Goal: Task Accomplishment & Management: Manage account settings

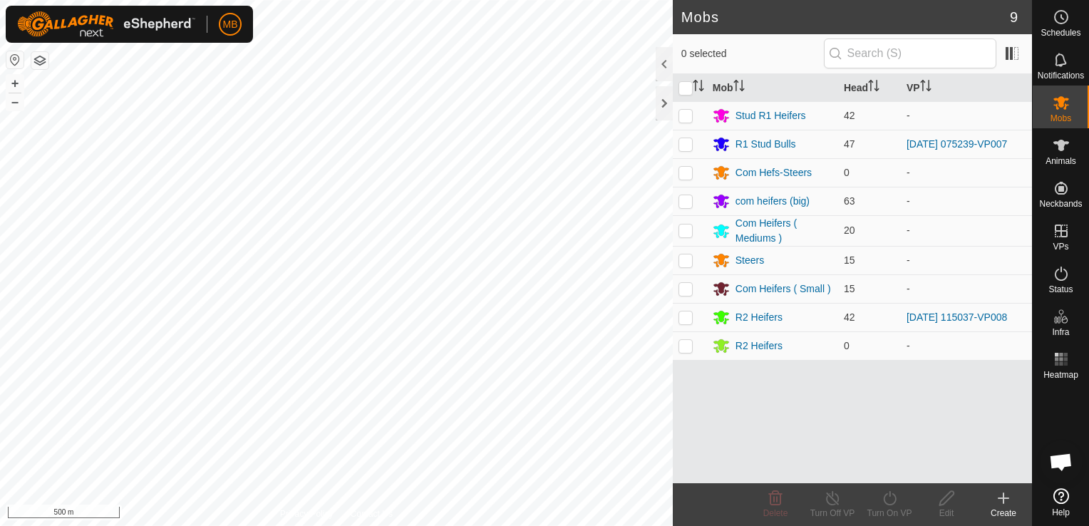
click at [308, 525] on html "MB Schedules Notifications Mobs Animals Neckbands VPs Status Infra Heatmap Help…" at bounding box center [544, 263] width 1089 height 526
click at [296, 525] on html "MB Schedules Notifications Mobs Animals Neckbands VPs Status Infra Heatmap Help…" at bounding box center [544, 263] width 1089 height 526
click at [14, 82] on button "+" at bounding box center [14, 83] width 17 height 17
click at [267, 525] on html "MB Schedules Notifications Mobs Animals Neckbands VPs Status Infra Heatmap Help…" at bounding box center [544, 263] width 1089 height 526
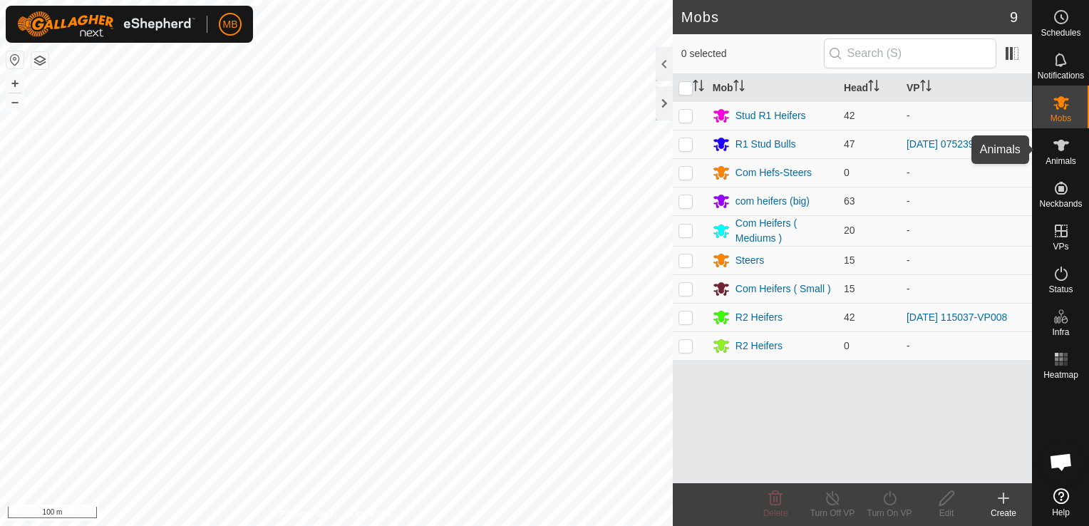
click at [1065, 157] on span "Animals" at bounding box center [1061, 161] width 31 height 9
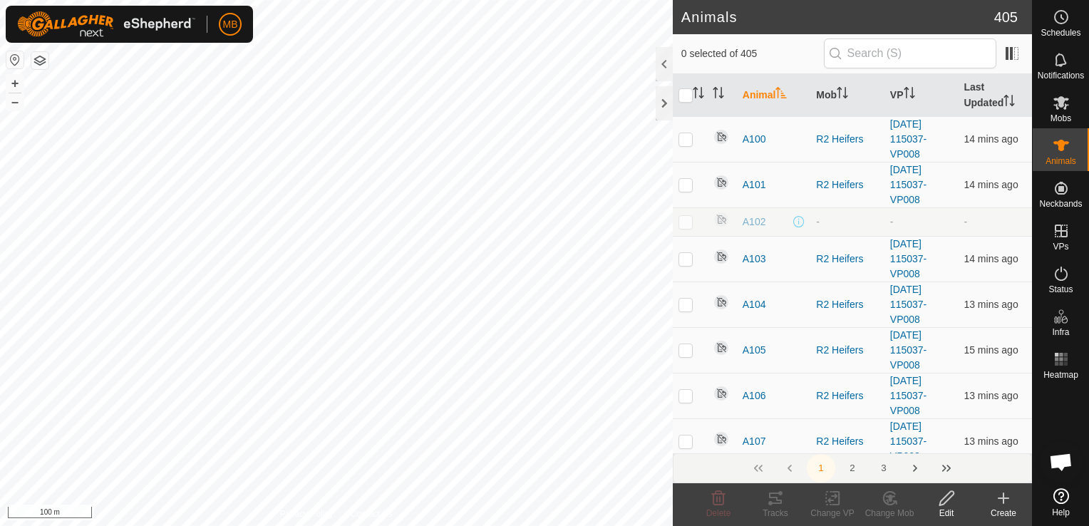
click at [204, 105] on div "WP 11 Type: trough Capacity: 100L Water Level: 100% Drinkable: Yes + – ⇧ i 100 m" at bounding box center [336, 263] width 673 height 526
checkbox input "true"
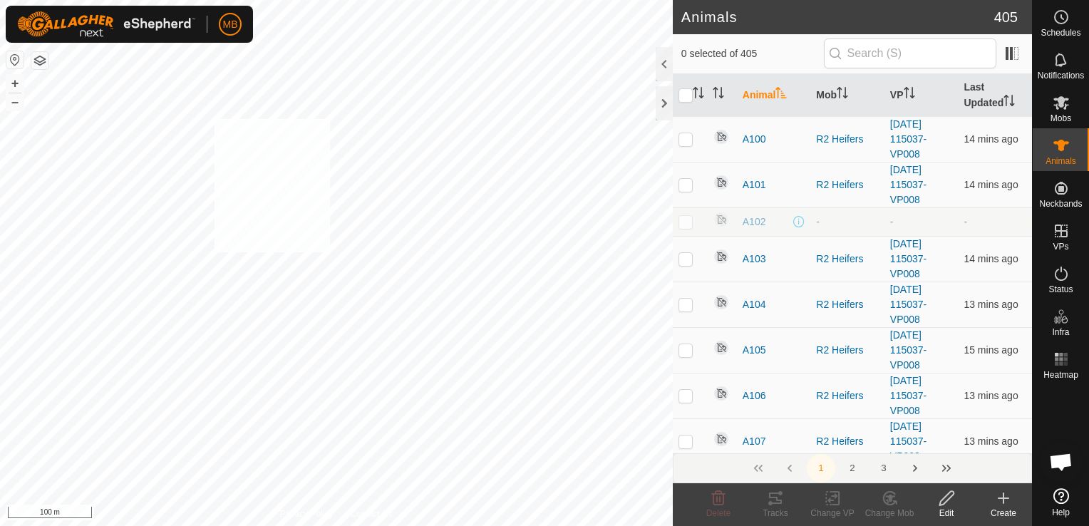
checkbox input "true"
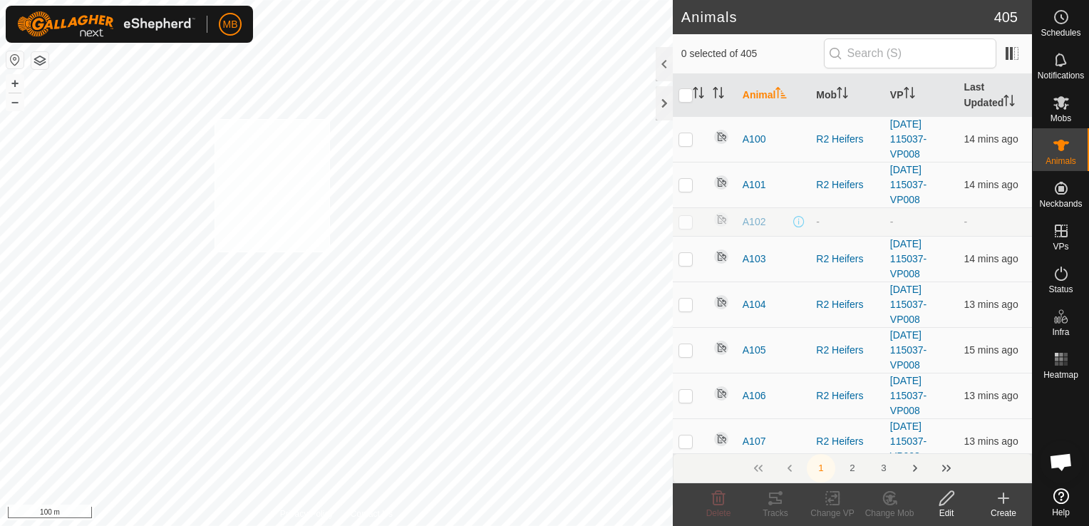
checkbox input "true"
click at [890, 500] on icon at bounding box center [890, 498] width 10 height 7
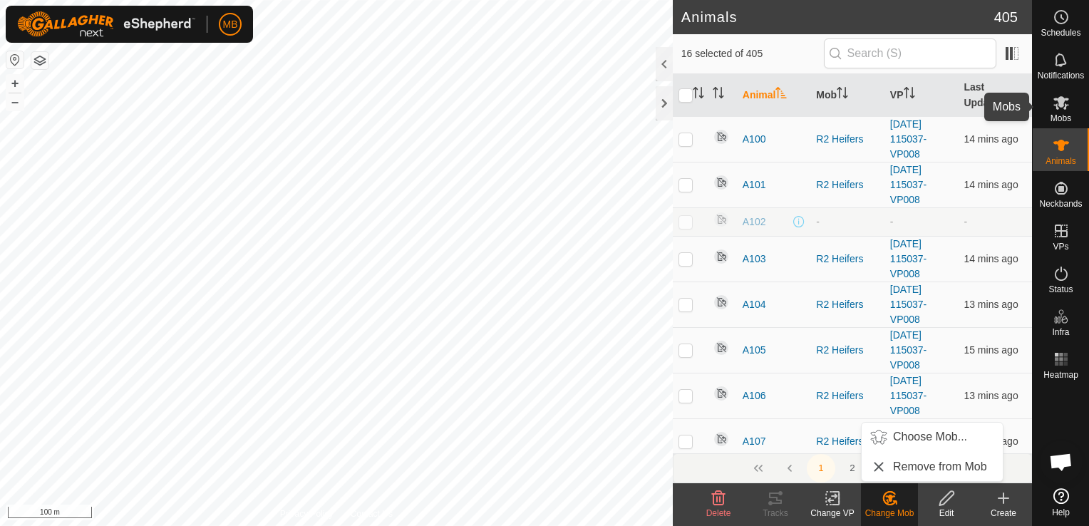
click at [1059, 110] on icon at bounding box center [1061, 102] width 17 height 17
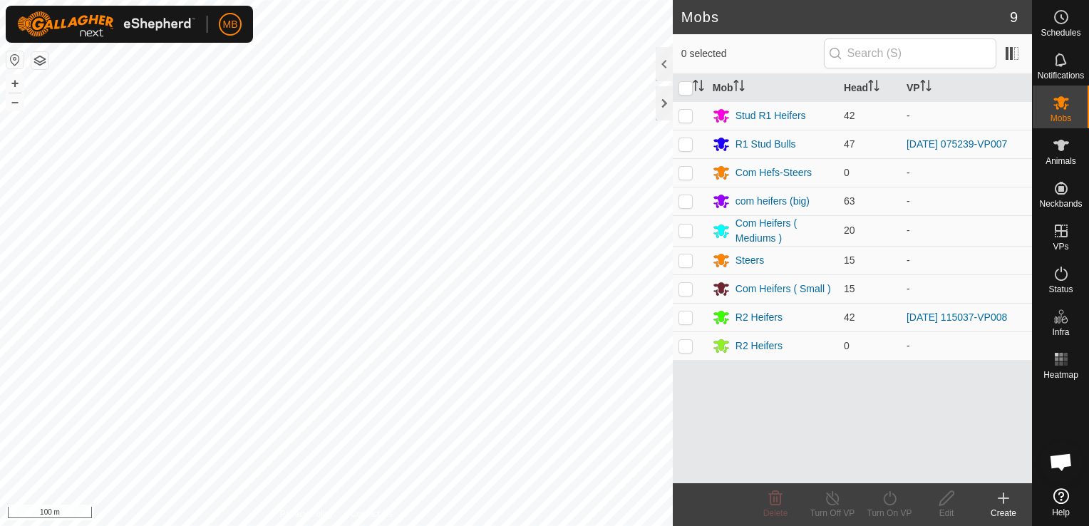
click at [1003, 507] on div "Create" at bounding box center [1003, 513] width 57 height 13
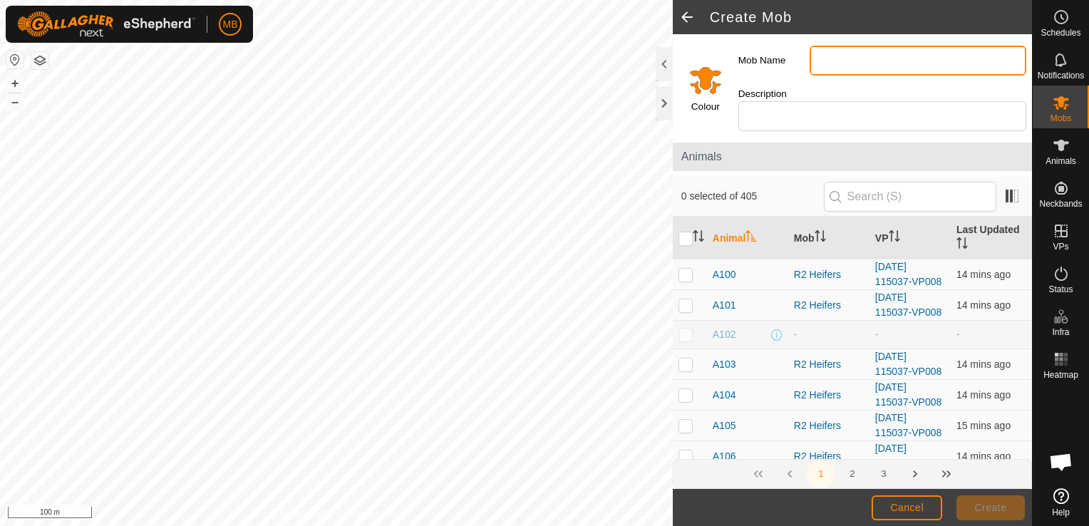
drag, startPoint x: 1003, startPoint y: 506, endPoint x: 846, endPoint y: 65, distance: 468.3
click at [846, 65] on input "Mob Name" at bounding box center [918, 61] width 217 height 30
type input "Phantom Heifers"
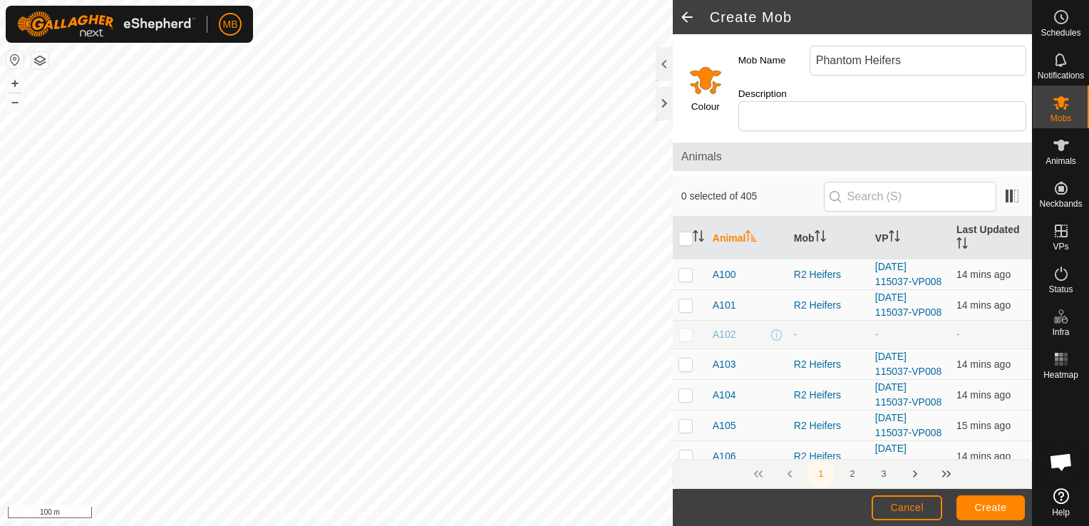
click at [695, 78] on input "Select a color" at bounding box center [706, 80] width 34 height 34
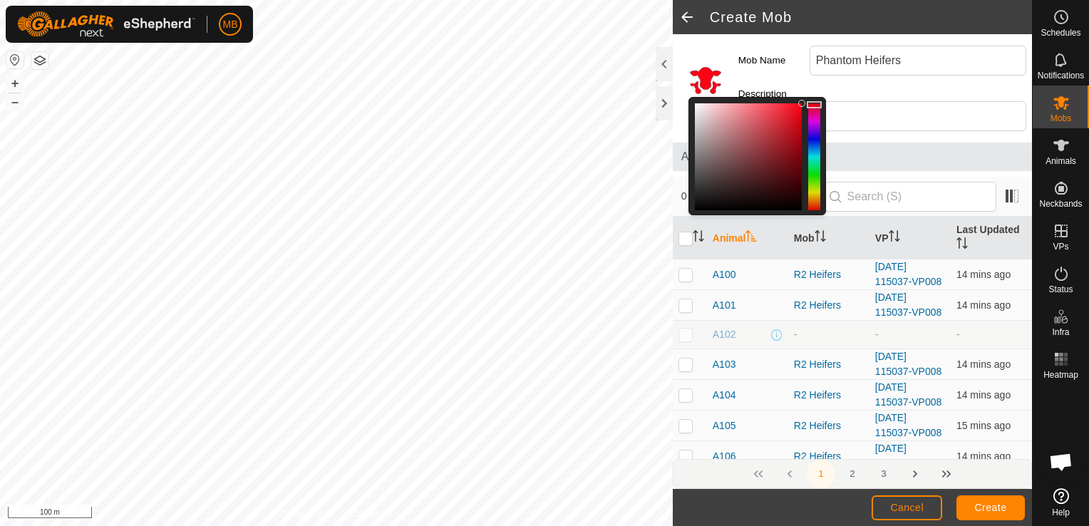
click at [816, 103] on div at bounding box center [814, 156] width 12 height 107
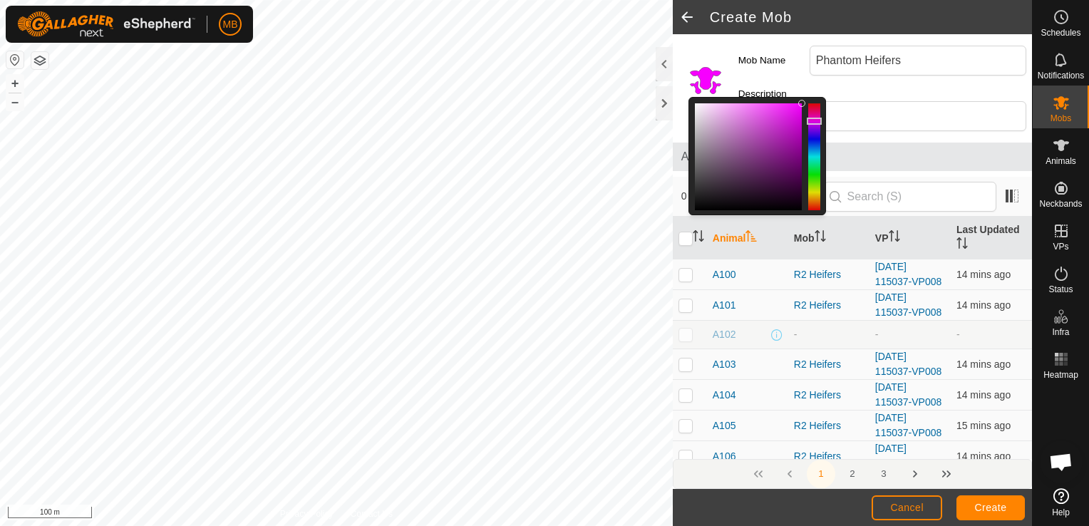
click at [815, 114] on div at bounding box center [814, 156] width 12 height 107
click at [815, 117] on div at bounding box center [814, 120] width 15 height 7
click at [815, 142] on div at bounding box center [814, 156] width 12 height 107
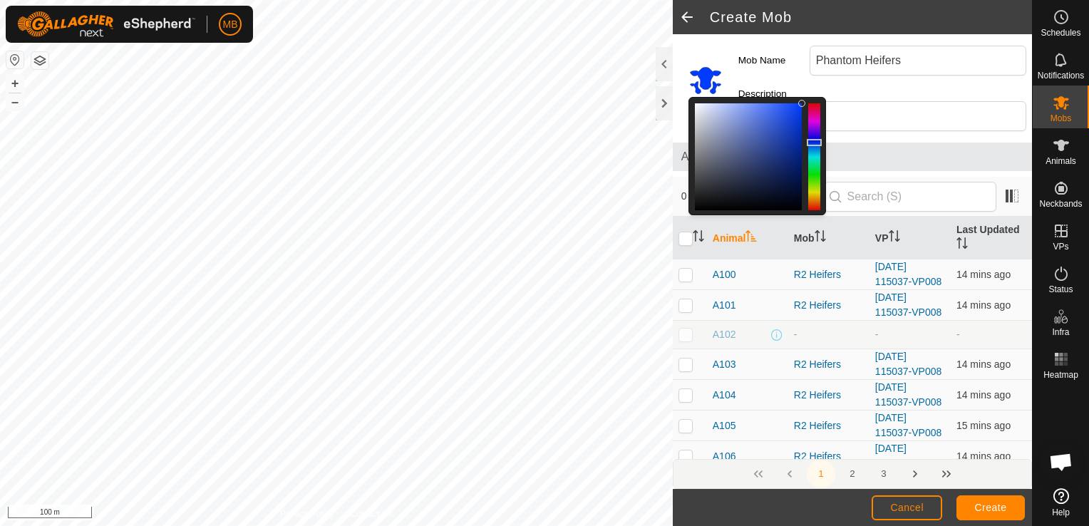
click at [817, 135] on div at bounding box center [814, 156] width 12 height 107
click at [813, 153] on div at bounding box center [814, 156] width 12 height 107
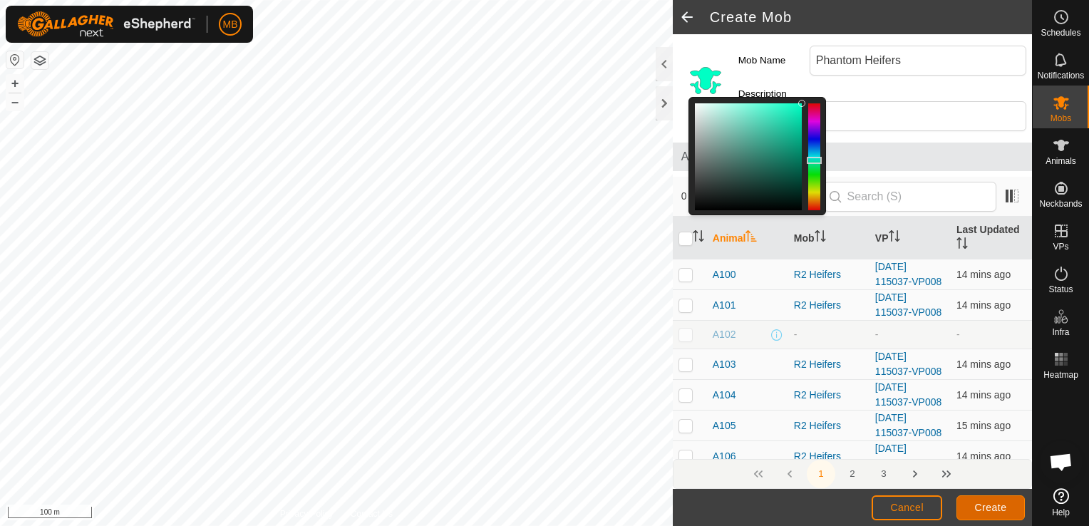
click at [995, 513] on span "Create" at bounding box center [991, 507] width 32 height 11
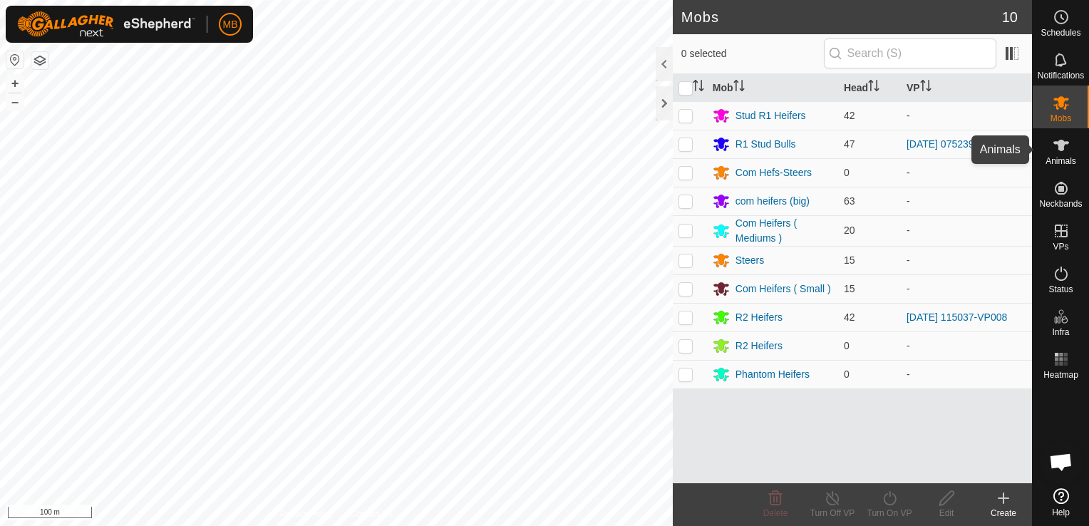
click at [1052, 157] on span "Animals" at bounding box center [1061, 161] width 31 height 9
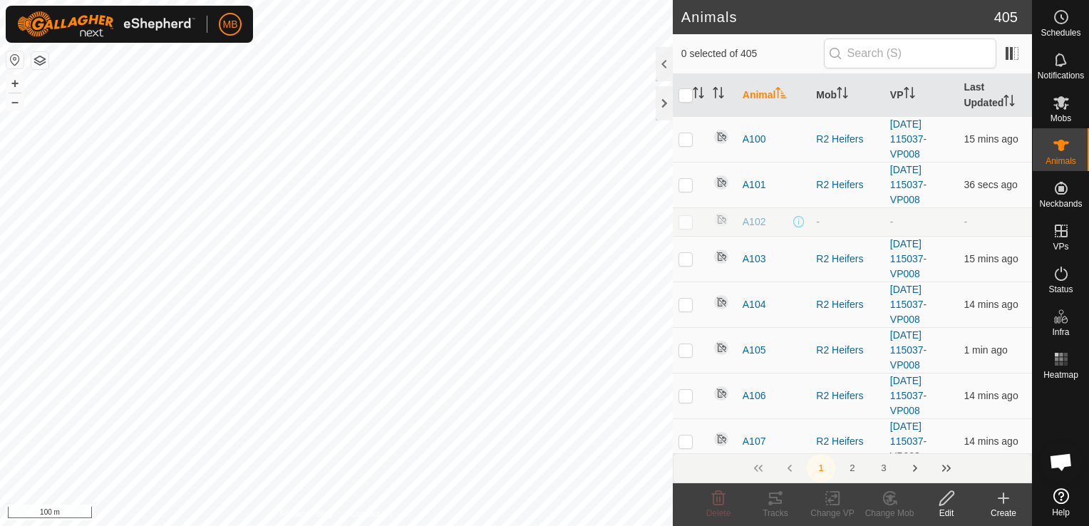
click at [202, 101] on div "A179 1852927121 Stud R1 Heifers - + – ⇧ i 100 m" at bounding box center [336, 263] width 673 height 526
click at [207, 195] on div "A179 1852927121 Stud R1 Heifers - + – ⇧ i 100 m" at bounding box center [336, 263] width 673 height 526
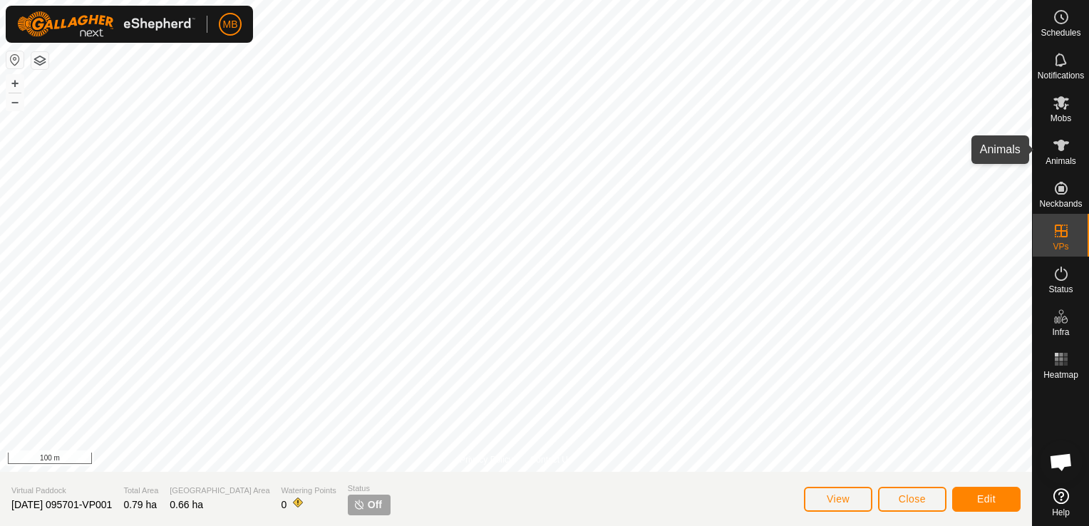
click at [1058, 157] on span "Animals" at bounding box center [1061, 161] width 31 height 9
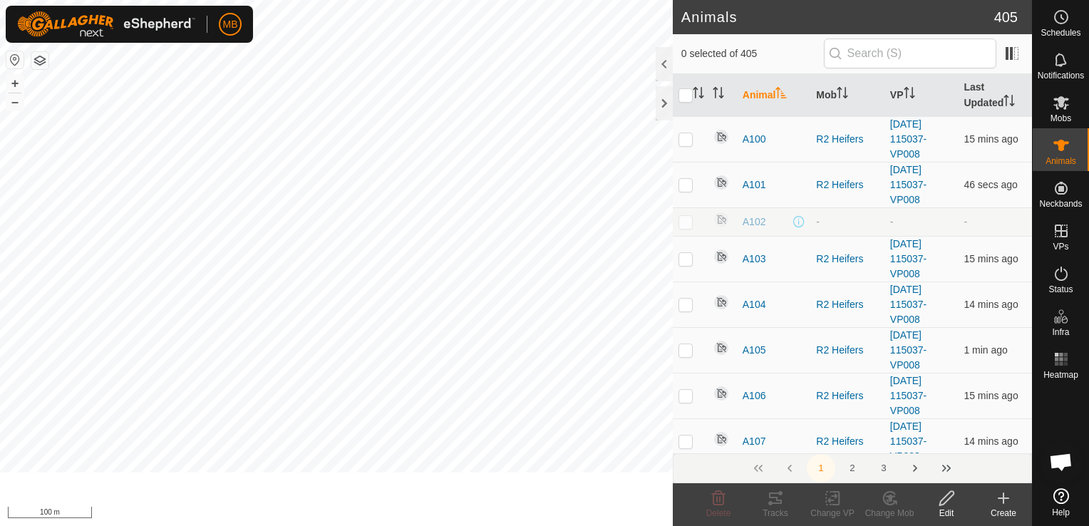
click at [227, 200] on div "A179 1852927121 Stud R1 Heifers - + – ⇧ i 100 m" at bounding box center [336, 263] width 673 height 526
click at [1066, 164] on span "Animals" at bounding box center [1061, 161] width 31 height 9
checkbox input "true"
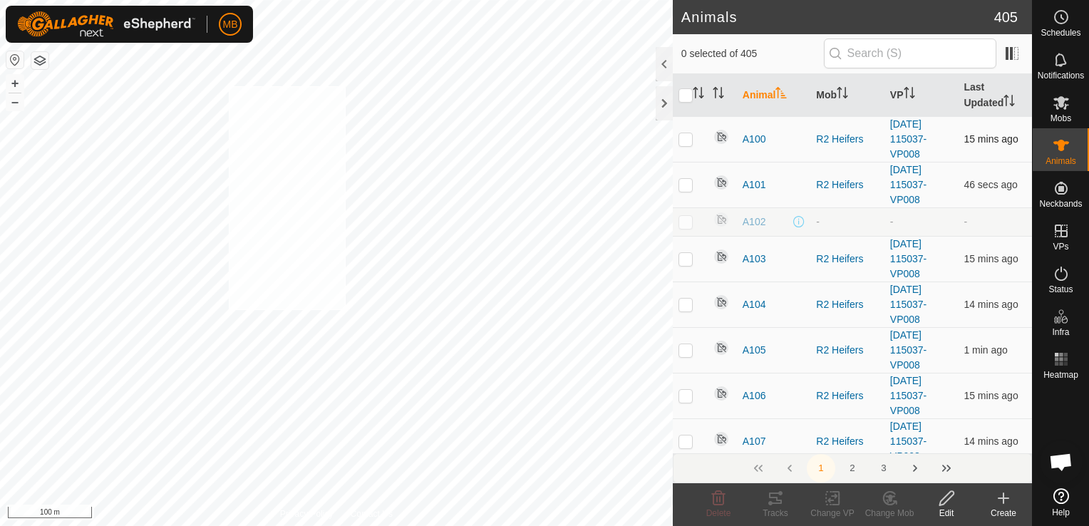
checkbox input "true"
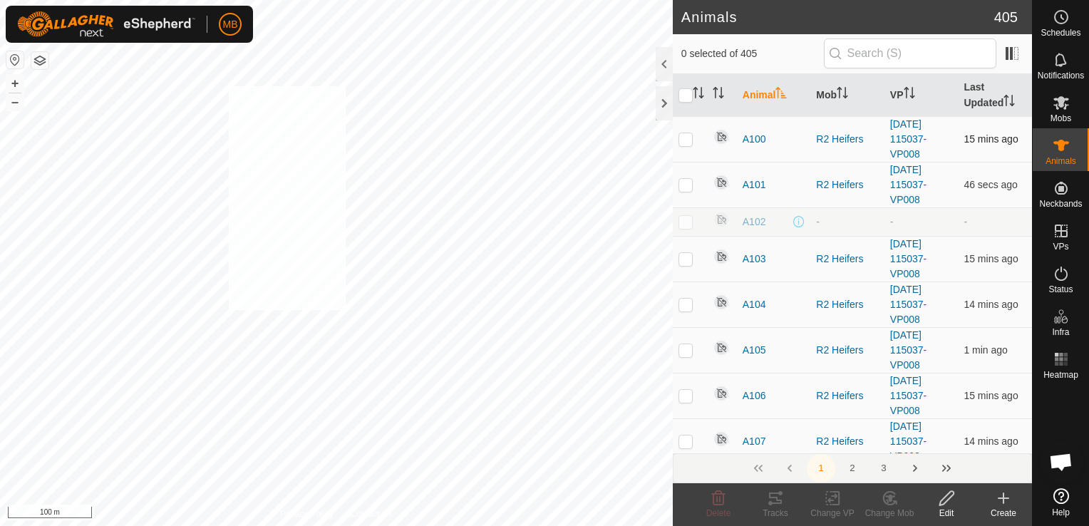
checkbox input "true"
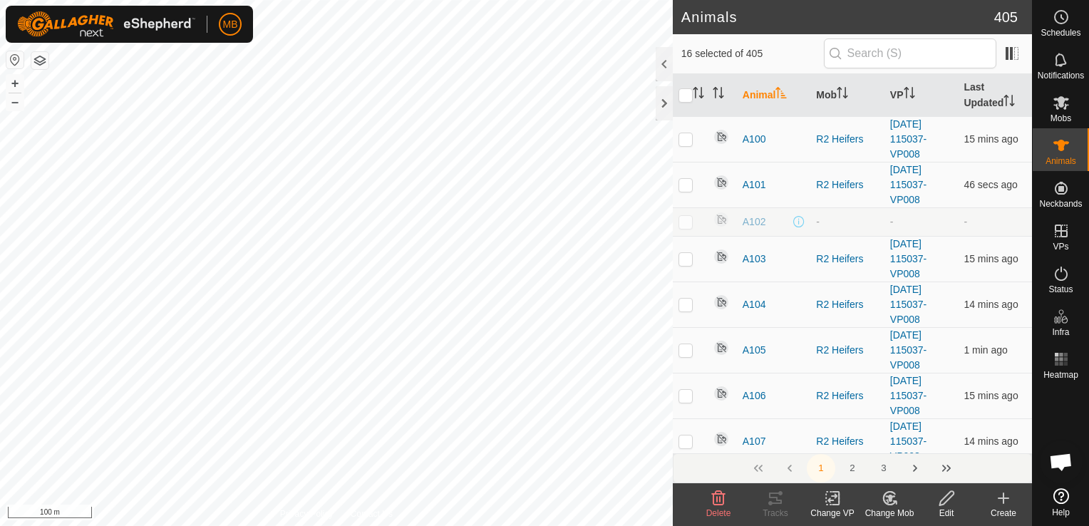
click at [894, 505] on icon at bounding box center [890, 498] width 18 height 17
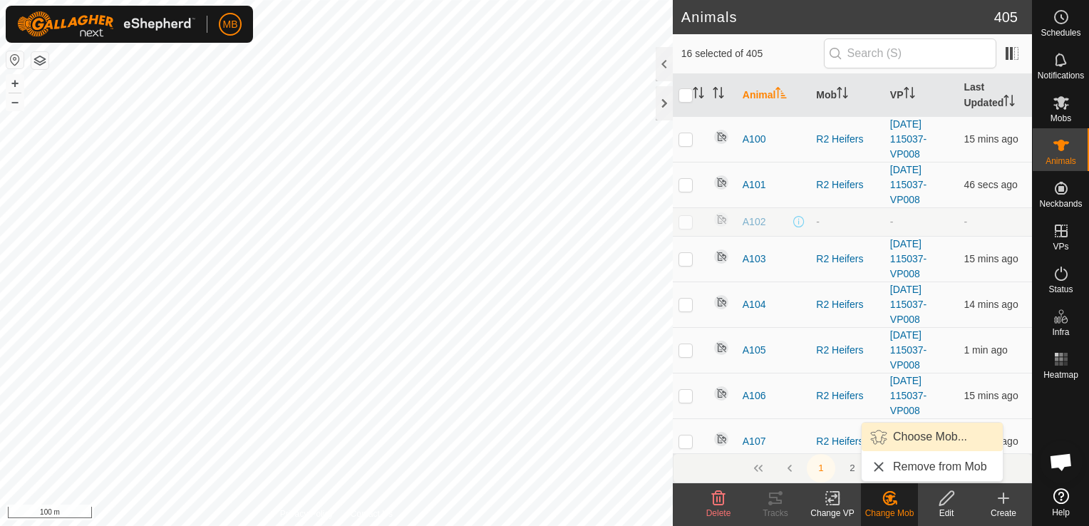
click at [913, 429] on link "Choose Mob..." at bounding box center [932, 437] width 141 height 29
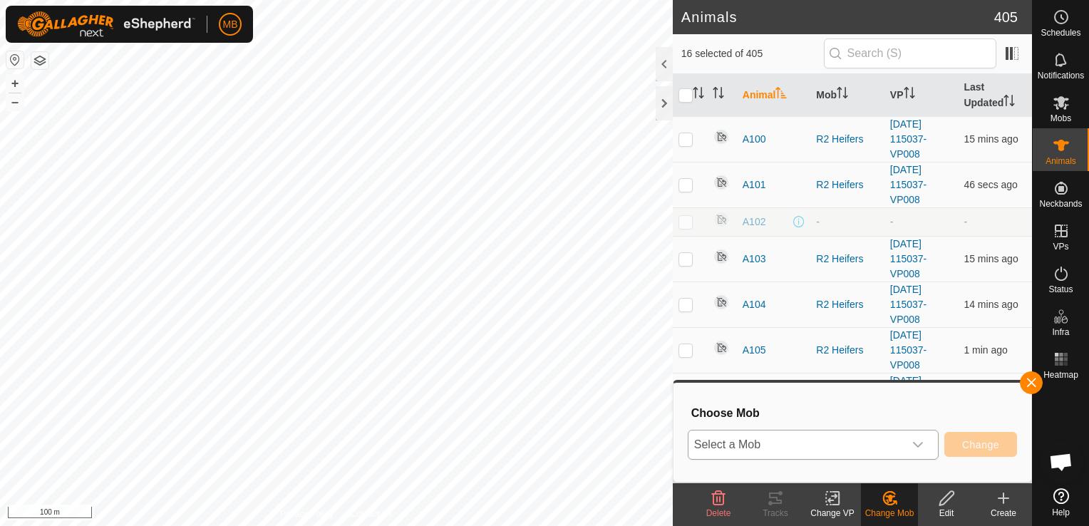
click at [921, 443] on icon "dropdown trigger" at bounding box center [917, 444] width 11 height 11
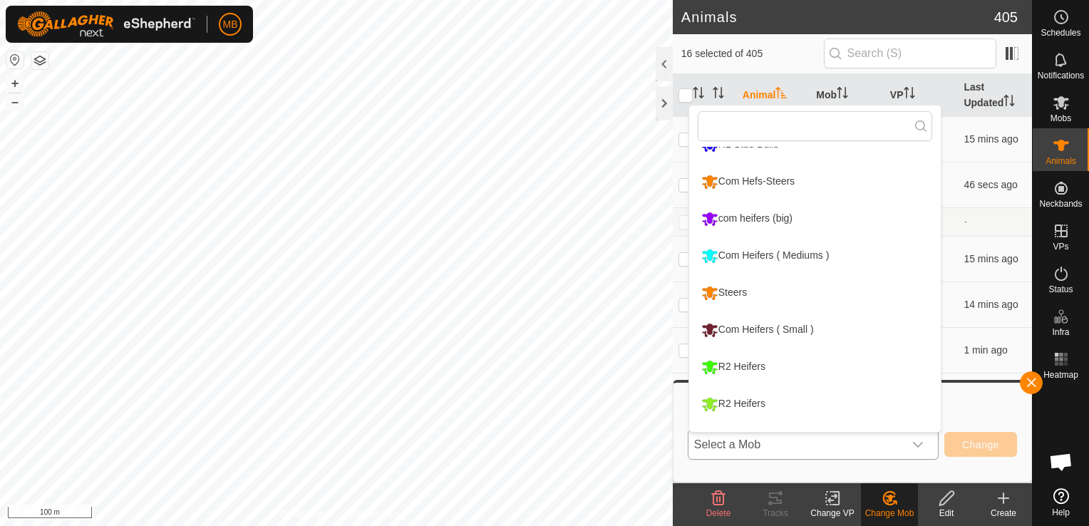
scroll to position [84, 0]
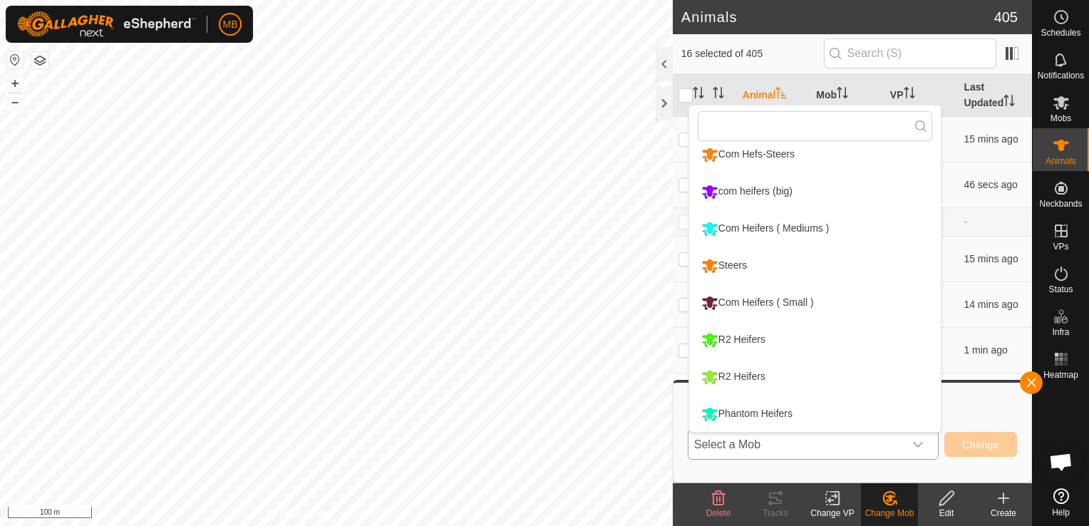
click at [864, 417] on li "Phantom Heifers" at bounding box center [815, 414] width 252 height 36
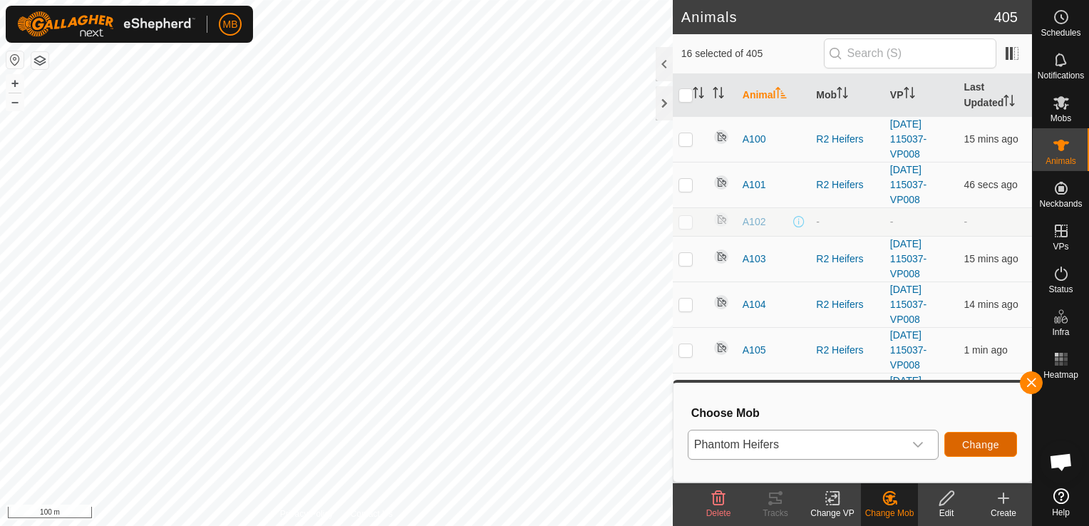
click at [967, 444] on span "Change" at bounding box center [980, 444] width 37 height 11
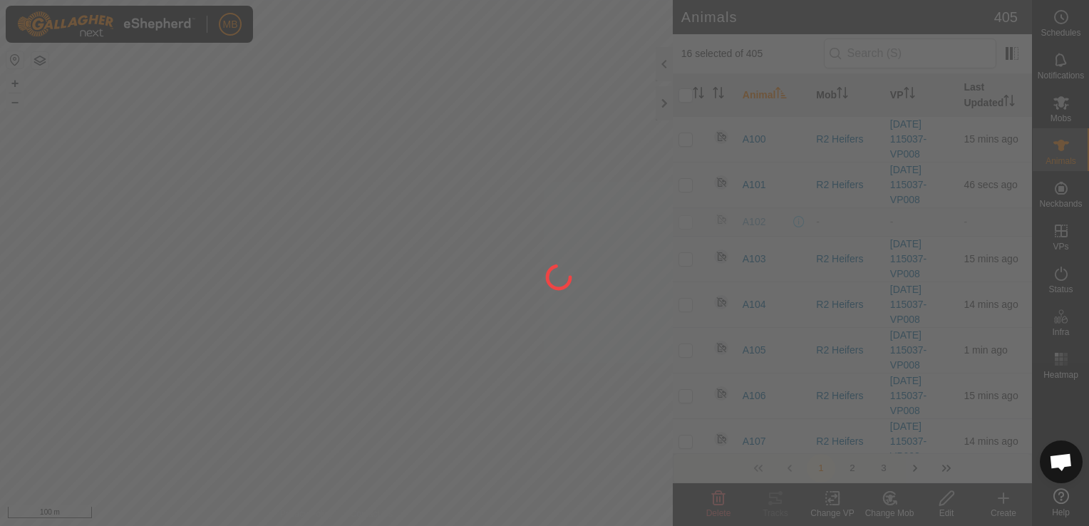
checkbox input "false"
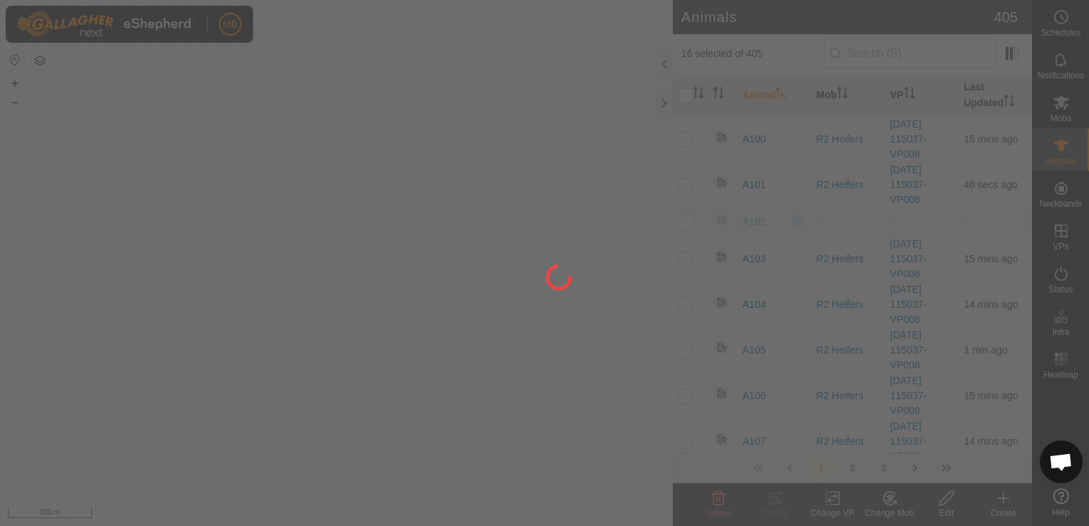
checkbox input "false"
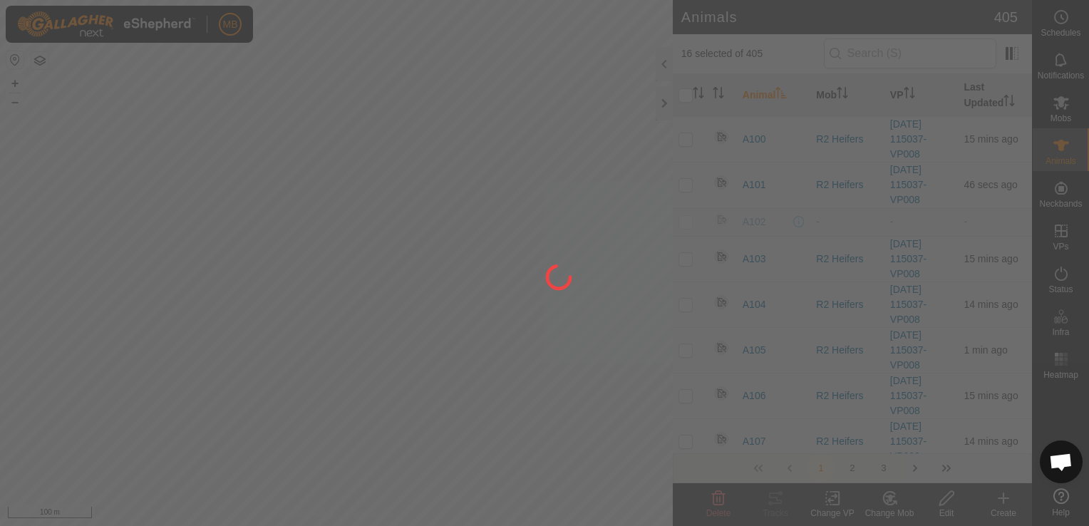
checkbox input "false"
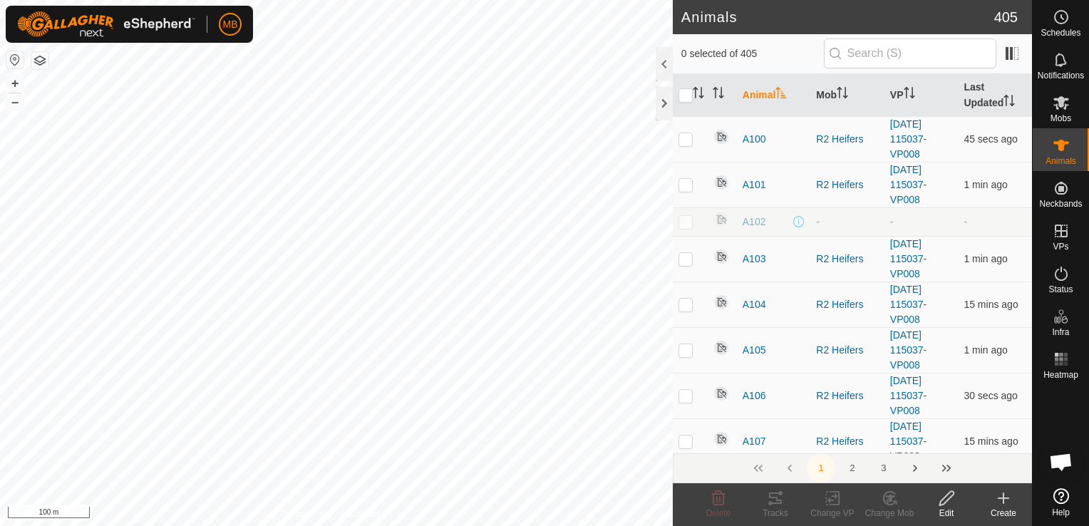
click at [327, 525] on html "MB Schedules Notifications Mobs Animals Neckbands VPs Status Infra Heatmap Help…" at bounding box center [544, 263] width 1089 height 526
click at [366, 520] on div "Privacy Policy Contact Us 2025-10-15 095701 Status: OFF Type: Inclusion Zone + …" at bounding box center [336, 263] width 673 height 526
click at [14, 79] on button "+" at bounding box center [14, 83] width 17 height 17
checkbox input "false"
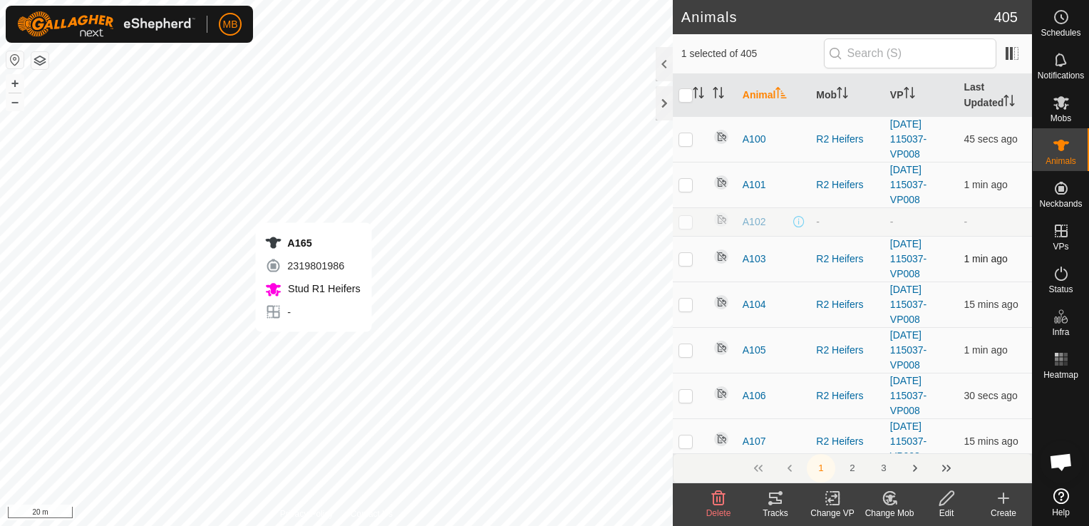
checkbox input "true"
click at [580, 525] on html "MB Schedules Notifications Mobs Animals Neckbands VPs Status Infra Heatmap Help…" at bounding box center [544, 263] width 1089 height 526
click at [403, 525] on html "MB Schedules Notifications Mobs Animals Neckbands VPs Status Infra Heatmap Help…" at bounding box center [544, 263] width 1089 height 526
click at [406, 525] on html "MB Schedules Notifications Mobs Animals Neckbands VPs Status Infra Heatmap Help…" at bounding box center [544, 263] width 1089 height 526
click at [354, 525] on html "MB Schedules Notifications Mobs Animals Neckbands VPs Status Infra Heatmap Help…" at bounding box center [544, 263] width 1089 height 526
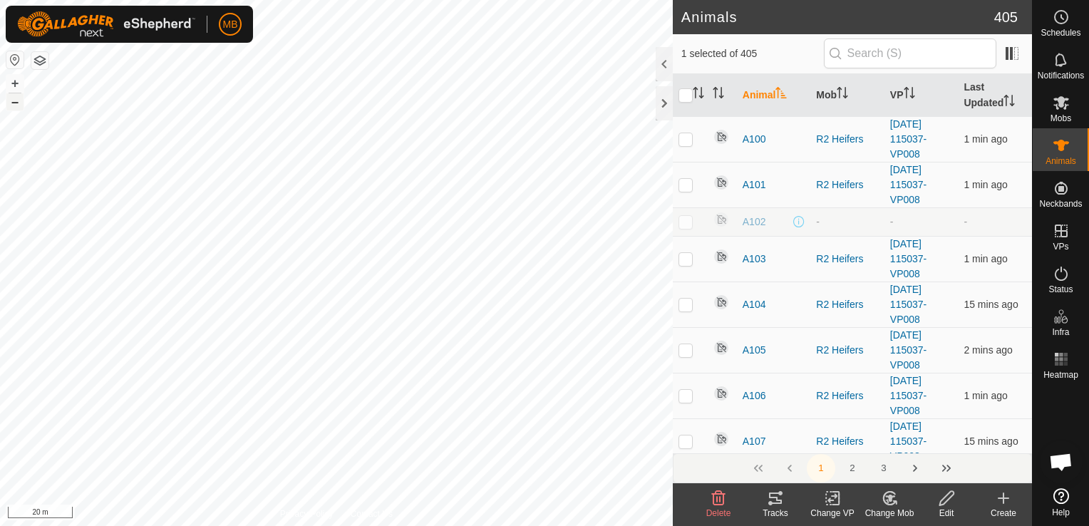
click at [16, 103] on button "–" at bounding box center [14, 101] width 17 height 17
checkbox input "true"
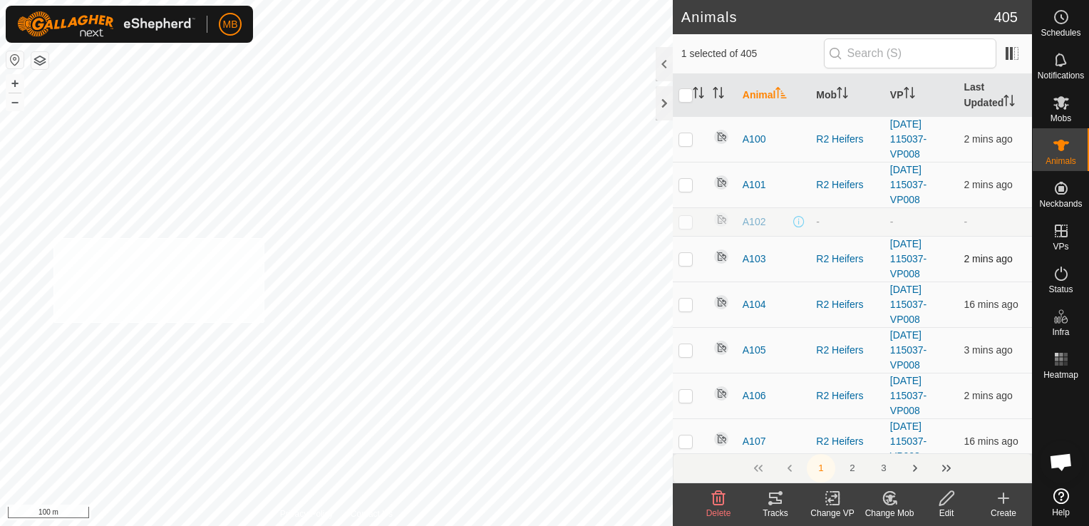
checkbox input "true"
click at [890, 512] on div "Change Mob" at bounding box center [889, 513] width 57 height 13
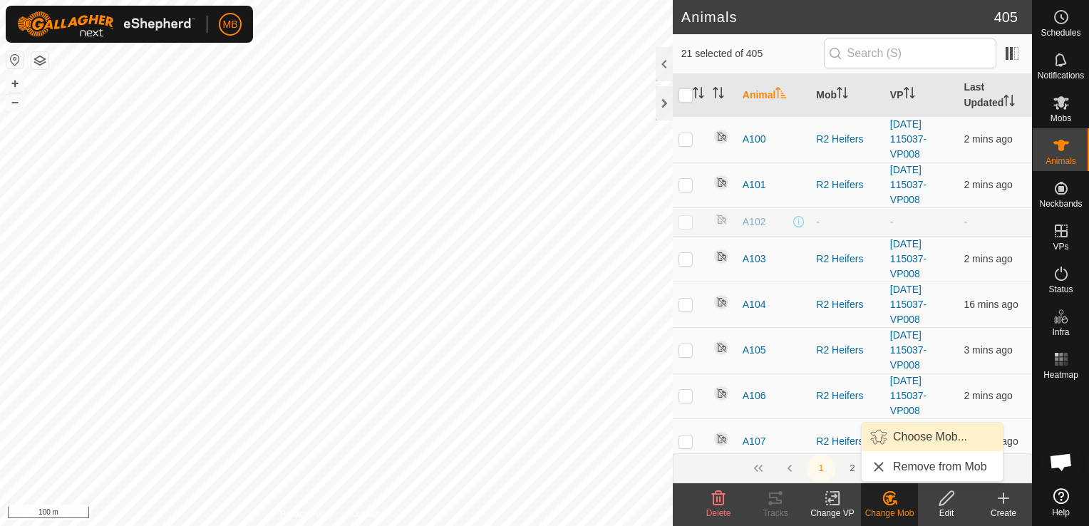
click at [907, 431] on link "Choose Mob..." at bounding box center [932, 437] width 141 height 29
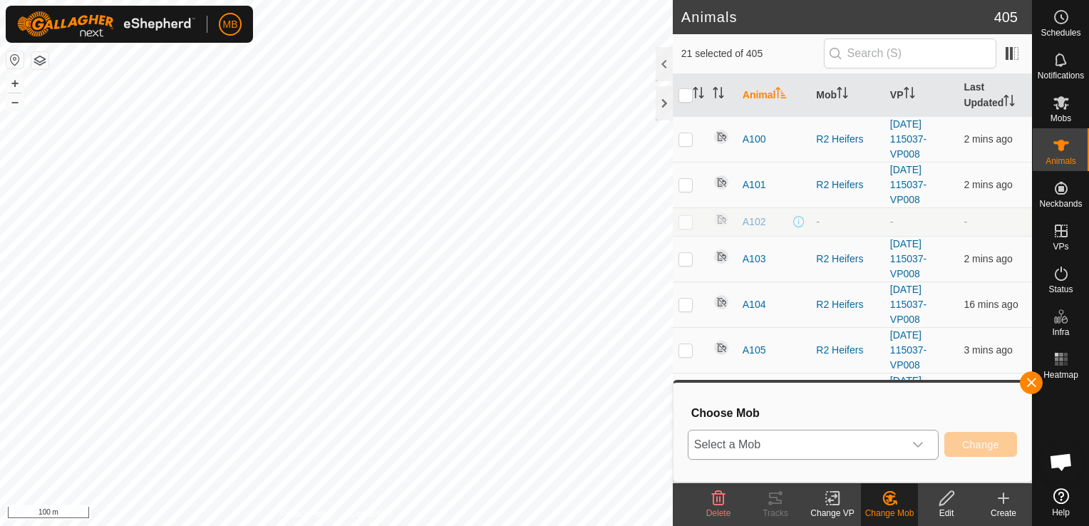
click at [920, 445] on icon "dropdown trigger" at bounding box center [918, 445] width 10 height 6
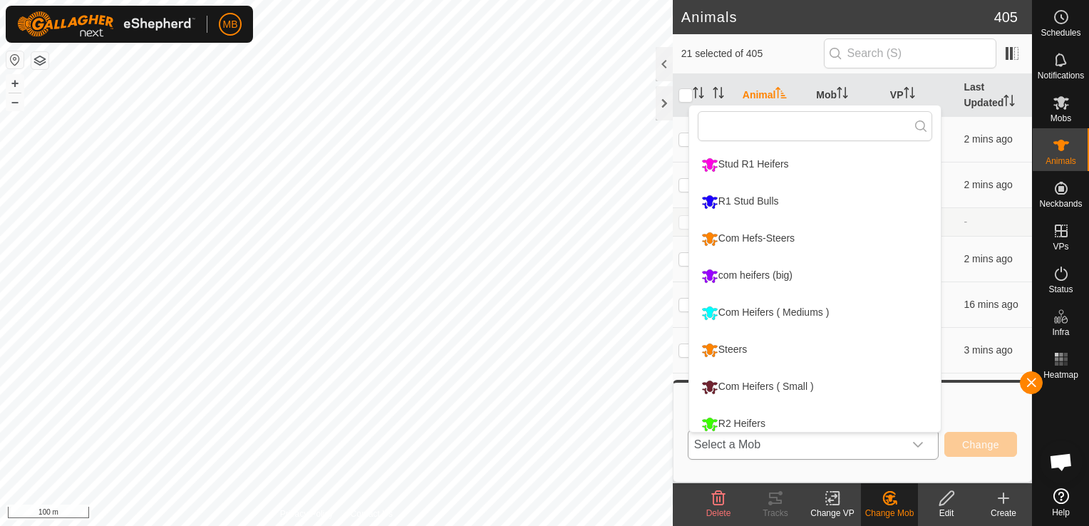
scroll to position [10, 0]
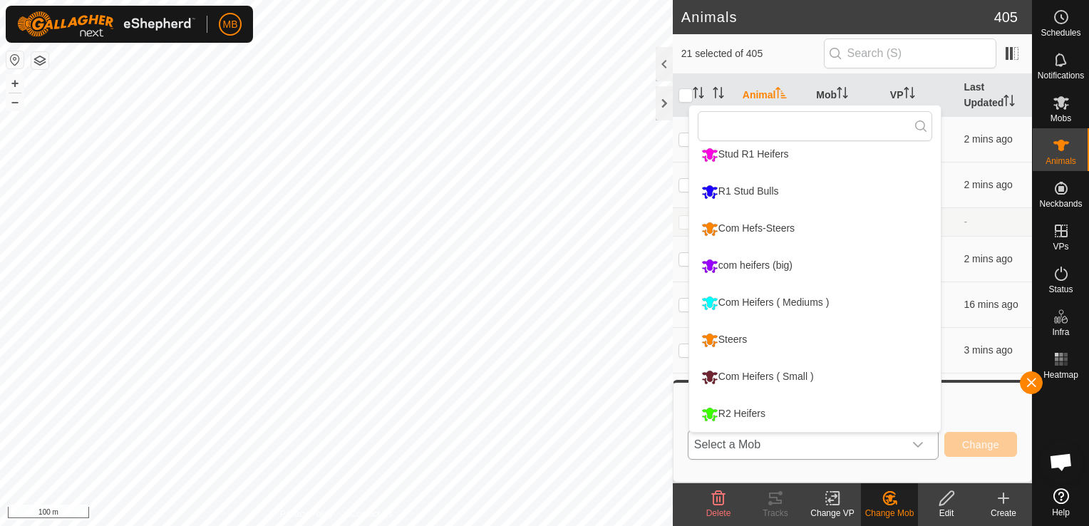
click at [776, 378] on li "Com Heifers ( Small )" at bounding box center [815, 377] width 252 height 36
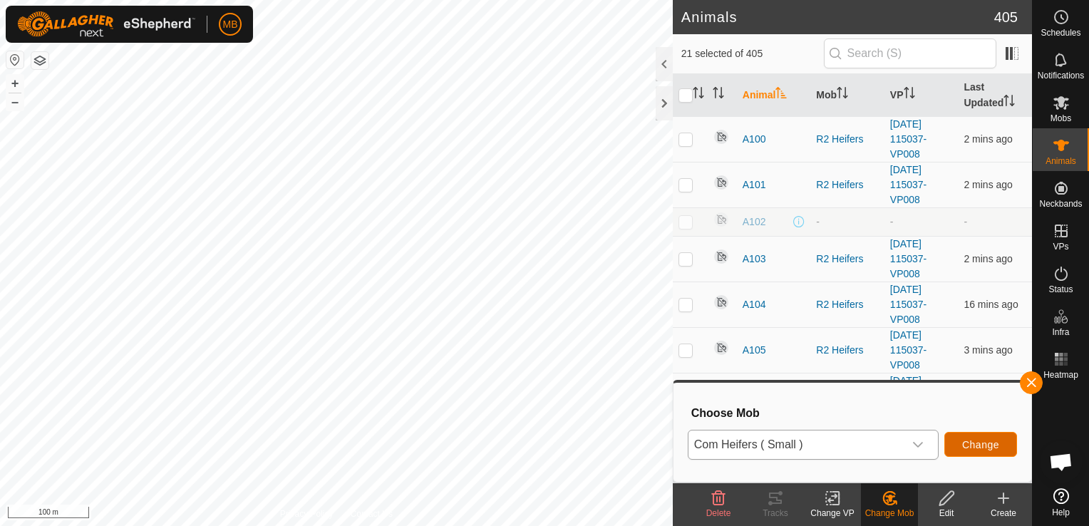
click at [992, 445] on span "Change" at bounding box center [980, 444] width 37 height 11
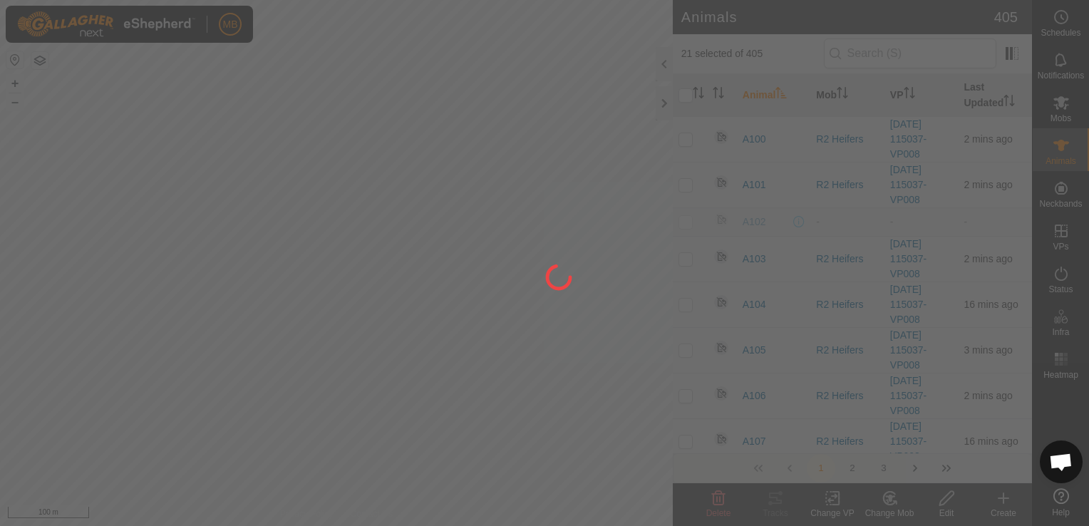
checkbox input "false"
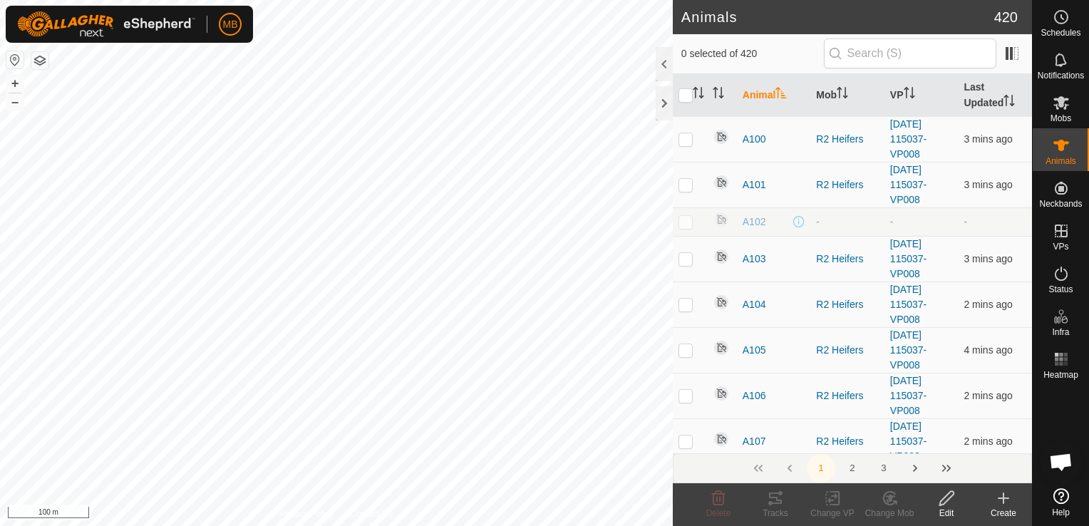
click at [570, 0] on html "MB Schedules Notifications Mobs Animals Neckbands VPs Status Infra Heatmap Help…" at bounding box center [544, 263] width 1089 height 526
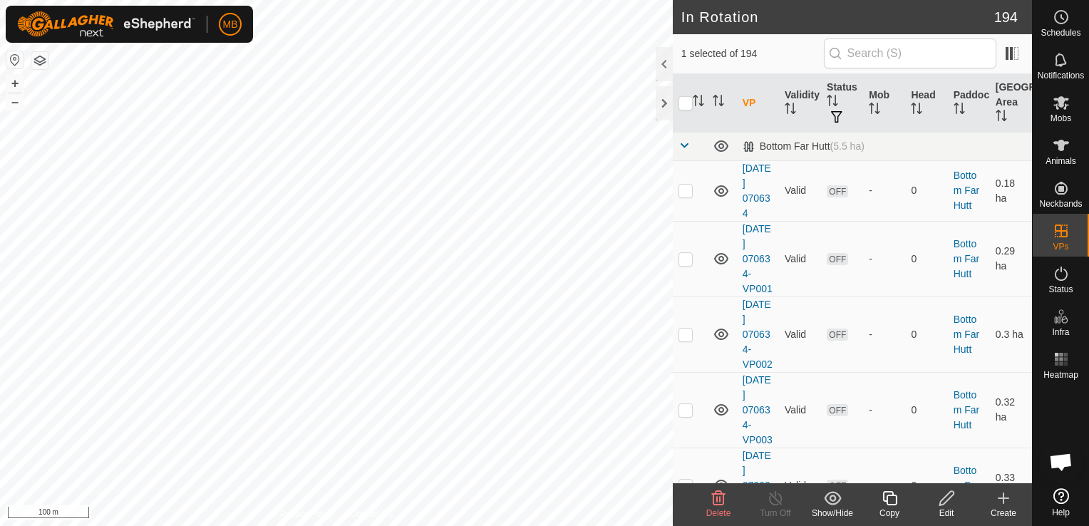
click at [724, 503] on icon at bounding box center [718, 498] width 17 height 17
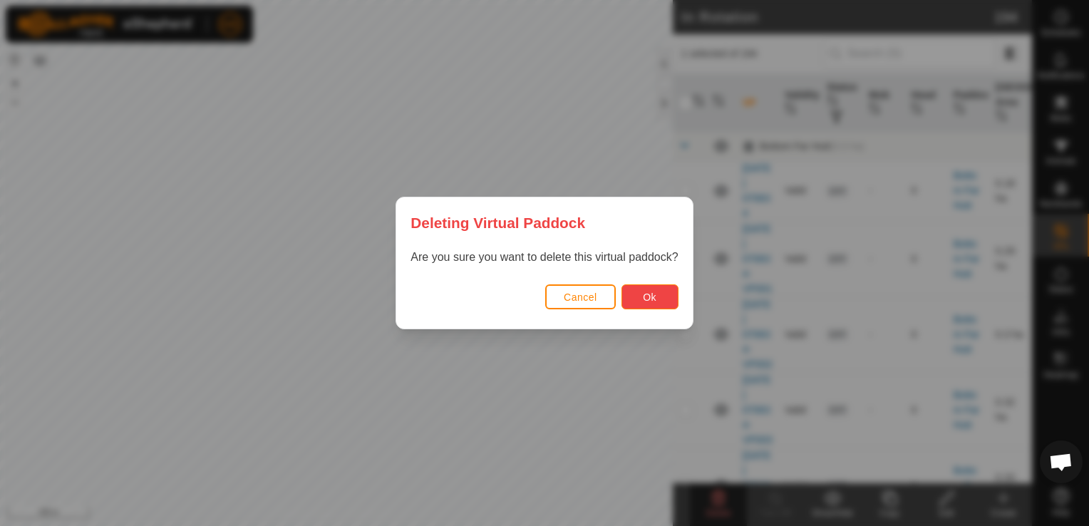
click at [665, 294] on button "Ok" at bounding box center [650, 296] width 57 height 25
checkbox input "false"
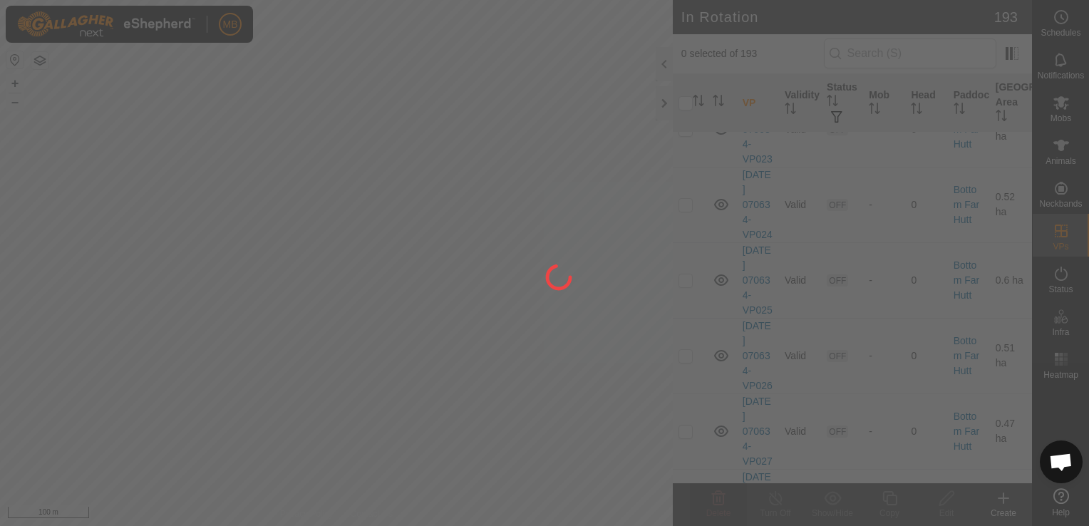
scroll to position [1882, 0]
click at [1029, 464] on div at bounding box center [544, 263] width 1089 height 526
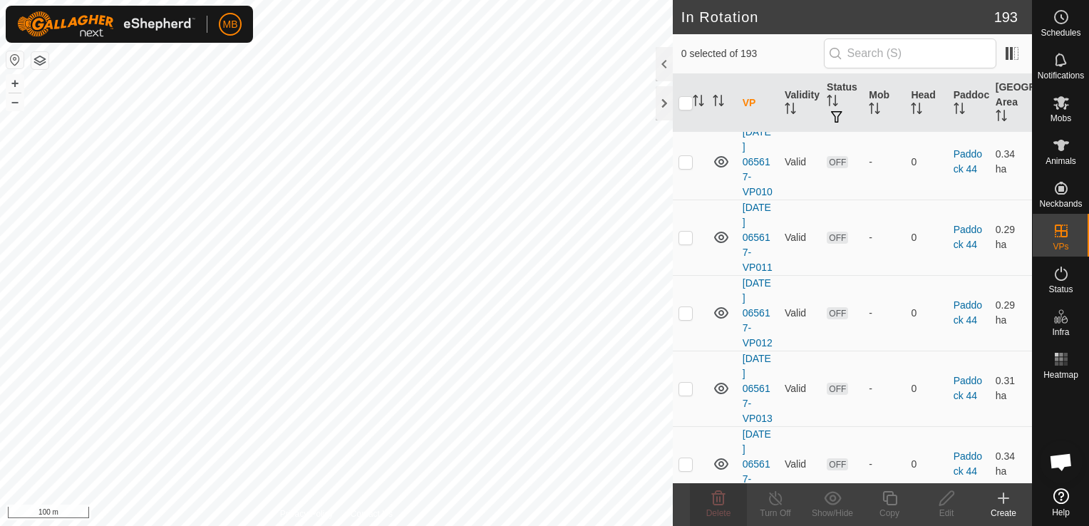
scroll to position [7263, 0]
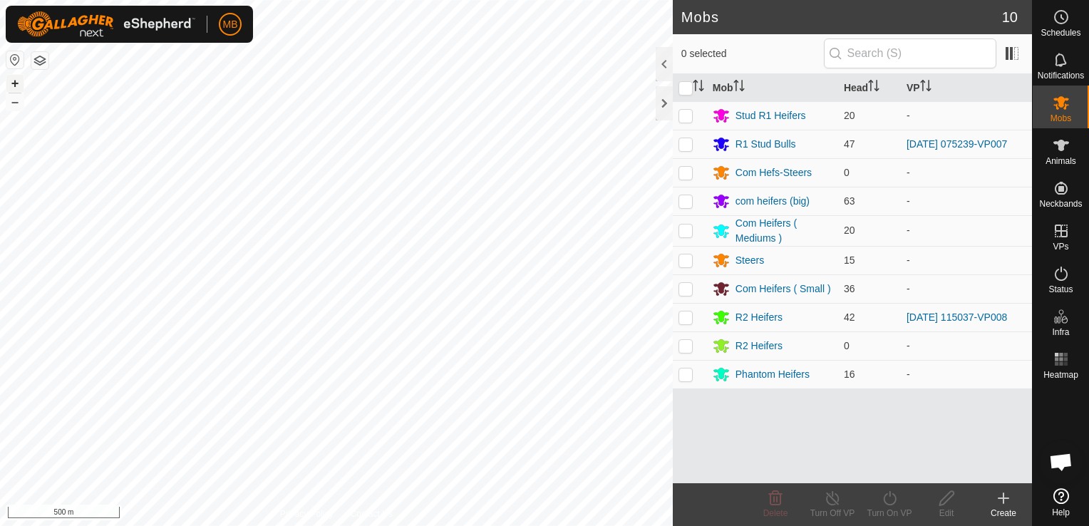
click at [11, 83] on button "+" at bounding box center [14, 83] width 17 height 17
click at [295, 525] on html "MB Schedules Notifications Mobs Animals Neckbands VPs Status Infra Heatmap Help…" at bounding box center [544, 263] width 1089 height 526
click at [304, 525] on html "MB Schedules Notifications Mobs Animals Neckbands VPs Status Infra Heatmap Help…" at bounding box center [544, 263] width 1089 height 526
click at [336, 525] on html "MB Schedules Notifications Mobs Animals Neckbands VPs Status Infra Heatmap Help…" at bounding box center [544, 263] width 1089 height 526
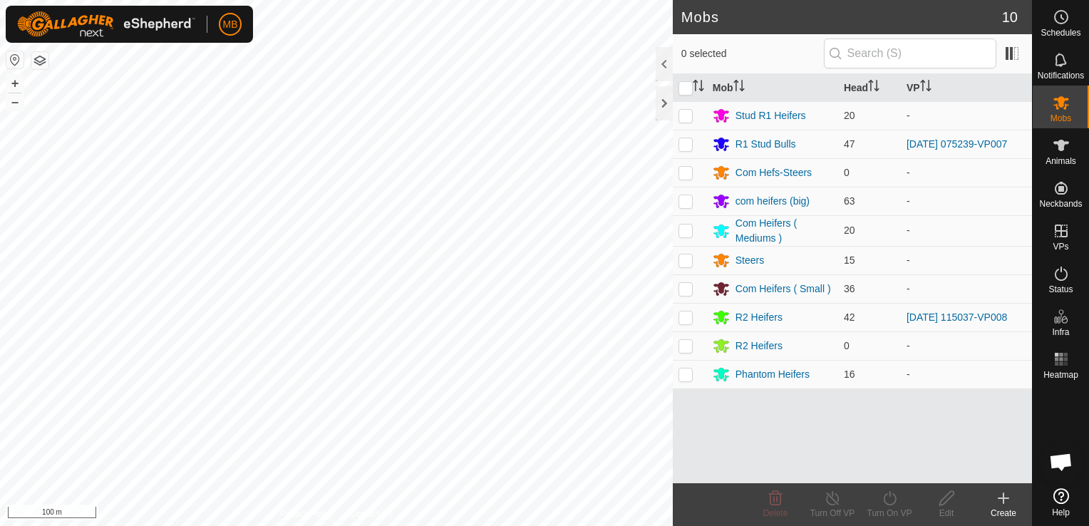
click at [281, 525] on html "MB Schedules Notifications Mobs Animals Neckbands VPs Status Infra Heatmap Help…" at bounding box center [544, 263] width 1089 height 526
click at [13, 86] on button "+" at bounding box center [14, 83] width 17 height 17
click at [271, 525] on html "MB Schedules Notifications Mobs Animals Neckbands VPs Status Infra Heatmap Help…" at bounding box center [544, 263] width 1089 height 526
click at [734, 294] on div "Mobs 10 0 selected Mob Head VP Stud R1 Heifers 20 - R1 Stud Bulls 47 2025-10-04…" at bounding box center [516, 263] width 1032 height 526
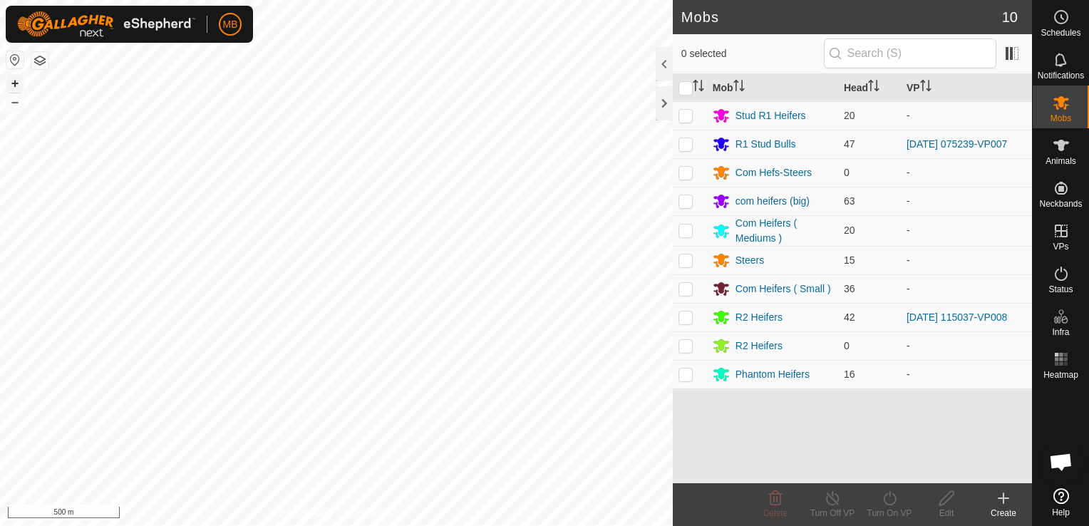
click at [13, 87] on button "+" at bounding box center [14, 83] width 17 height 17
click at [0, 340] on html "MB Schedules Notifications Mobs Animals Neckbands VPs Status Infra Heatmap Help…" at bounding box center [544, 263] width 1089 height 526
click at [1009, 503] on icon at bounding box center [1003, 498] width 17 height 17
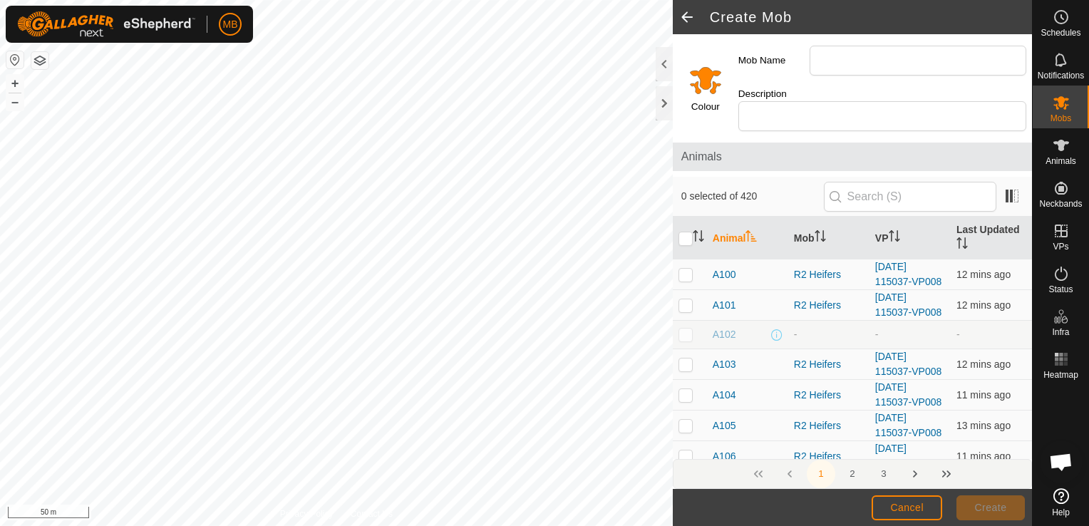
click at [856, 62] on input "Mob Name" at bounding box center [918, 61] width 217 height 30
type input "COM HEFS ([PERSON_NAME])"
click at [704, 81] on input "Select a color" at bounding box center [706, 80] width 34 height 34
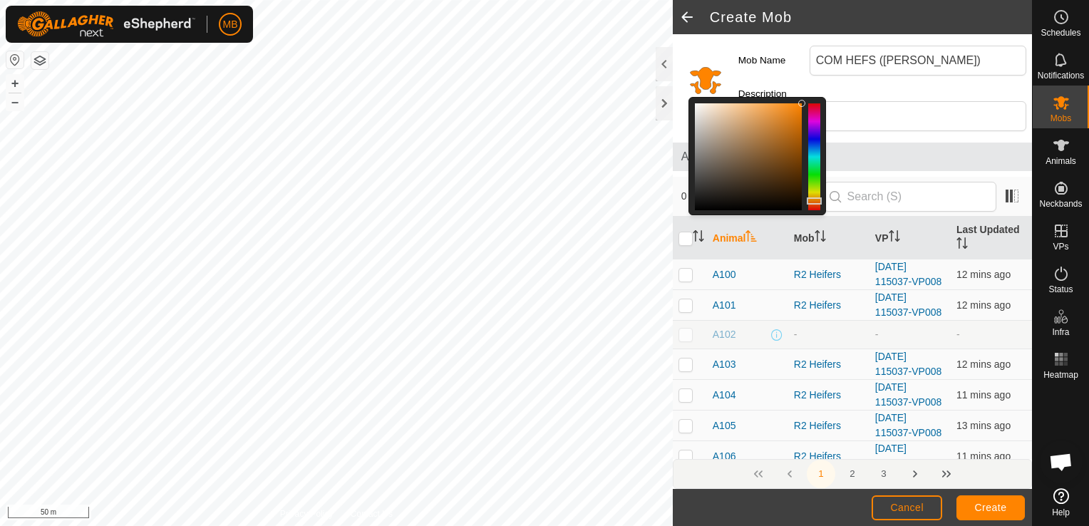
click at [756, 192] on div at bounding box center [748, 156] width 107 height 107
click at [992, 508] on span "Create" at bounding box center [991, 507] width 32 height 11
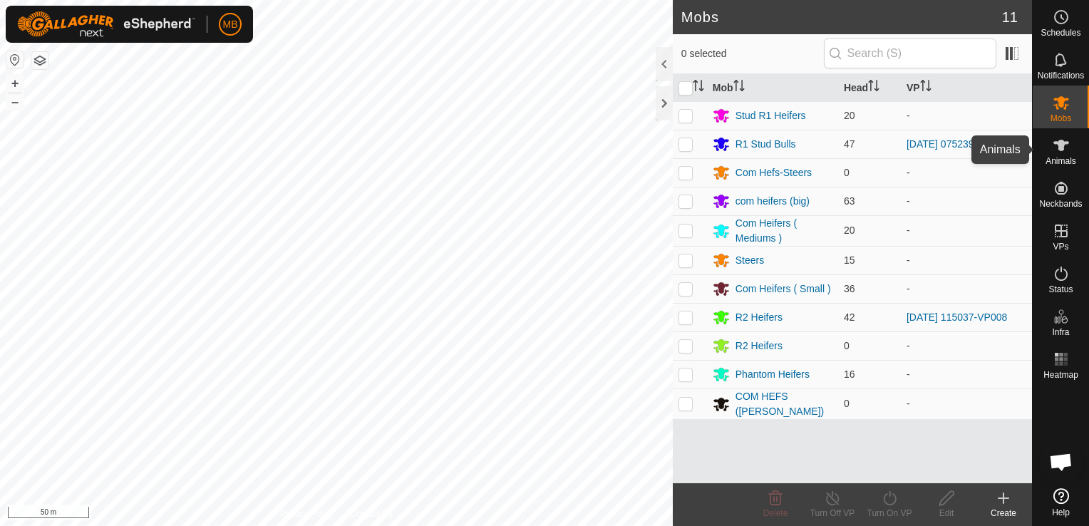
click at [1051, 161] on span "Animals" at bounding box center [1061, 161] width 31 height 9
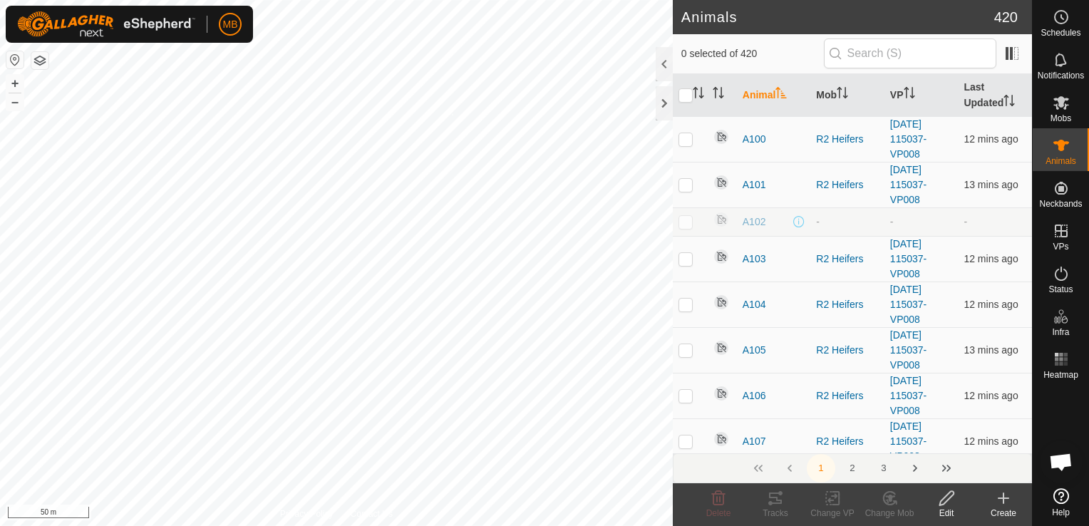
click at [451, 114] on div "A152 1468758003 com heifers (big) - + – ⇧ i 50 m" at bounding box center [336, 263] width 673 height 526
checkbox input "true"
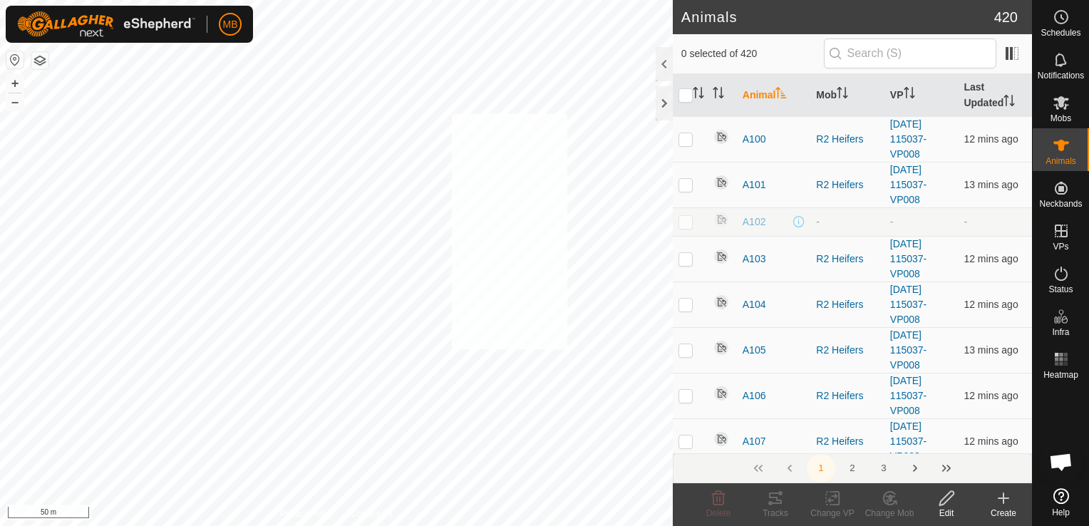
checkbox input "true"
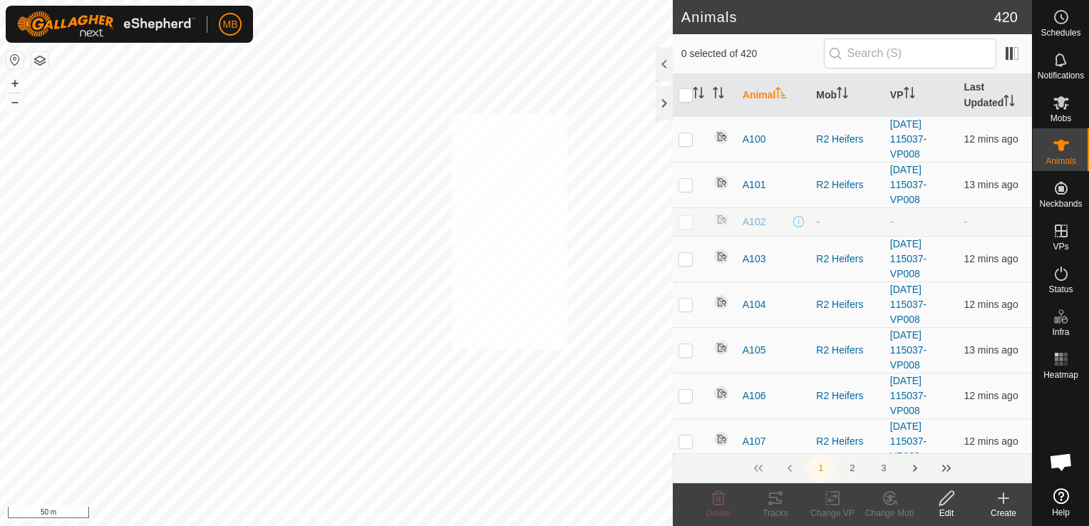
checkbox input "true"
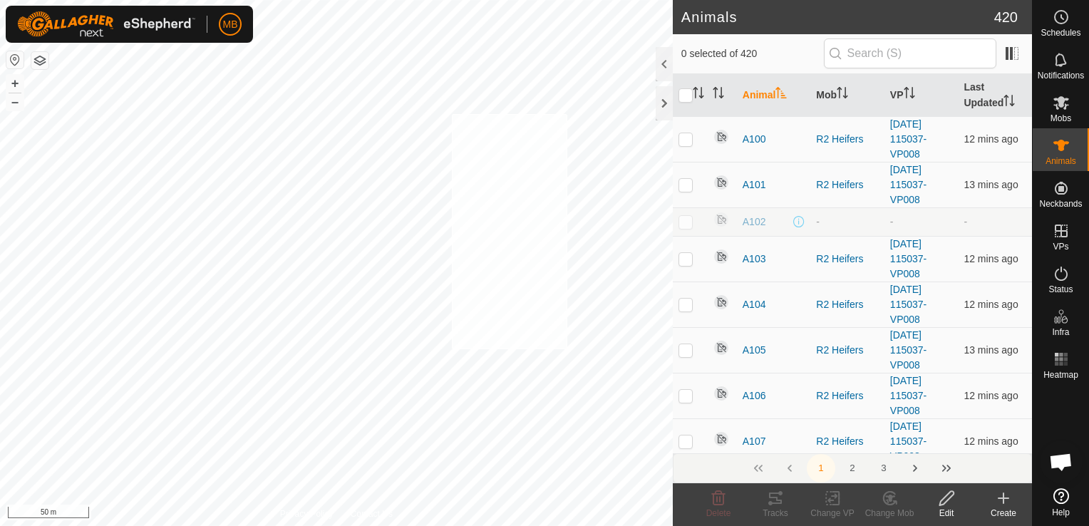
checkbox input "true"
checkbox input "false"
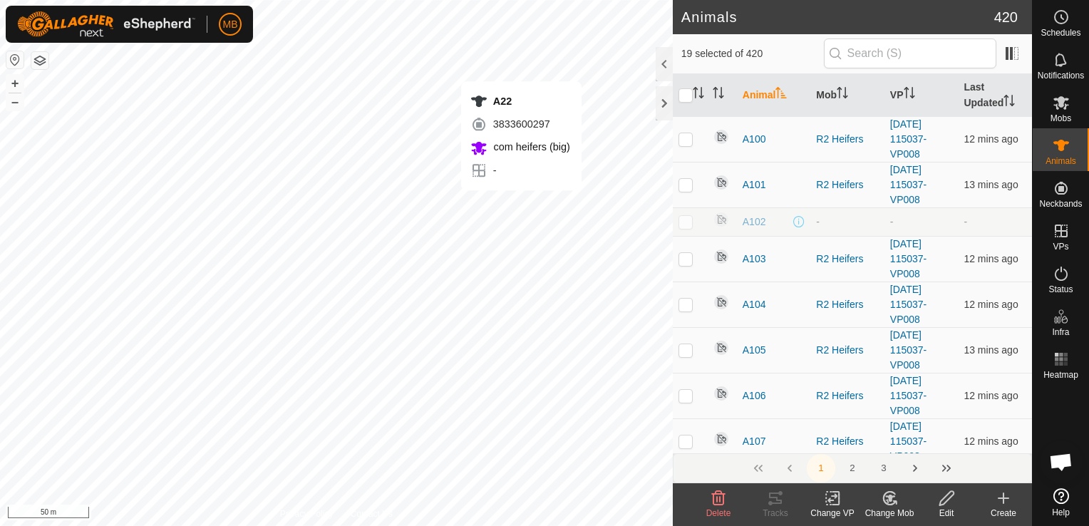
checkbox input "false"
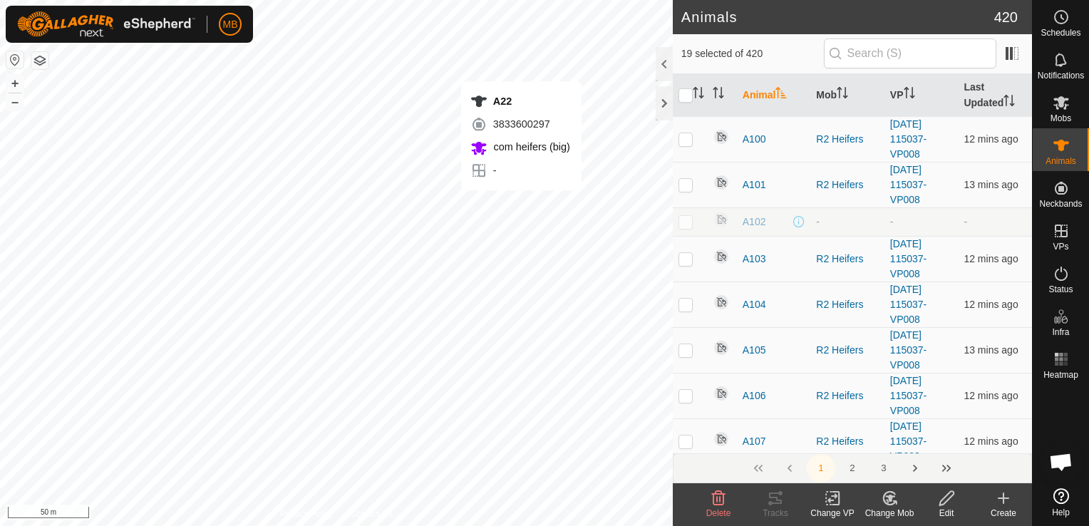
checkbox input "false"
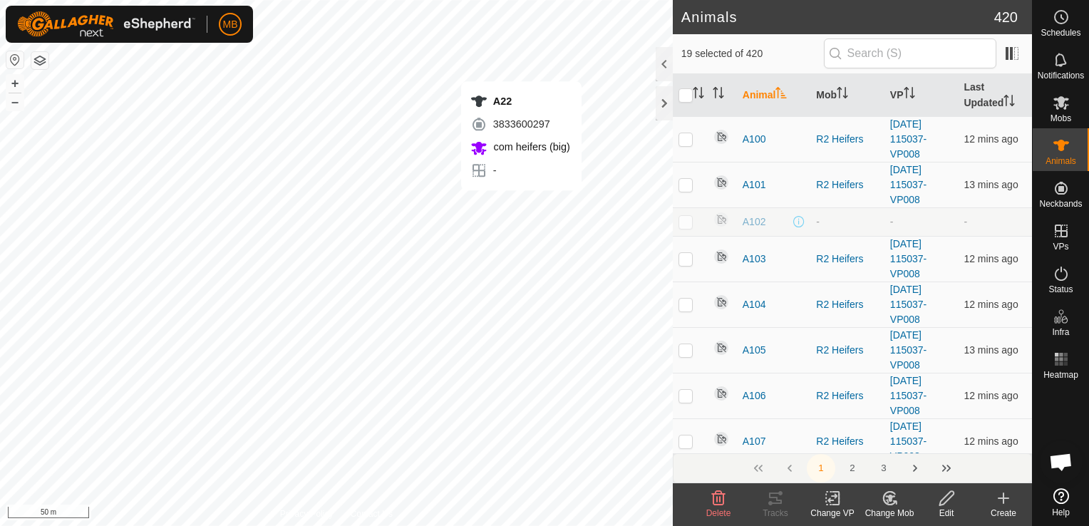
checkbox input "false"
click at [560, 238] on div "A22 3833600297 com heifers (big) - + – ⇧ i 50 m" at bounding box center [336, 263] width 673 height 526
checkbox input "true"
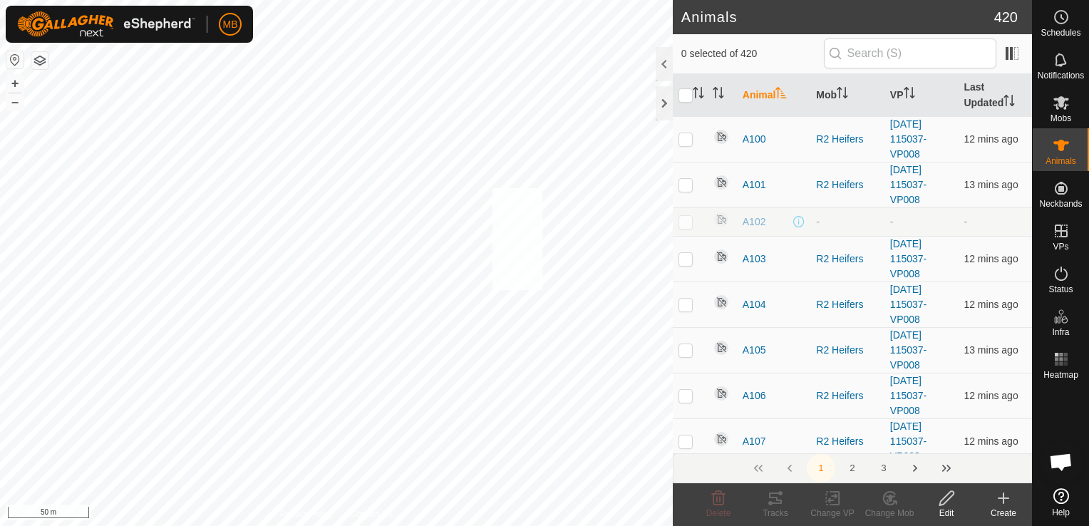
checkbox input "true"
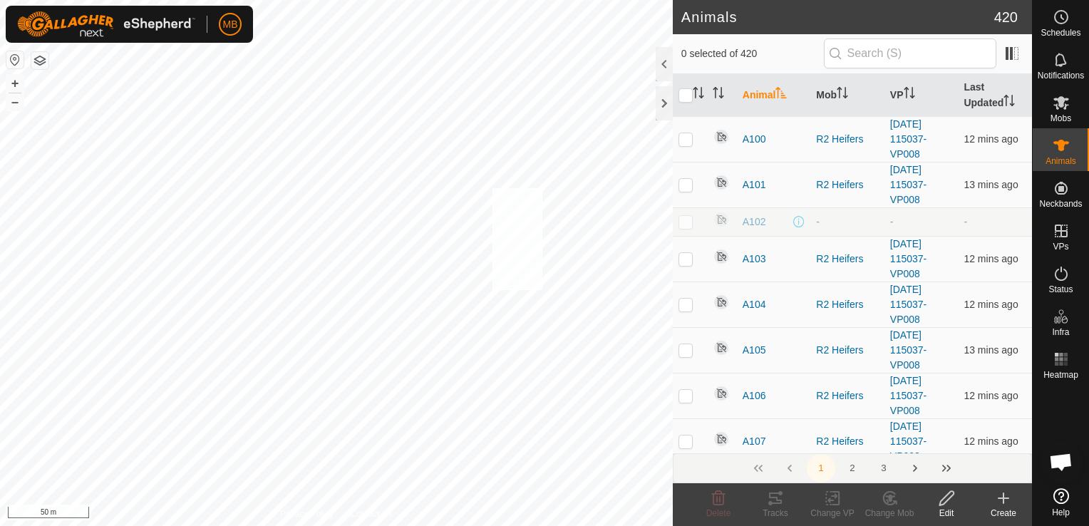
checkbox input "true"
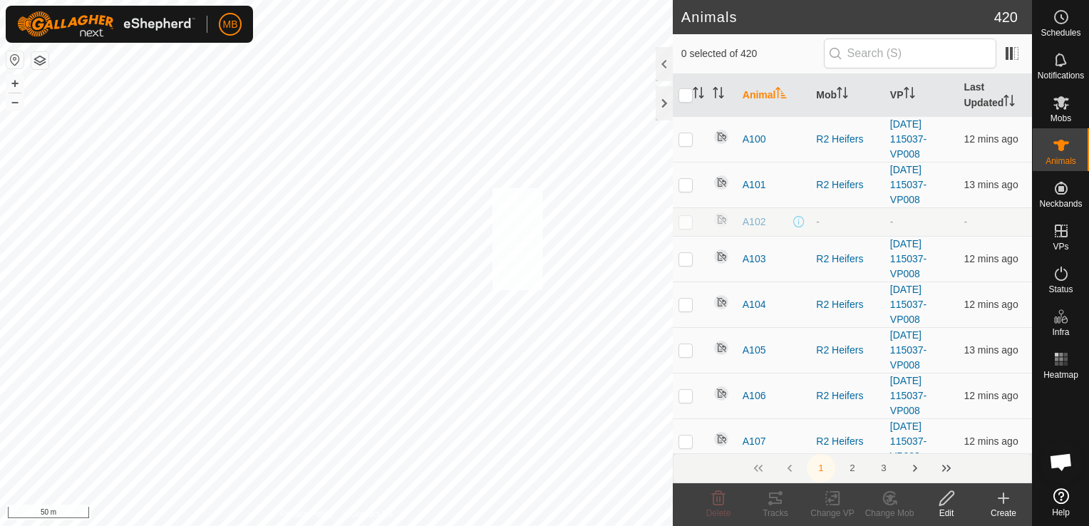
checkbox input "true"
click at [11, 80] on button "+" at bounding box center [14, 83] width 17 height 17
click at [9, 103] on button "–" at bounding box center [14, 101] width 17 height 17
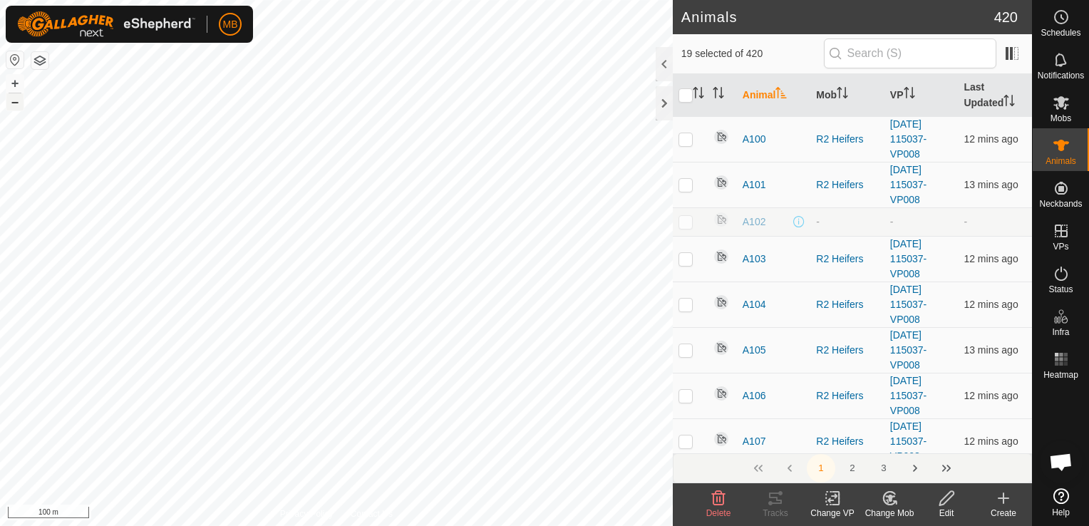
click at [9, 103] on button "–" at bounding box center [14, 101] width 17 height 17
click at [885, 506] on icon at bounding box center [890, 498] width 18 height 17
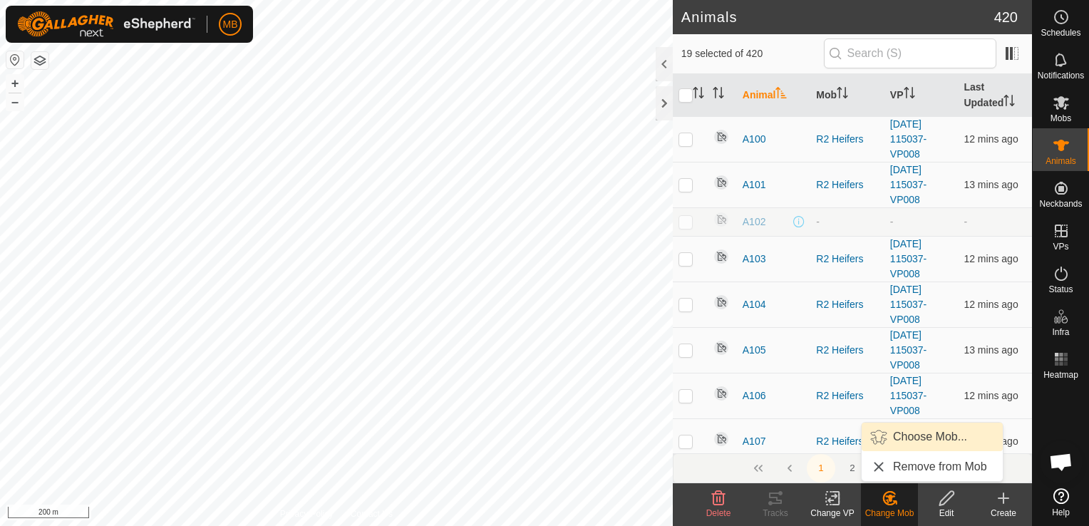
click at [895, 444] on link "Choose Mob..." at bounding box center [932, 437] width 141 height 29
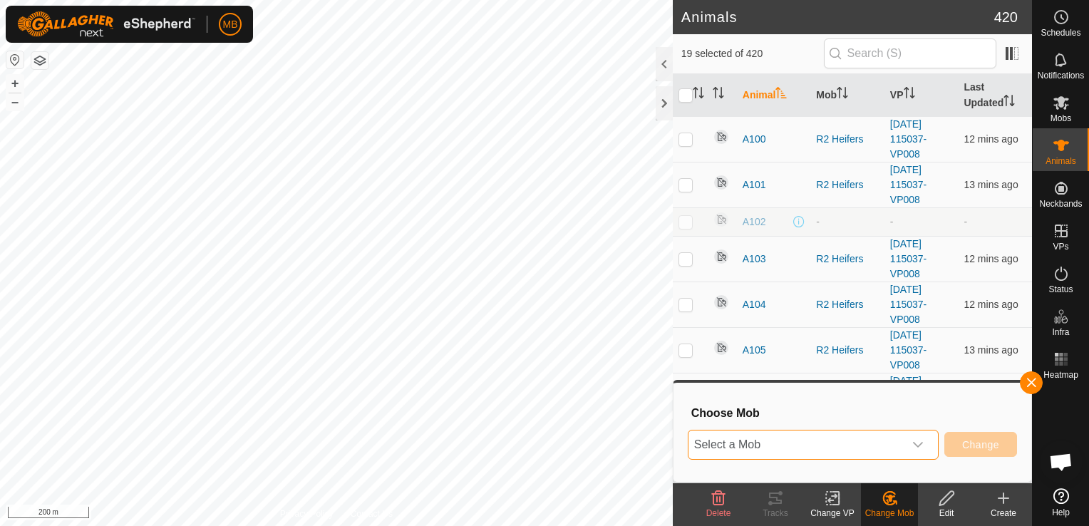
click at [902, 444] on span "Select a Mob" at bounding box center [796, 445] width 215 height 29
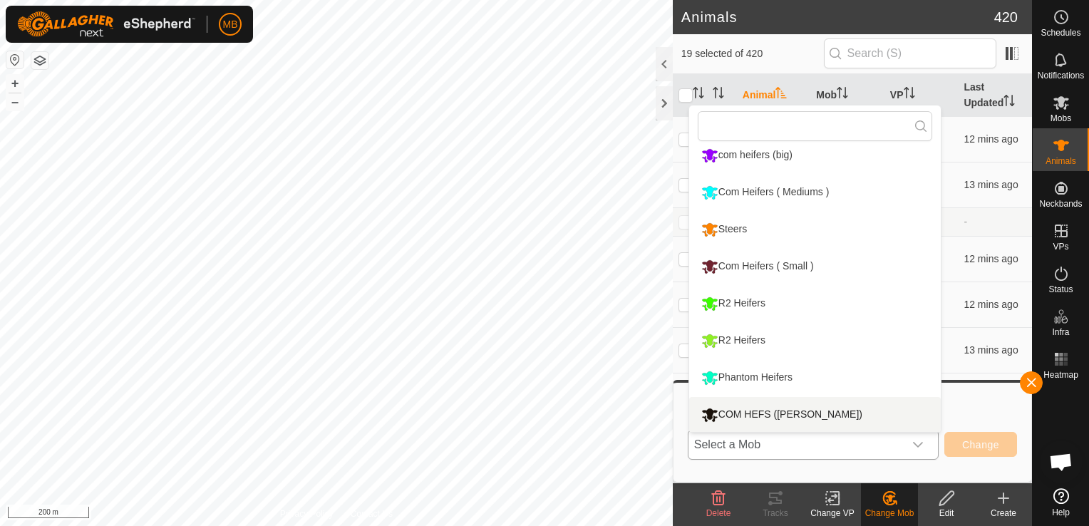
scroll to position [121, 0]
click at [877, 411] on li "COM HEFS ([PERSON_NAME])" at bounding box center [815, 414] width 252 height 36
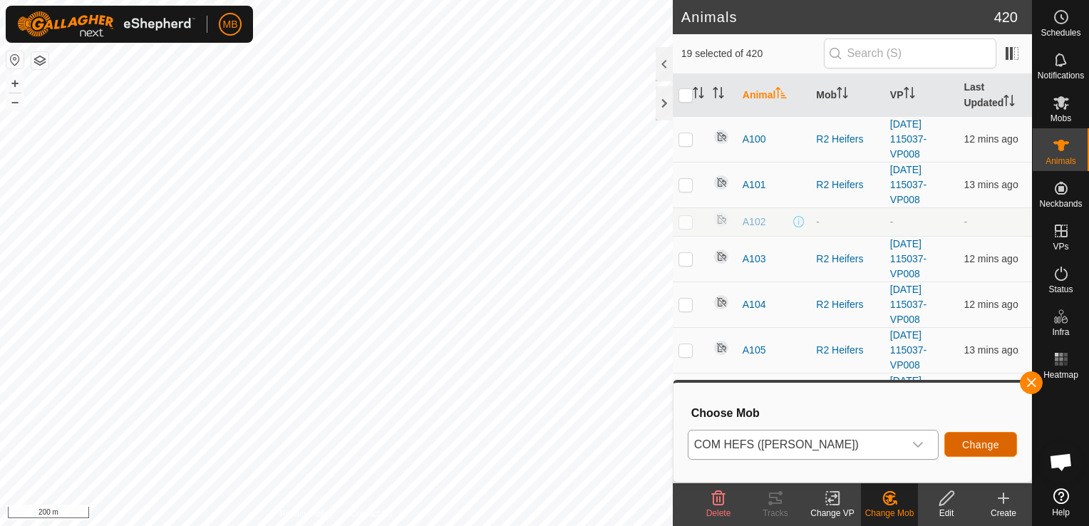
click at [964, 452] on button "Change" at bounding box center [980, 444] width 73 height 25
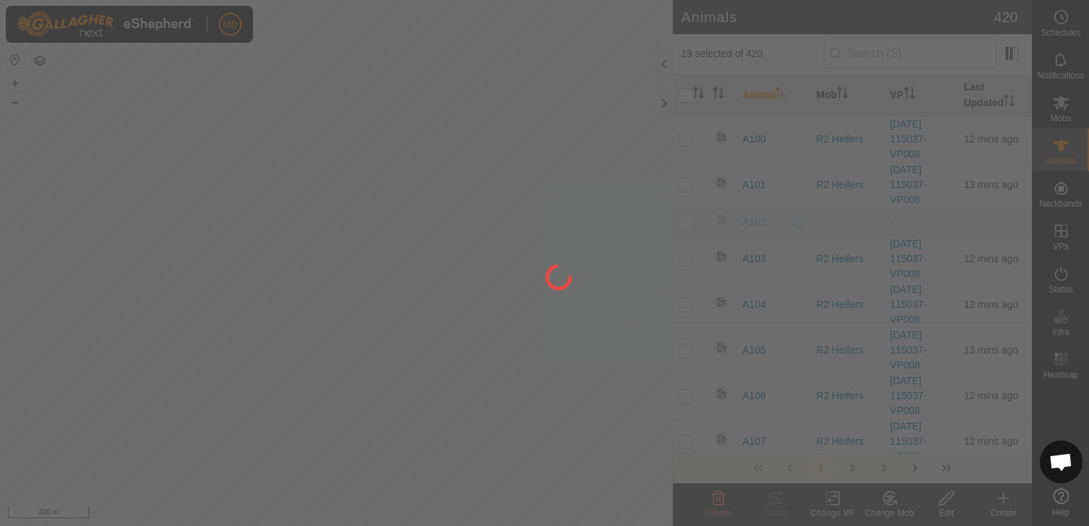
checkbox input "false"
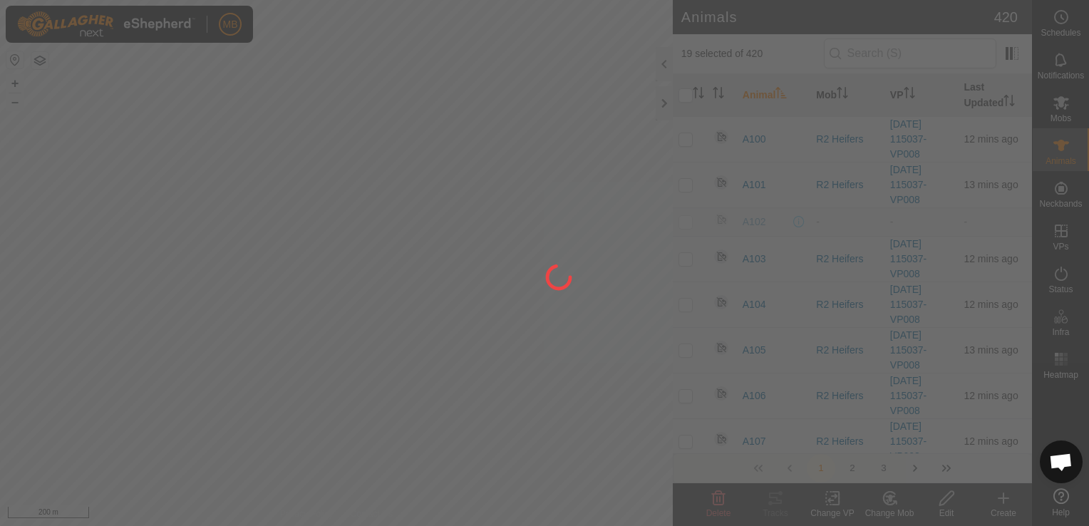
checkbox input "false"
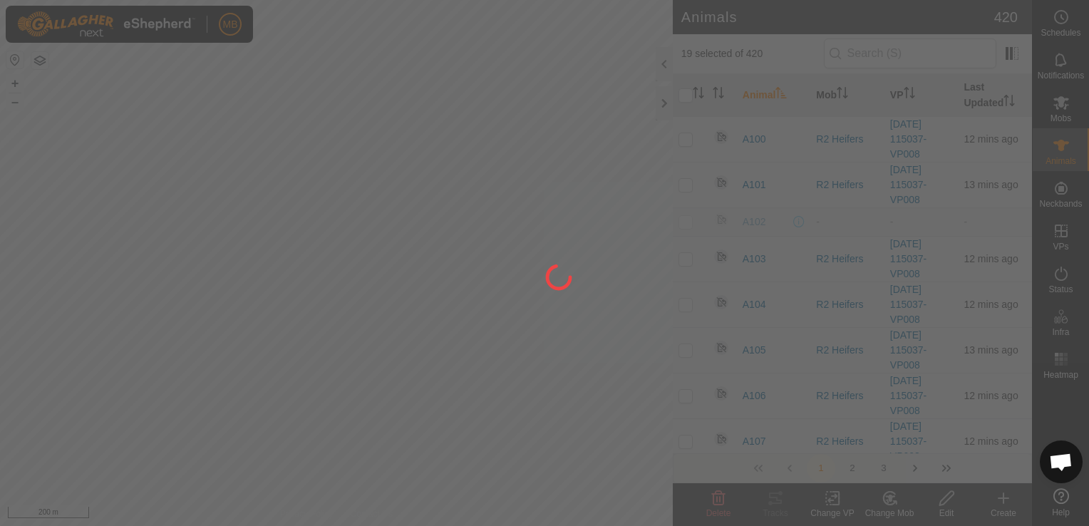
checkbox input "false"
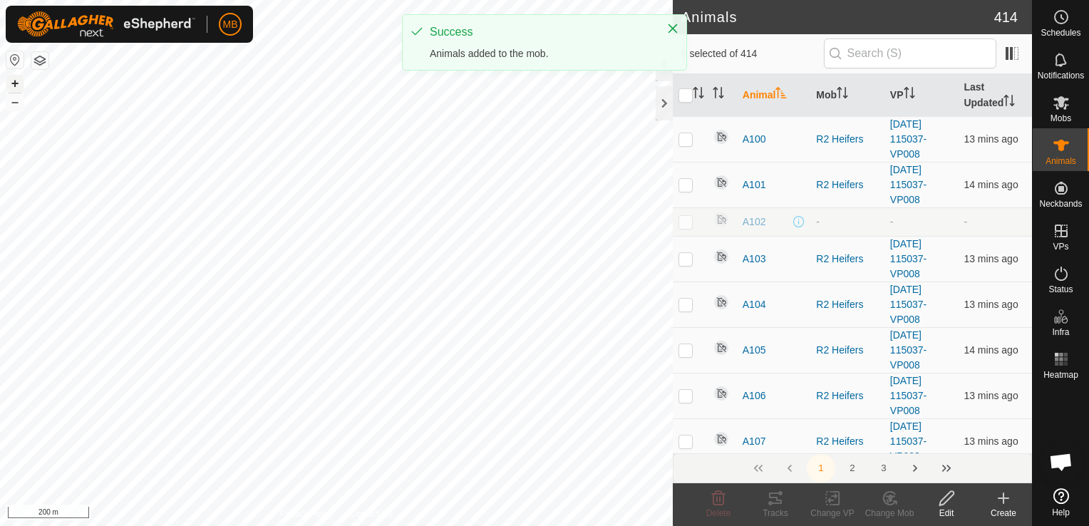
click at [11, 84] on button "+" at bounding box center [14, 83] width 17 height 17
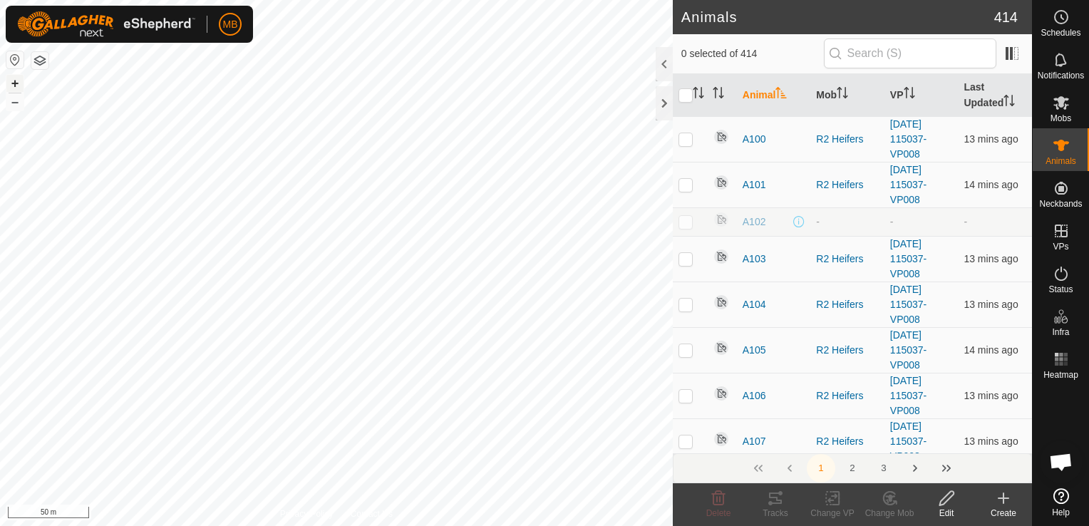
click at [319, 158] on div "A189 3612987167 com heifers (big) - + – ⇧ i 50 m" at bounding box center [336, 263] width 673 height 526
checkbox input "true"
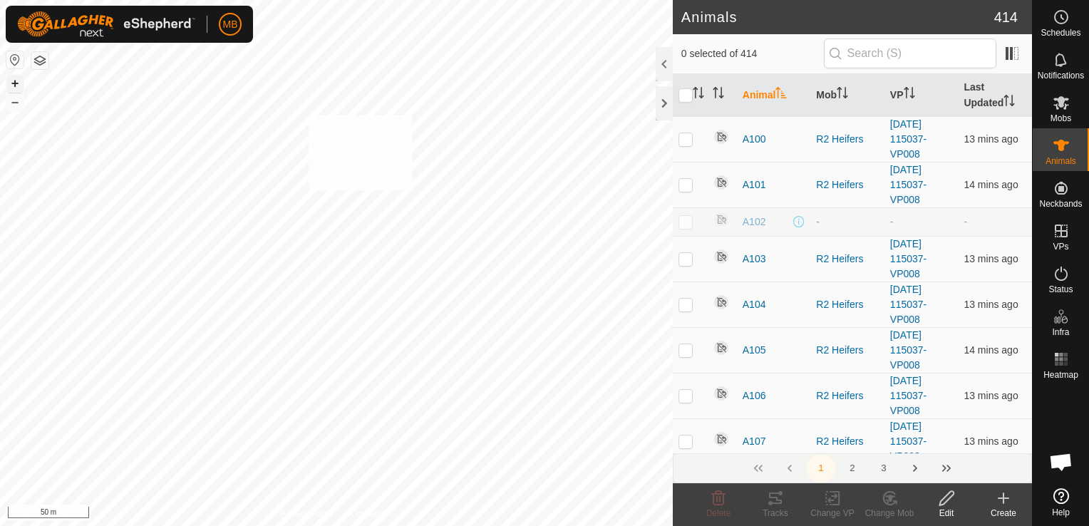
checkbox input "true"
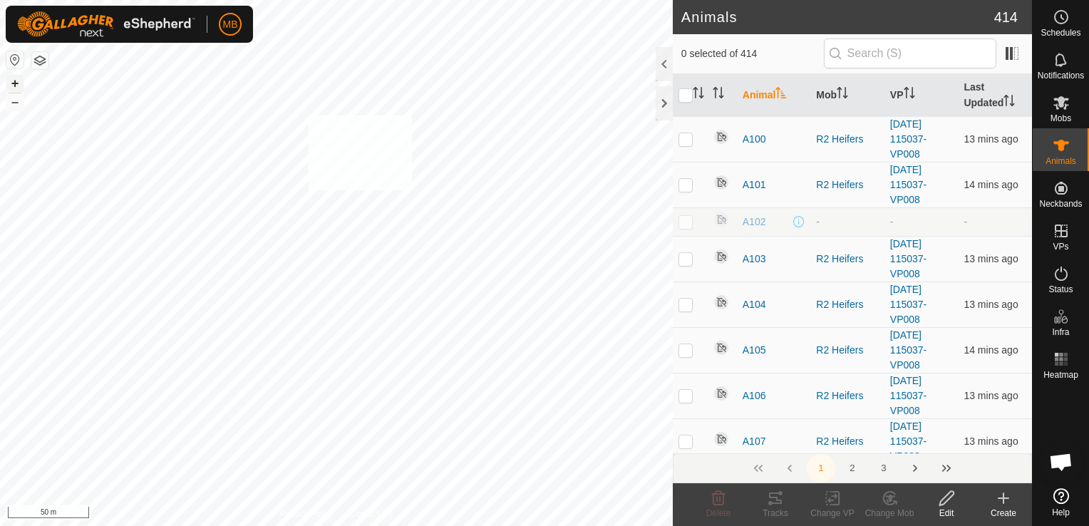
checkbox input "true"
click at [14, 83] on button "+" at bounding box center [14, 83] width 17 height 17
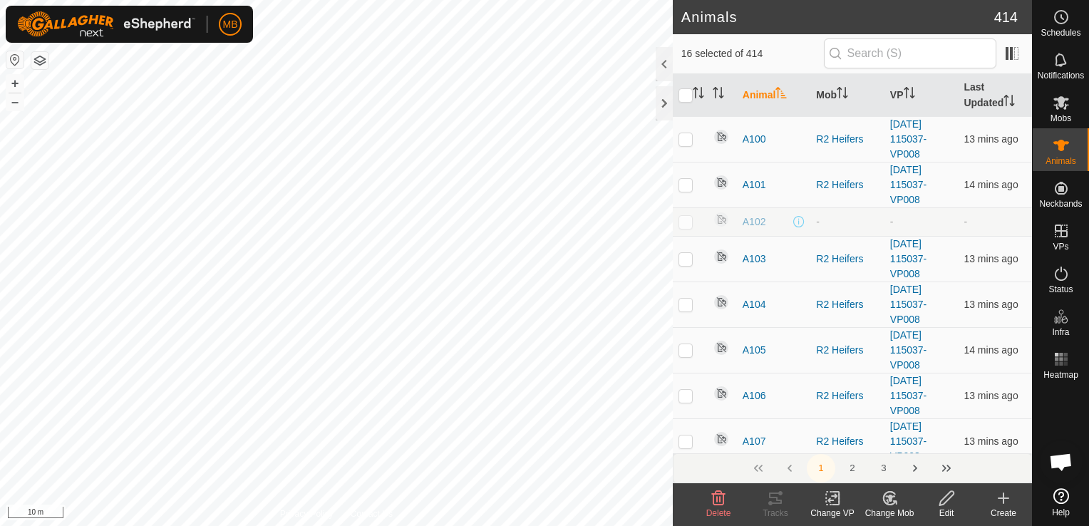
click at [236, 525] on html "MB Schedules Notifications Mobs Animals Neckbands VPs Status Infra Heatmap Help…" at bounding box center [544, 263] width 1089 height 526
click at [887, 502] on icon at bounding box center [887, 501] width 4 height 4
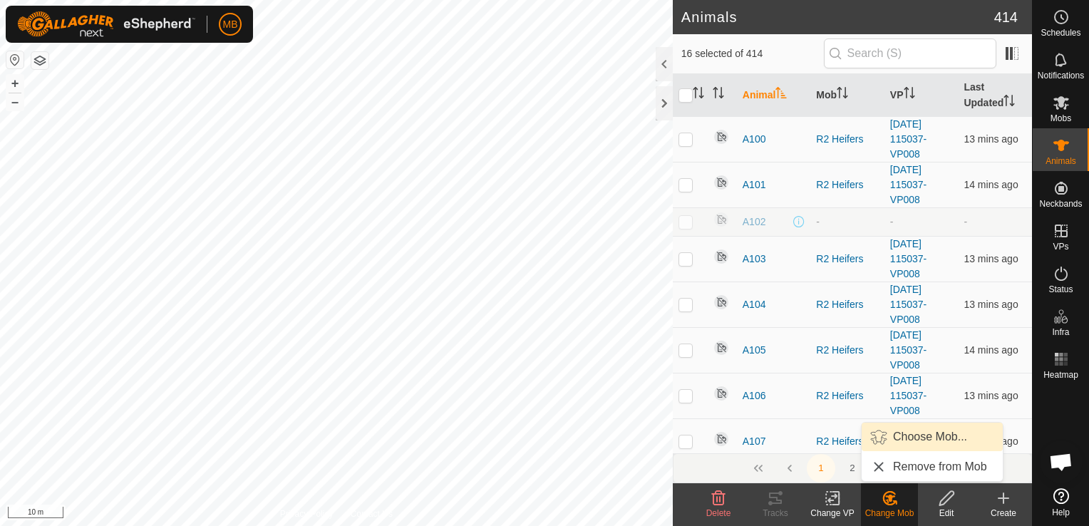
click at [912, 435] on link "Choose Mob..." at bounding box center [932, 437] width 141 height 29
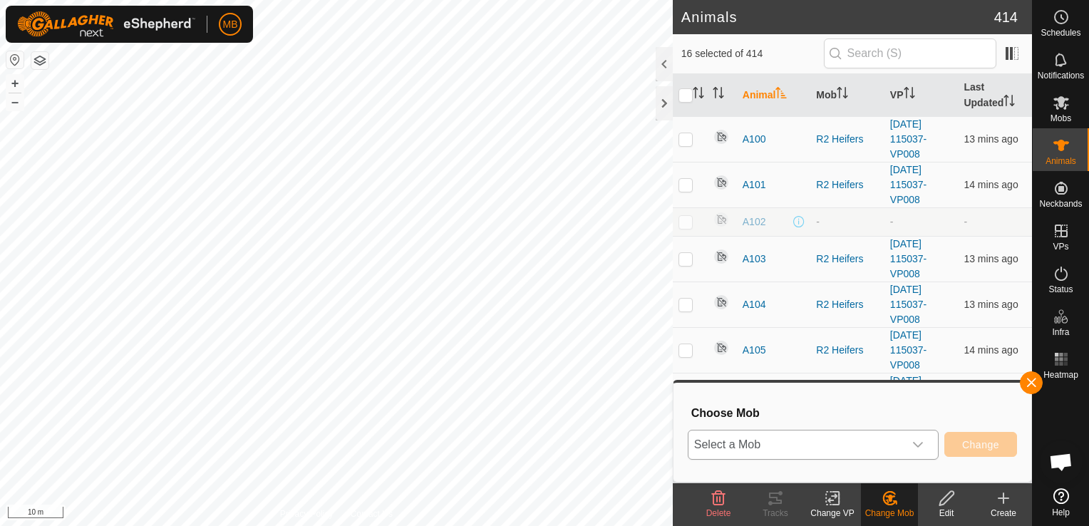
click at [912, 446] on div "dropdown trigger" at bounding box center [918, 445] width 29 height 29
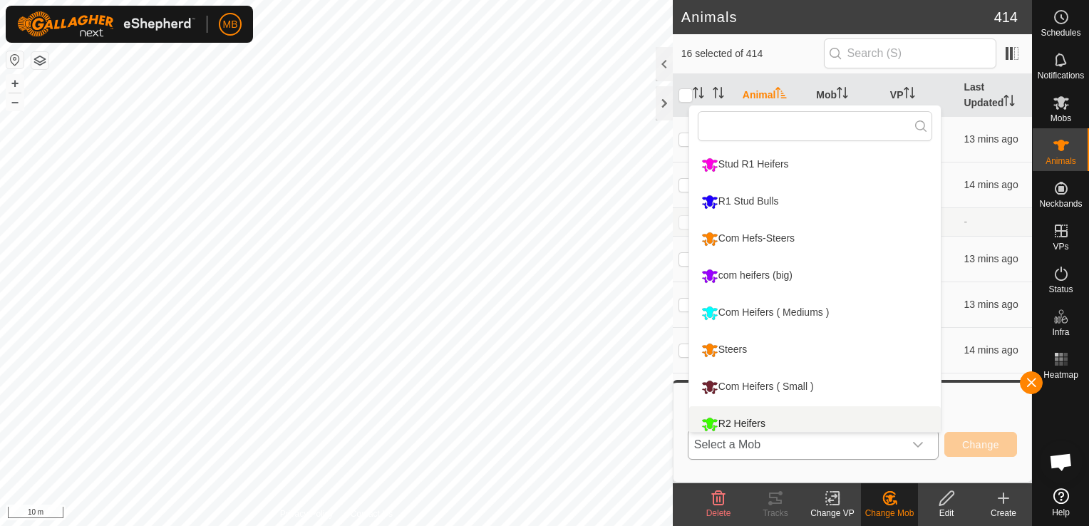
scroll to position [10, 0]
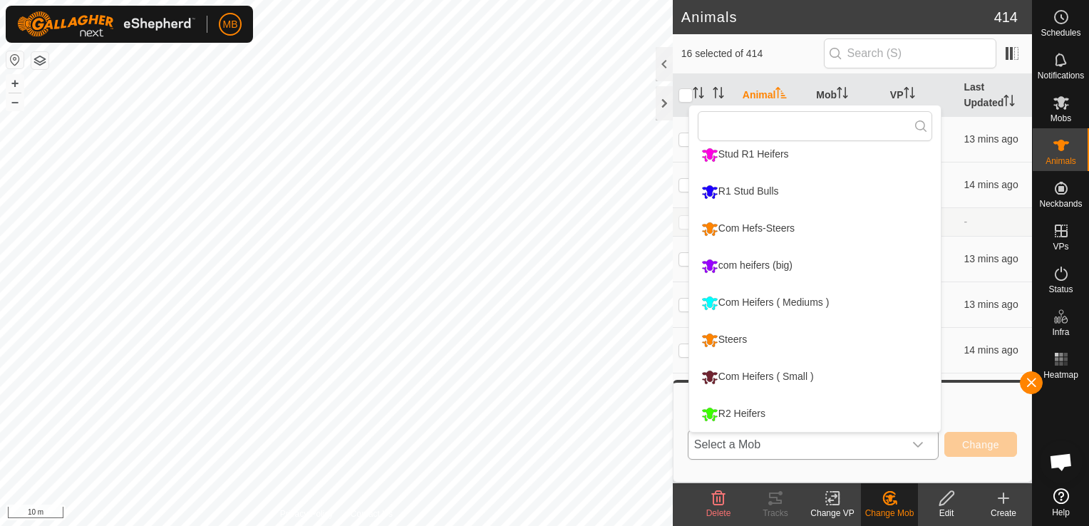
click at [811, 299] on li "Com Heifers ( Mediums )" at bounding box center [815, 303] width 252 height 36
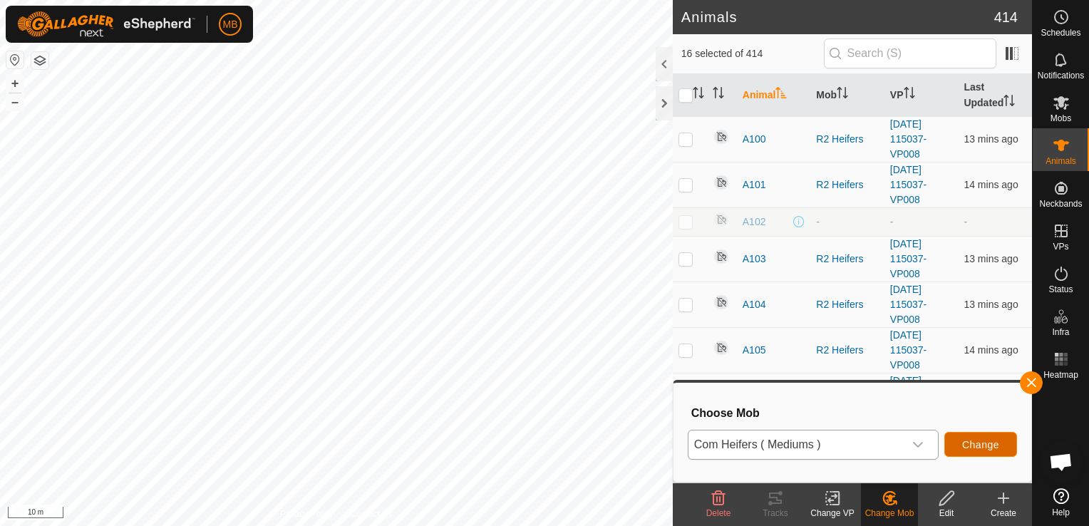
click at [961, 443] on button "Change" at bounding box center [980, 444] width 73 height 25
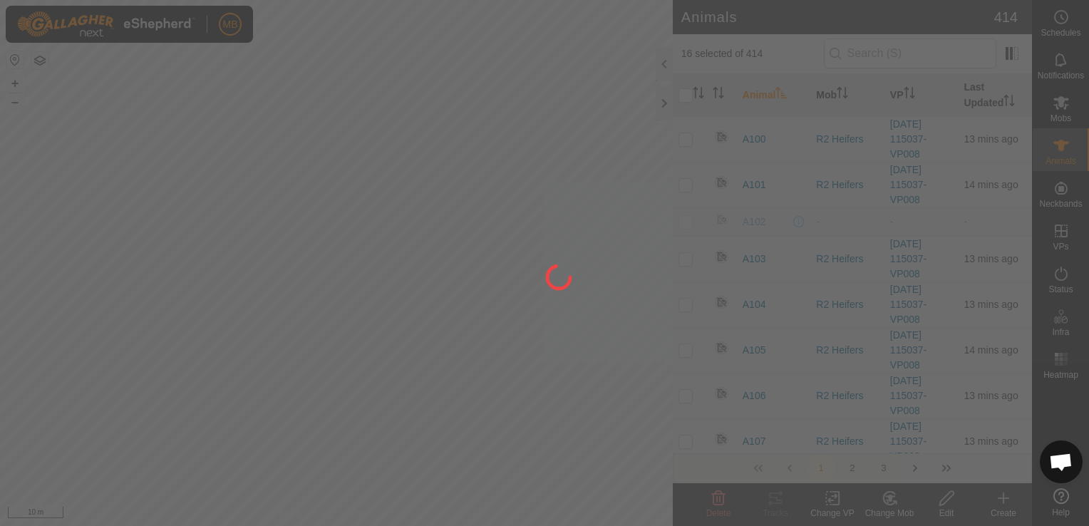
checkbox input "false"
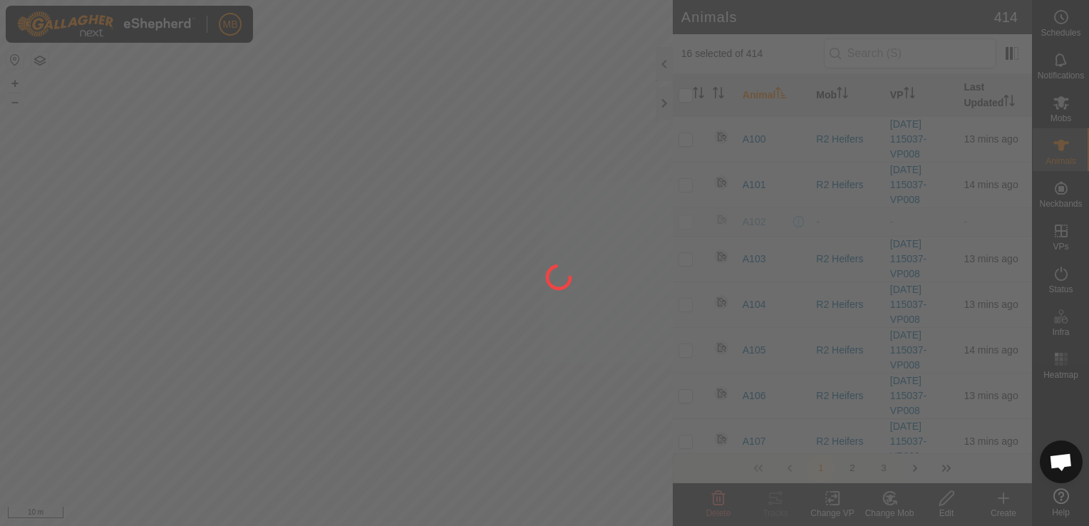
checkbox input "false"
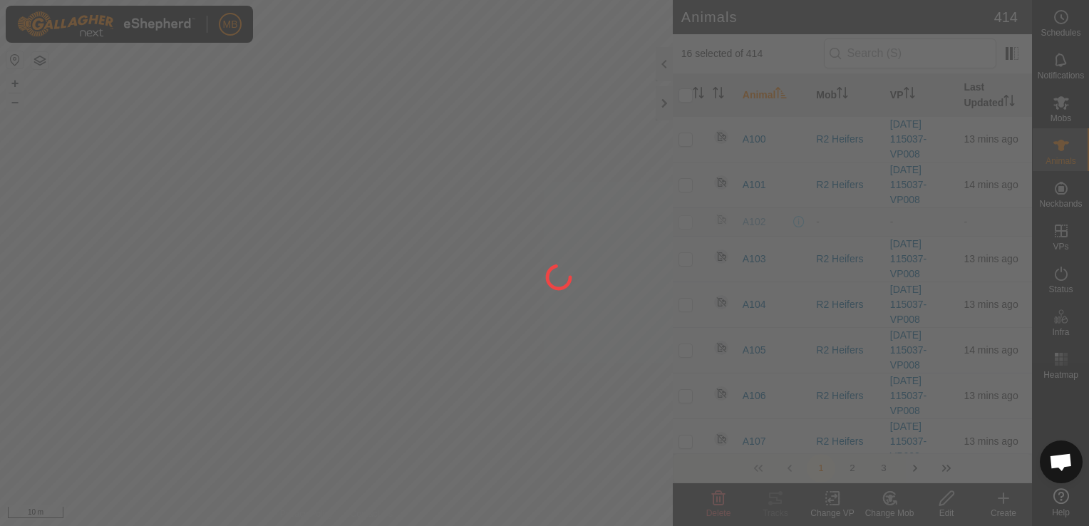
checkbox input "false"
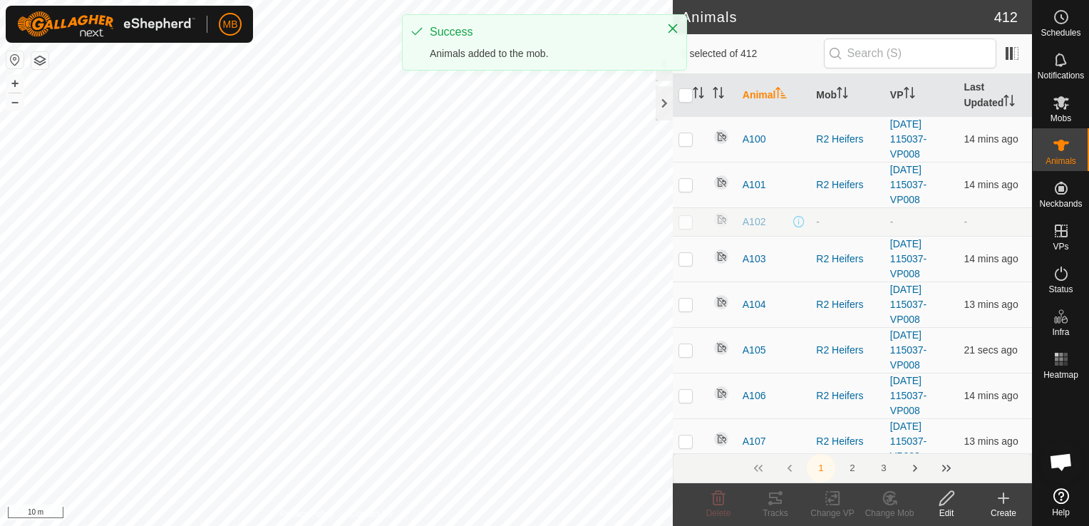
click at [401, 0] on html "MB Schedules Notifications Mobs Animals Neckbands VPs Status Infra Heatmap Help…" at bounding box center [544, 263] width 1089 height 526
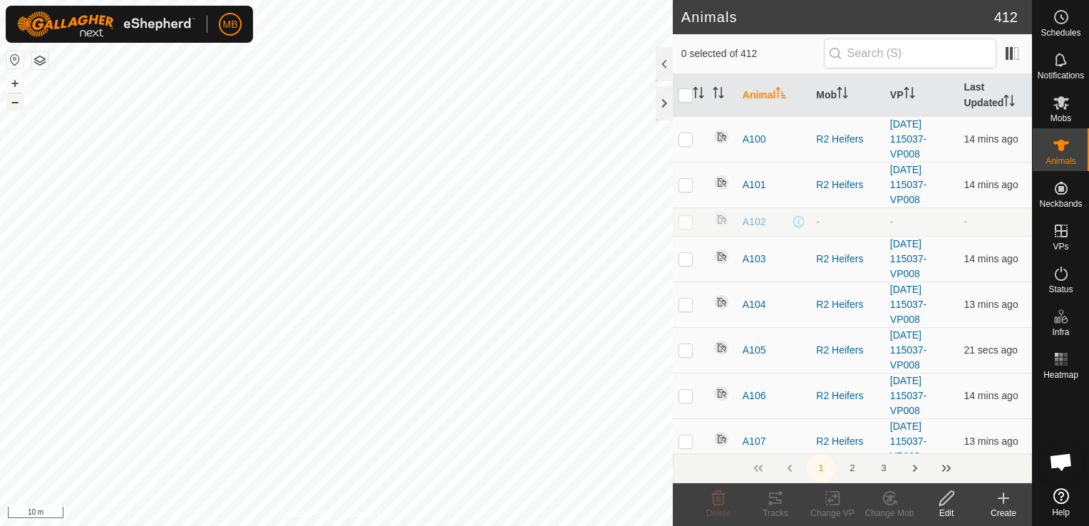
click at [14, 103] on button "–" at bounding box center [14, 101] width 17 height 17
click at [438, 0] on html "MB Schedules Notifications Mobs Animals Neckbands VPs Status Infra Heatmap Help…" at bounding box center [544, 263] width 1089 height 526
click at [585, 0] on html "MB Schedules Notifications Mobs Animals Neckbands VPs Status Infra Heatmap Help…" at bounding box center [544, 263] width 1089 height 526
click at [380, 229] on div "A139 1509752726 com heifers (big) - + – ⇧ i 20 m" at bounding box center [336, 263] width 673 height 526
checkbox input "true"
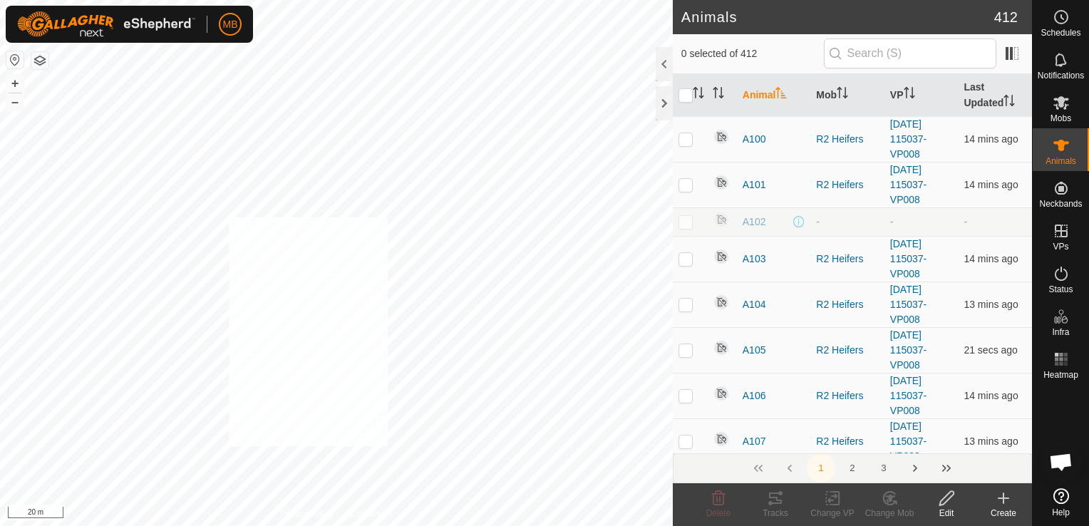
checkbox input "true"
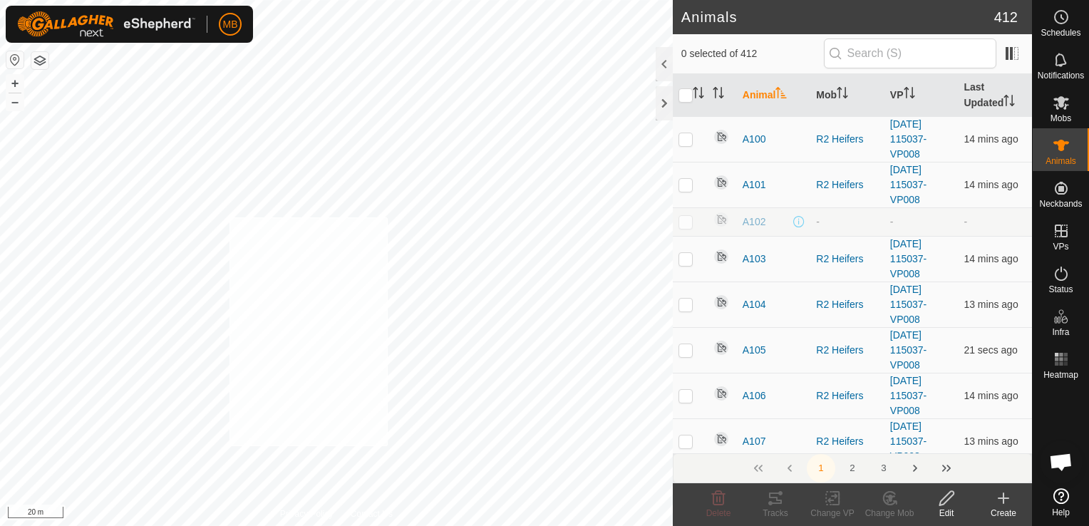
checkbox input "true"
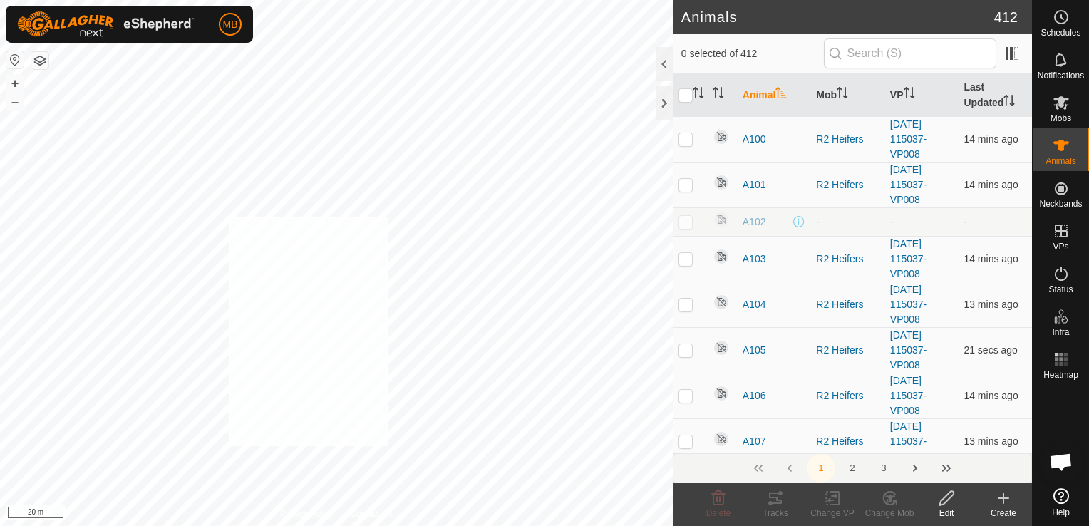
checkbox input "true"
checkbox input "false"
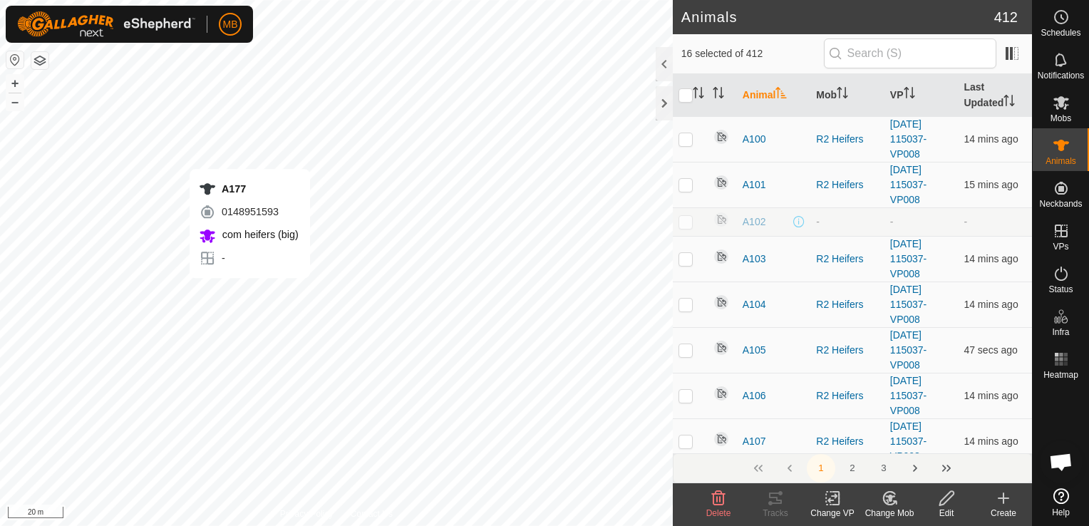
checkbox input "false"
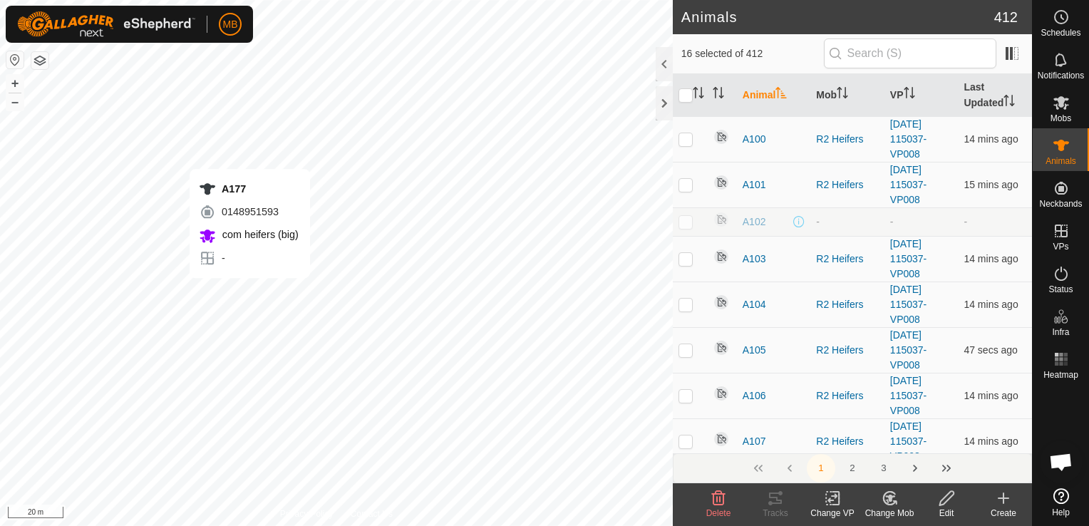
checkbox input "false"
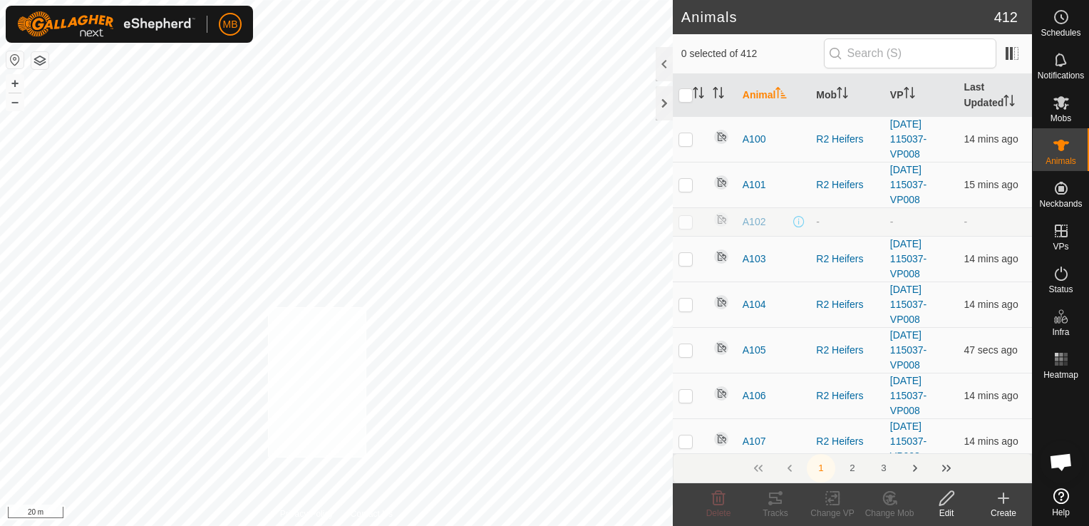
click at [266, 351] on div "A30 0481076603 Stud R1 Heifers - + – ⇧ i 20 m" at bounding box center [336, 263] width 673 height 526
checkbox input "true"
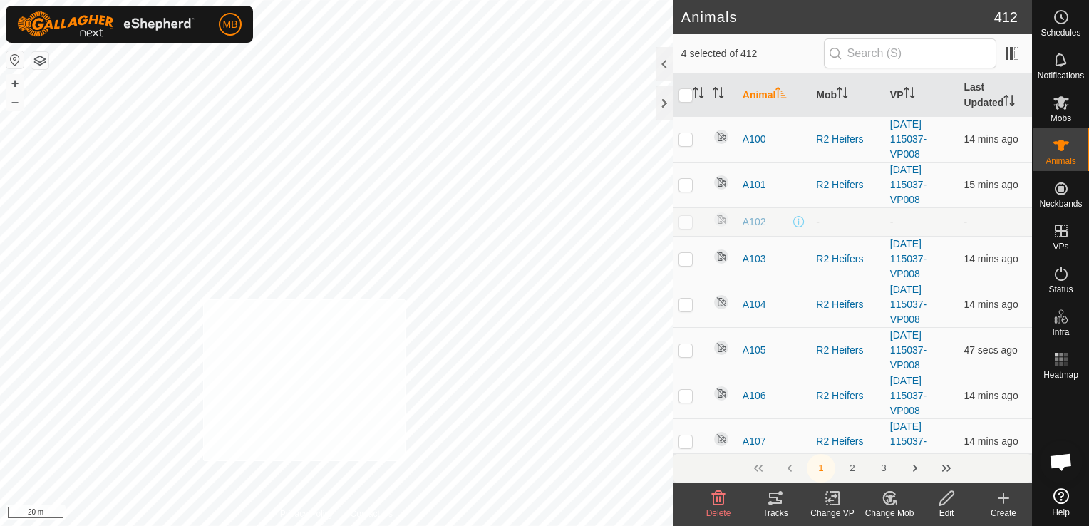
checkbox input "true"
checkbox input "false"
checkbox input "true"
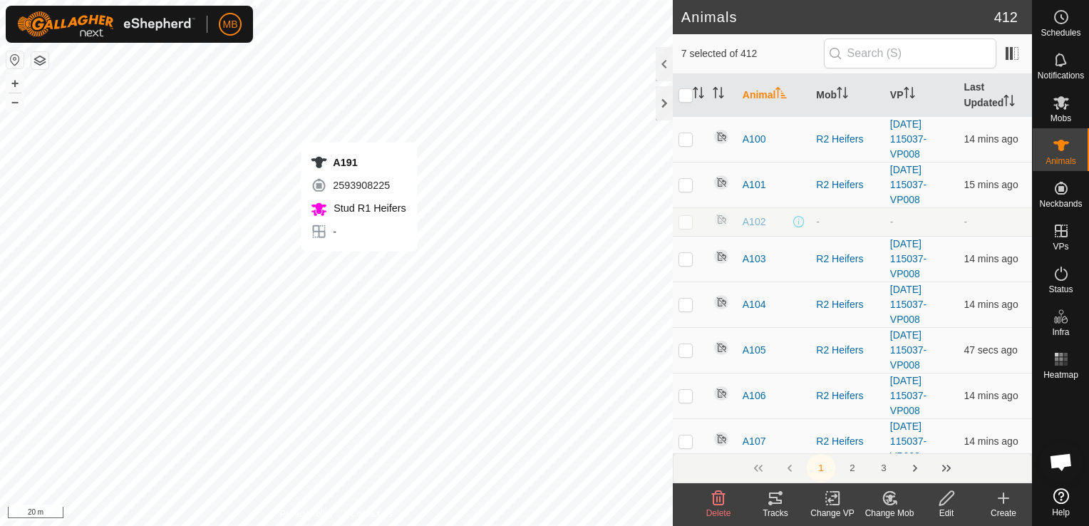
checkbox input "false"
checkbox input "true"
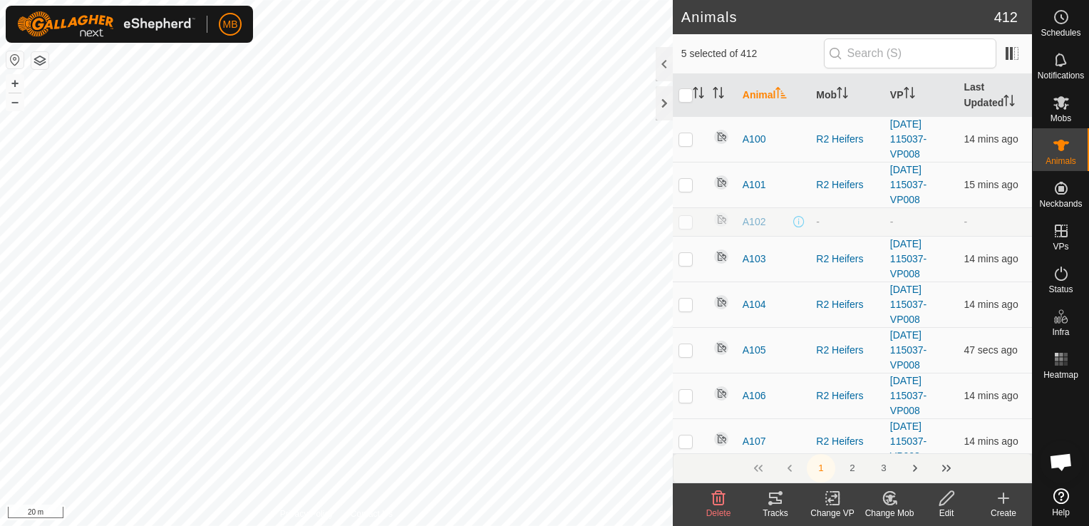
click at [368, 376] on div "A30 0481076603 Stud R1 Heifers - + – ⇧ i 20 m" at bounding box center [336, 263] width 673 height 526
click at [299, 429] on div "A30 0481076603 Stud R1 Heifers - + – ⇧ i 20 m" at bounding box center [336, 263] width 673 height 526
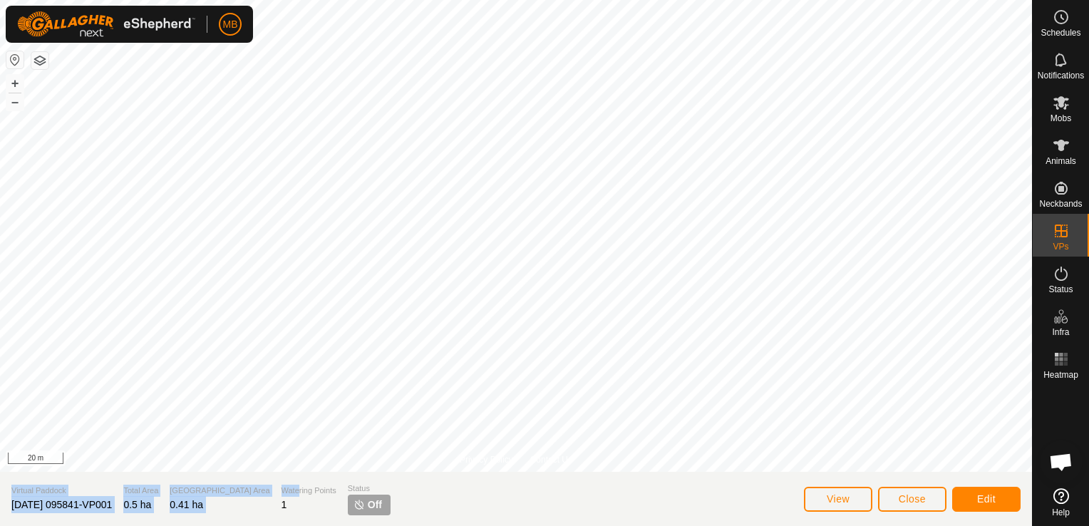
click at [289, 366] on div "Privacy Policy Contact Us A30 0481076603 Stud R1 Heifers - + – ⇧ i 20 m Virtual…" at bounding box center [516, 263] width 1032 height 526
click at [902, 493] on span "Close" at bounding box center [912, 498] width 27 height 11
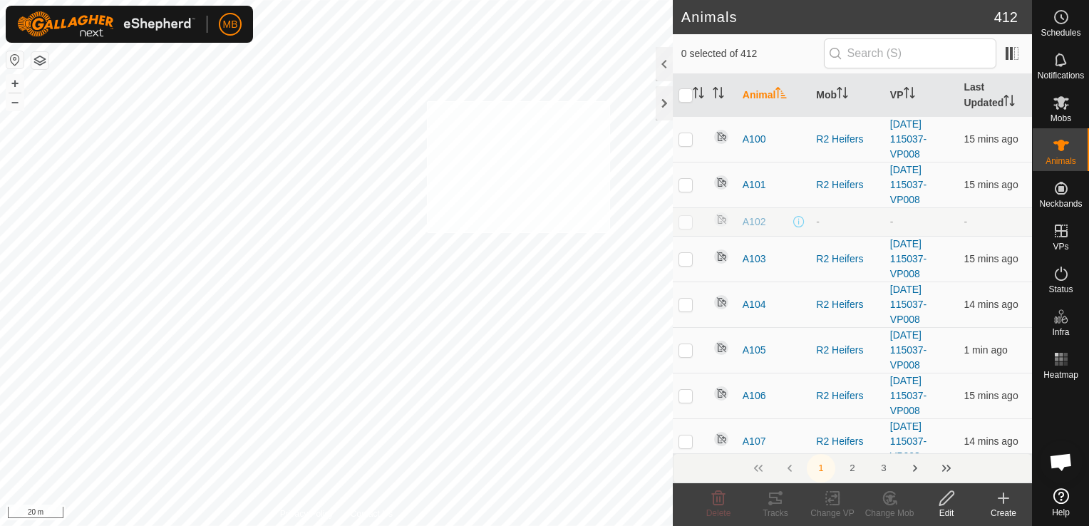
click at [426, 101] on div "A47 4223651083 Steers - + – ⇧ i 20 m" at bounding box center [336, 263] width 673 height 526
checkbox input "true"
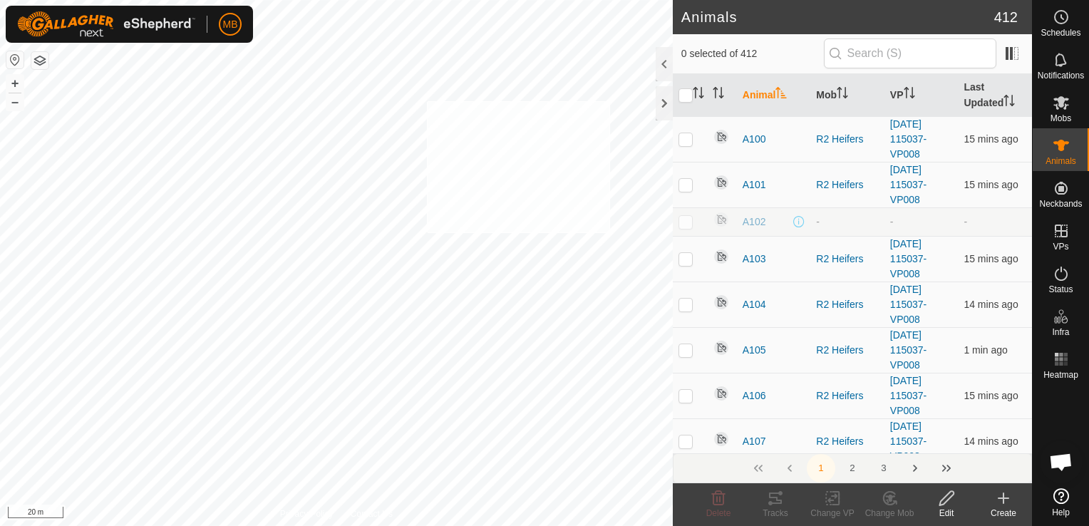
checkbox input "true"
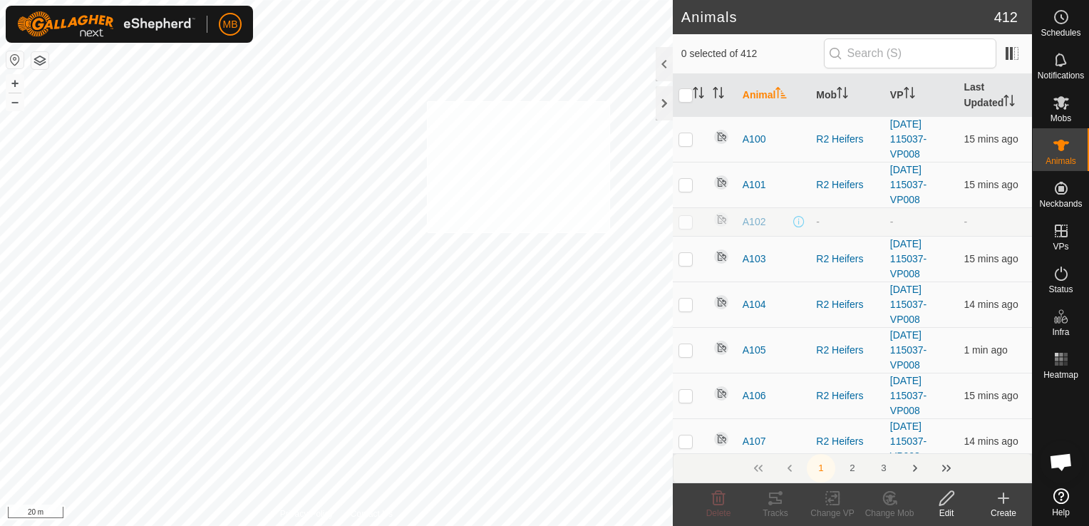
checkbox input "true"
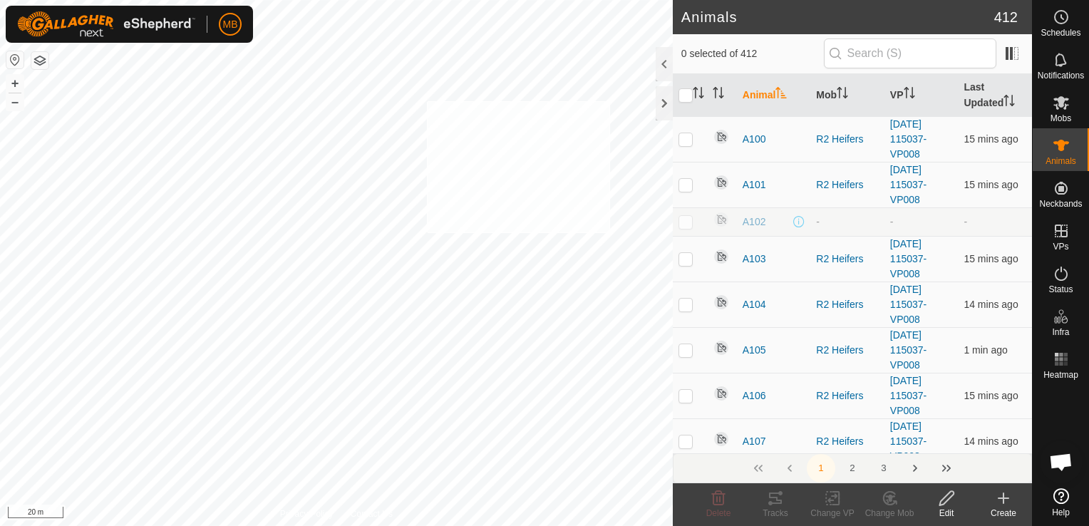
checkbox input "true"
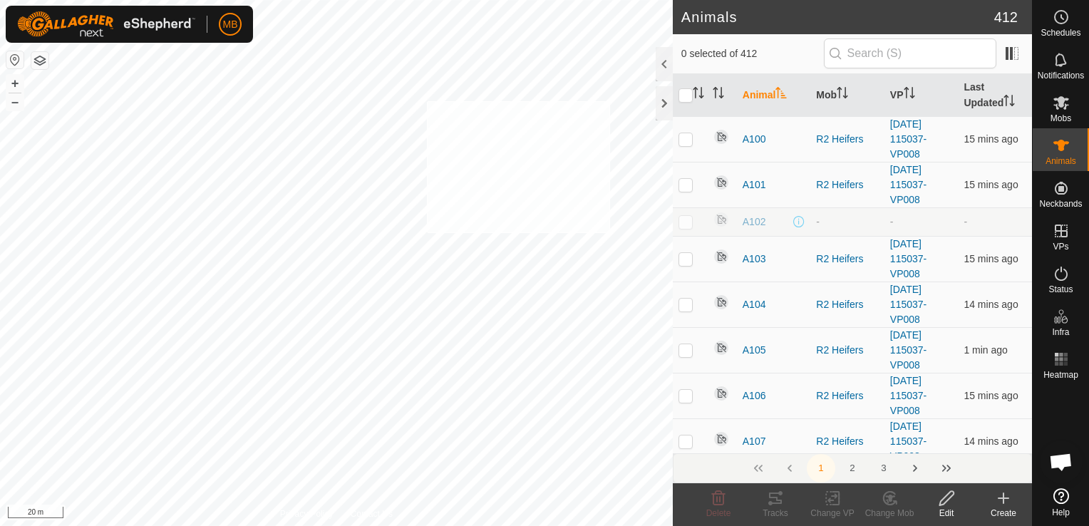
checkbox input "true"
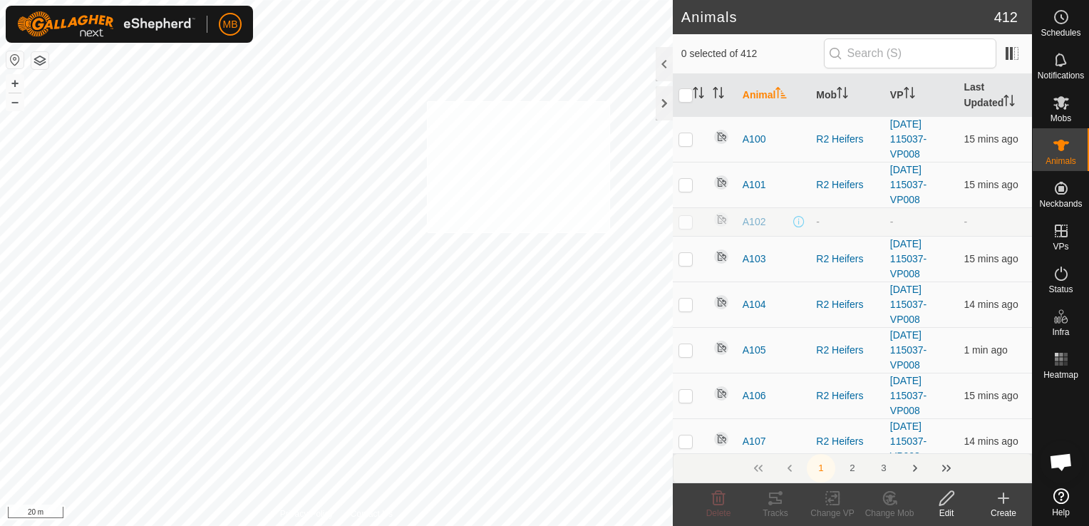
checkbox input "true"
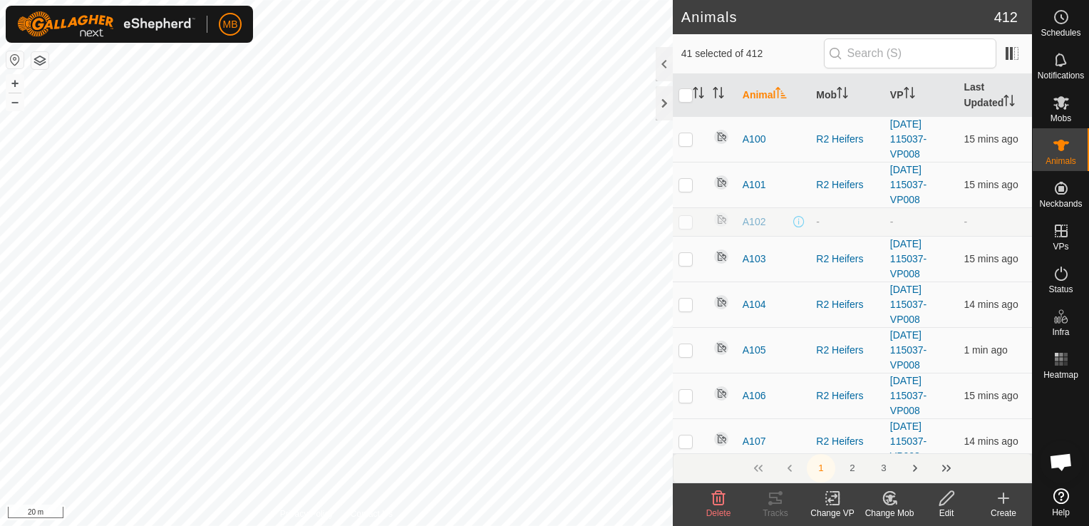
click at [885, 513] on div "Change Mob" at bounding box center [889, 513] width 57 height 13
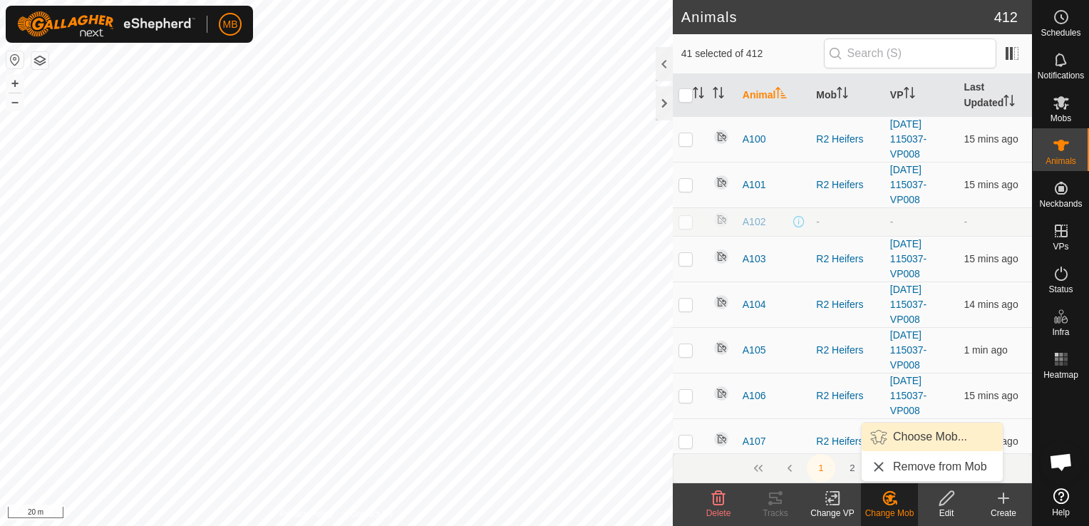
click at [905, 430] on link "Choose Mob..." at bounding box center [932, 437] width 141 height 29
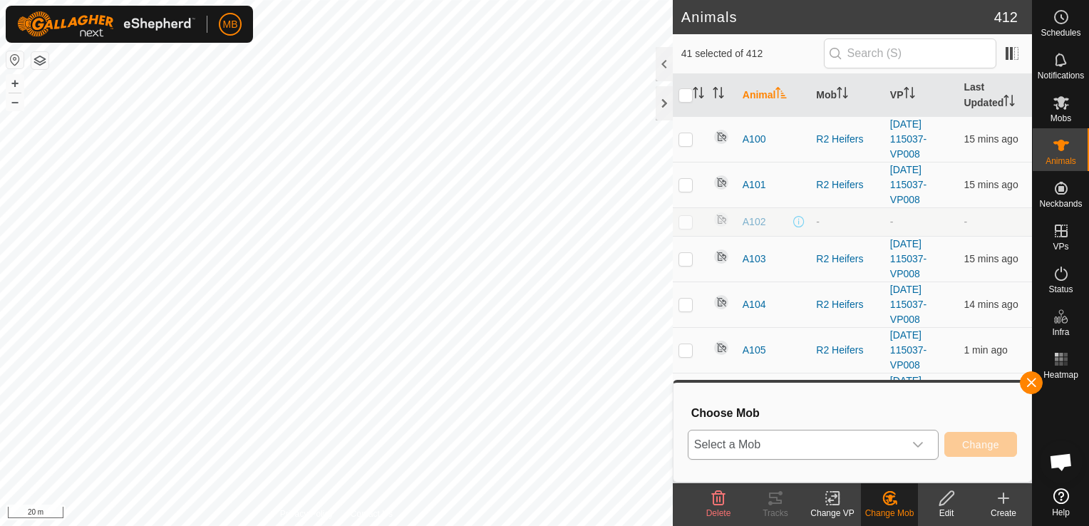
click at [915, 441] on icon "dropdown trigger" at bounding box center [917, 444] width 11 height 11
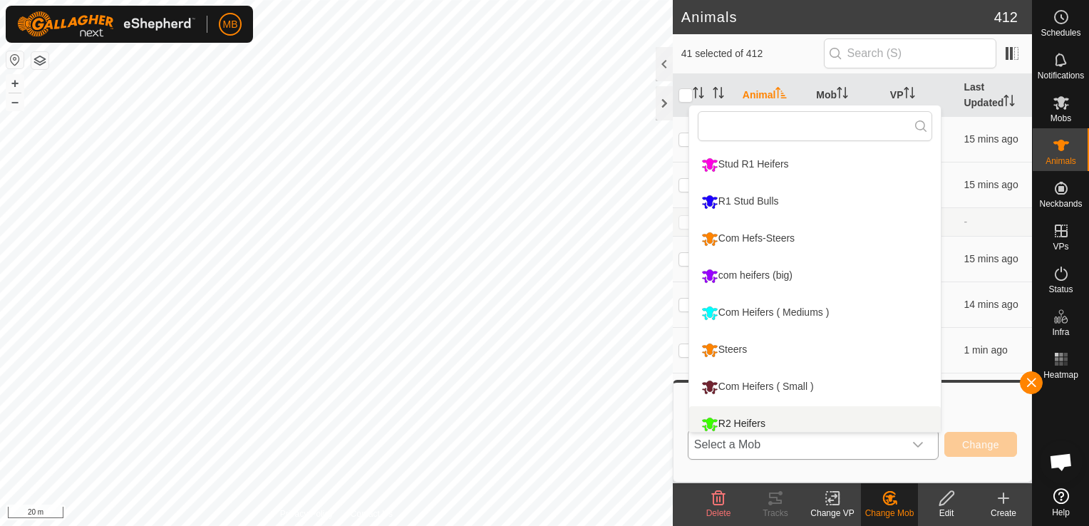
scroll to position [10, 0]
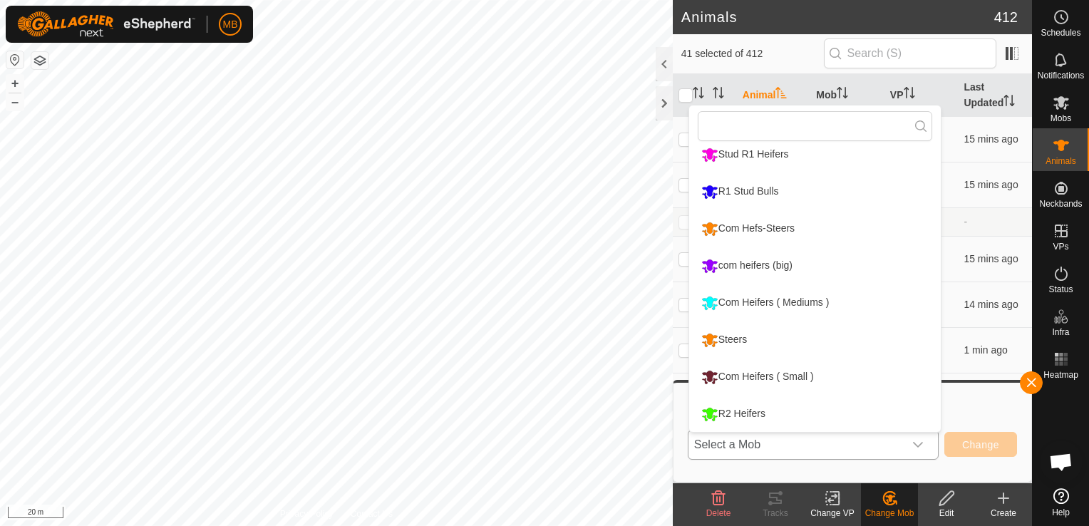
click at [855, 344] on li "Steers" at bounding box center [815, 340] width 252 height 36
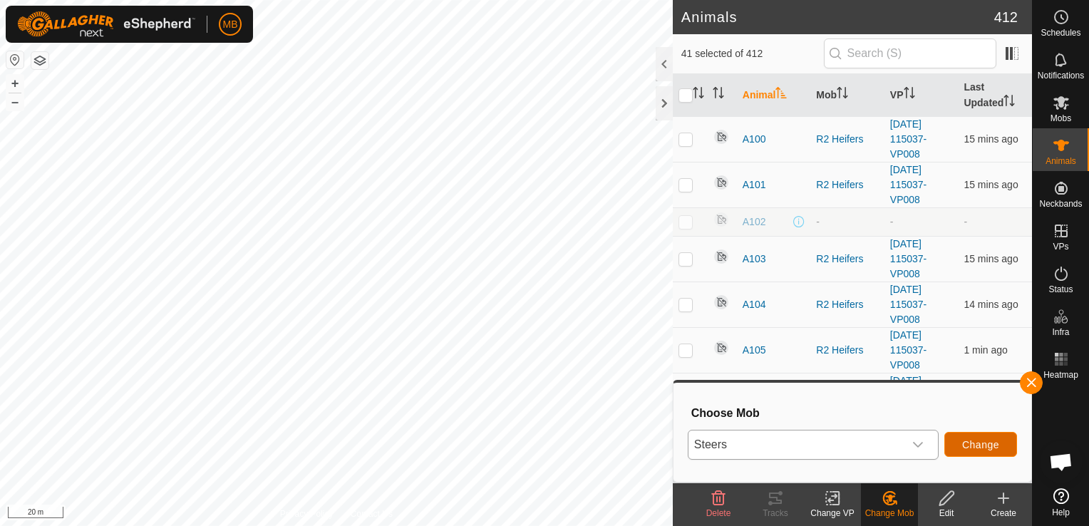
click at [964, 443] on span "Change" at bounding box center [980, 444] width 37 height 11
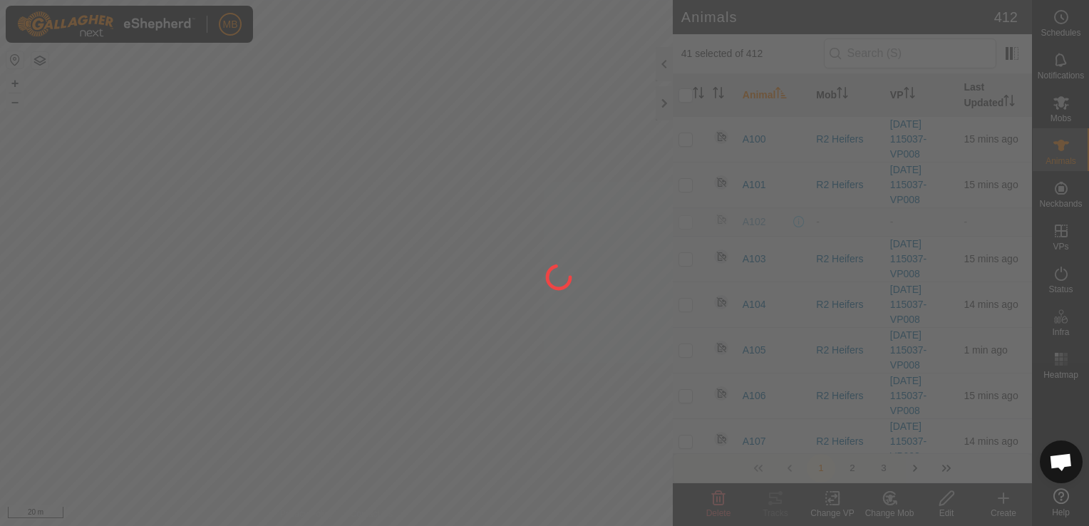
checkbox input "false"
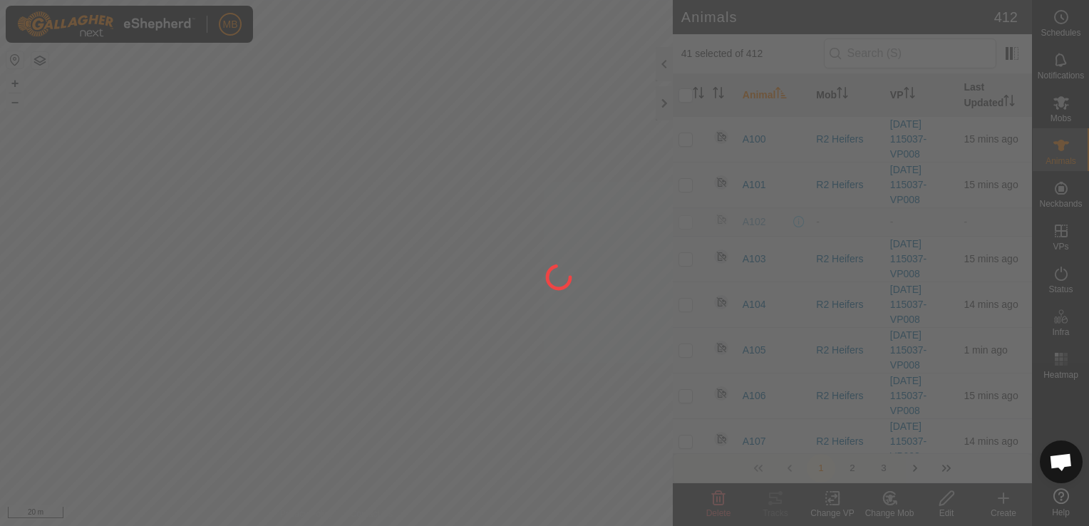
checkbox input "false"
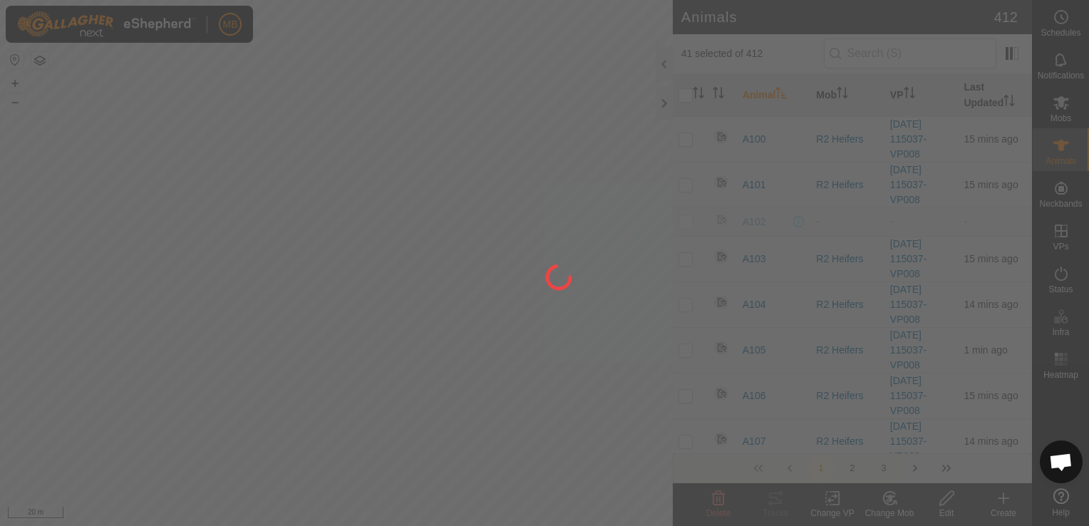
checkbox input "false"
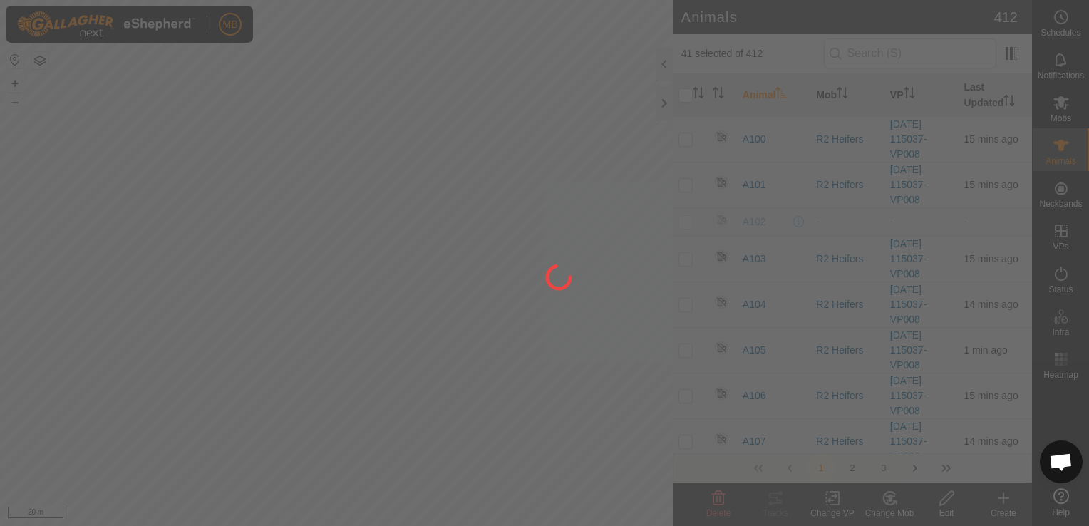
checkbox input "false"
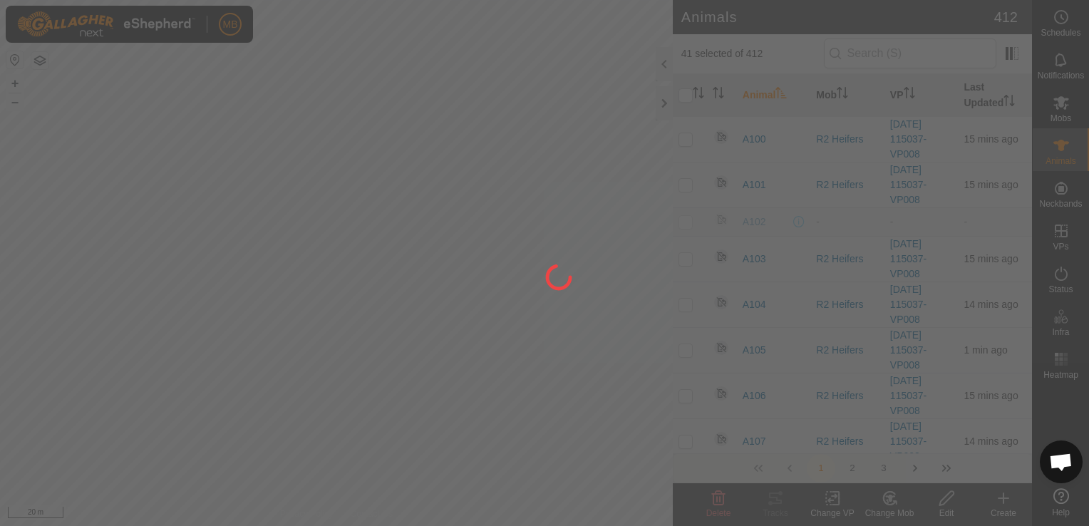
checkbox input "false"
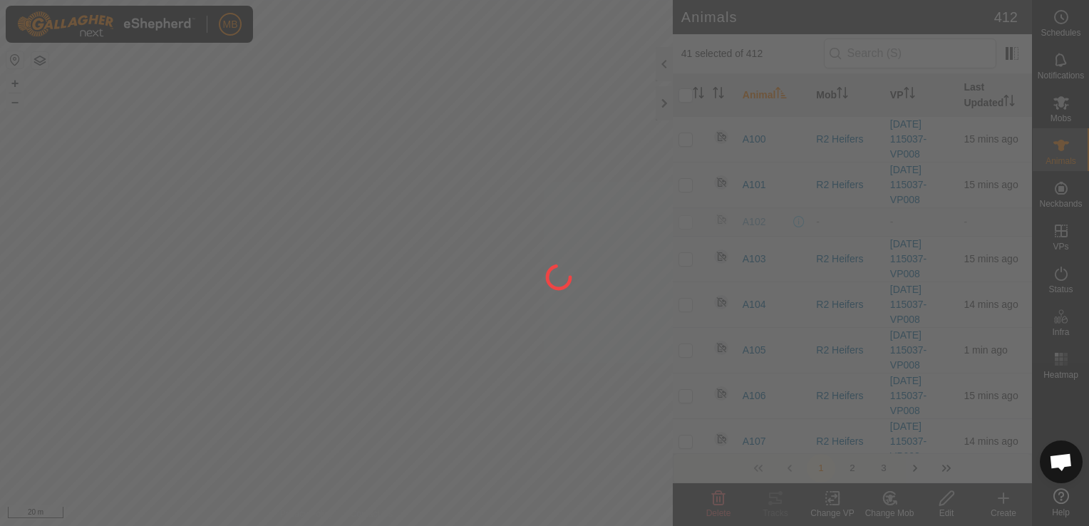
checkbox input "false"
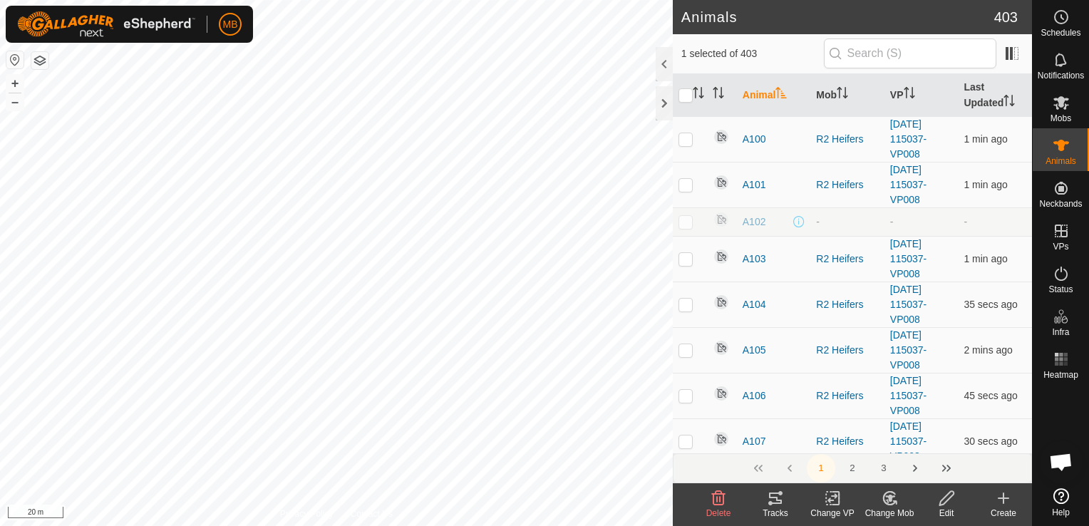
click at [898, 508] on div "Change Mob" at bounding box center [889, 513] width 57 height 13
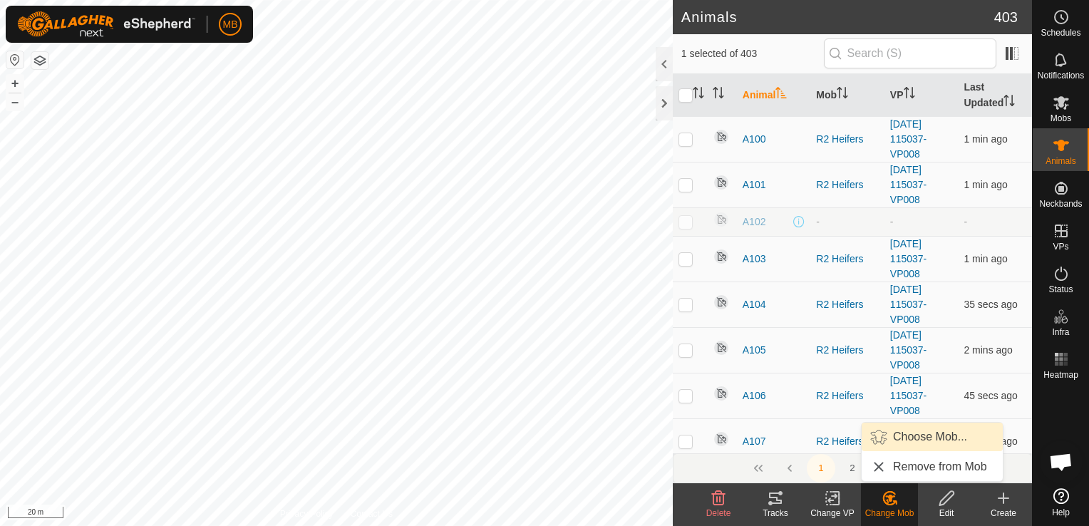
click at [906, 432] on link "Choose Mob..." at bounding box center [932, 437] width 141 height 29
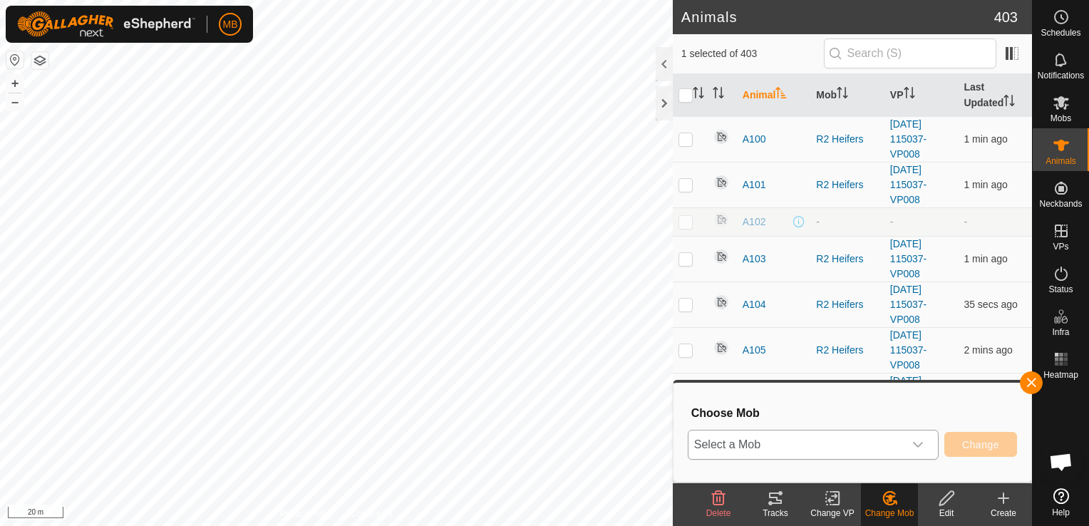
click at [923, 443] on icon "dropdown trigger" at bounding box center [918, 445] width 10 height 6
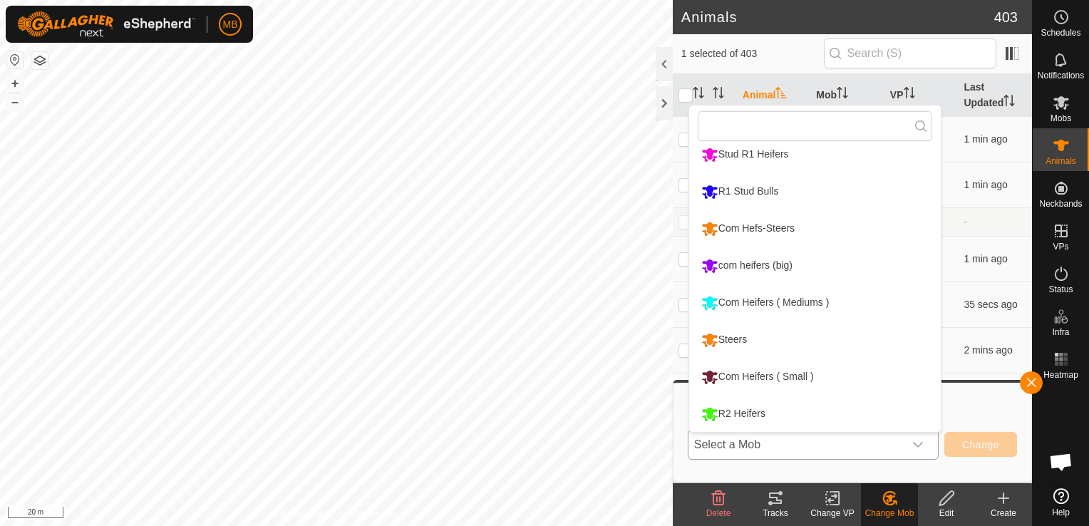
click at [848, 345] on li "Steers" at bounding box center [815, 340] width 252 height 36
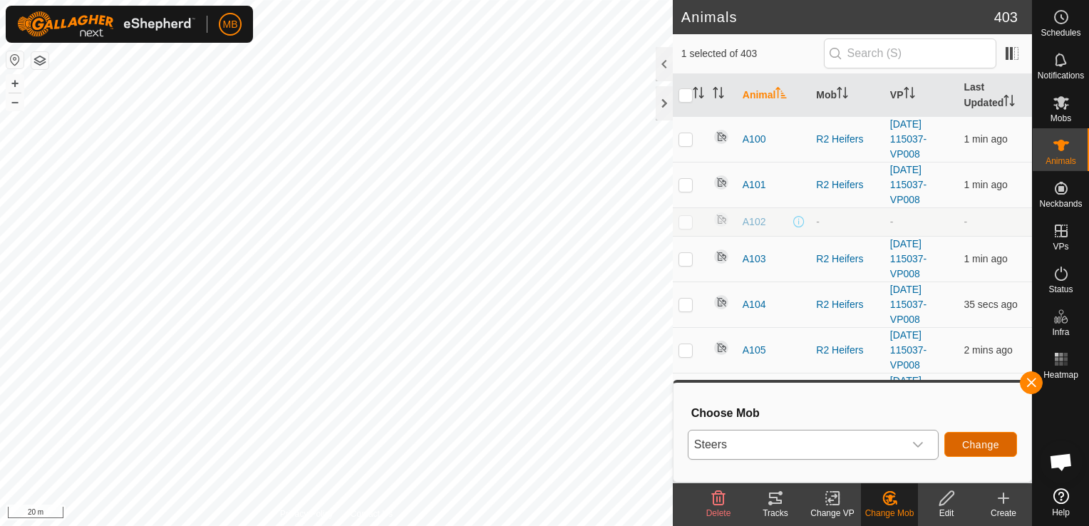
click at [964, 443] on span "Change" at bounding box center [980, 444] width 37 height 11
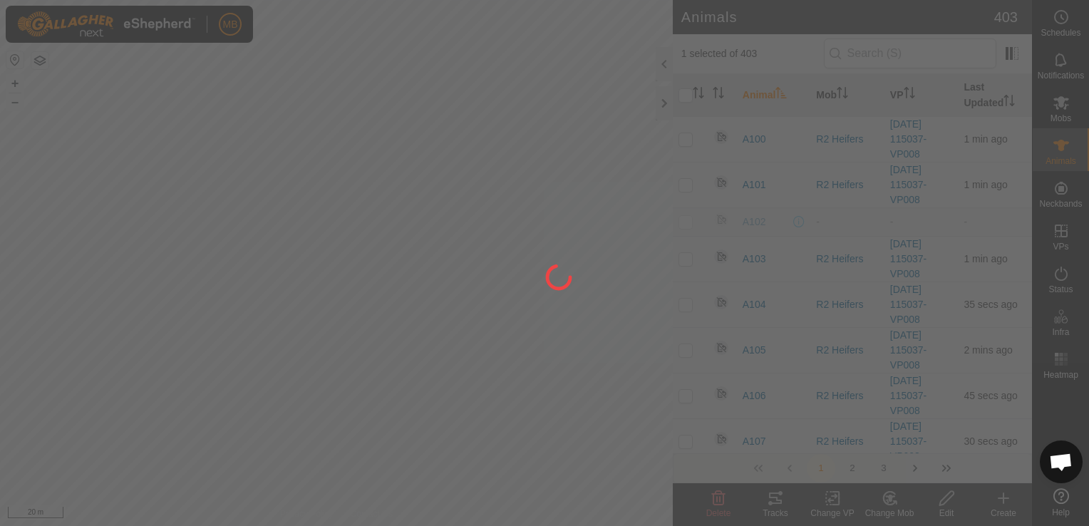
checkbox input "false"
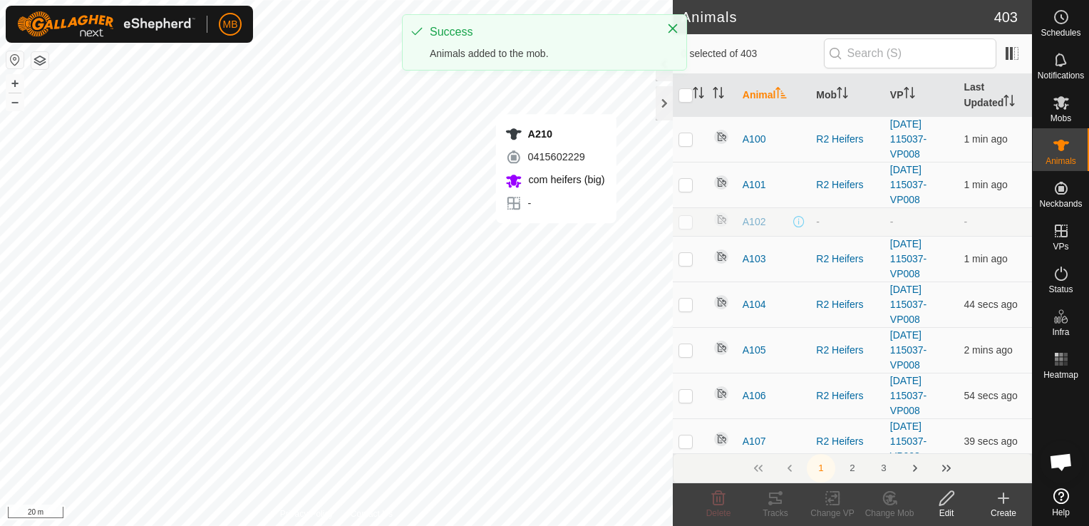
checkbox input "true"
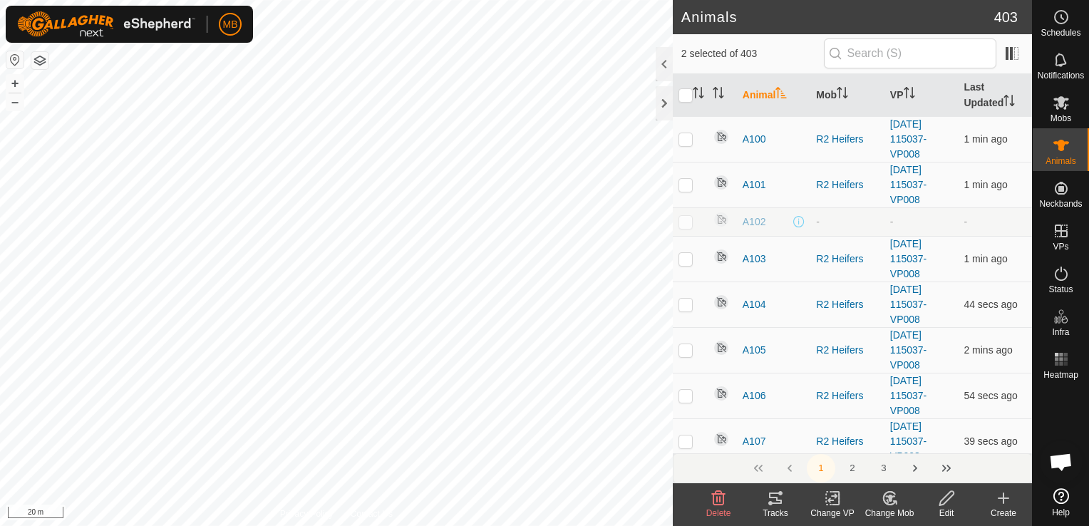
click at [884, 505] on icon at bounding box center [890, 498] width 18 height 17
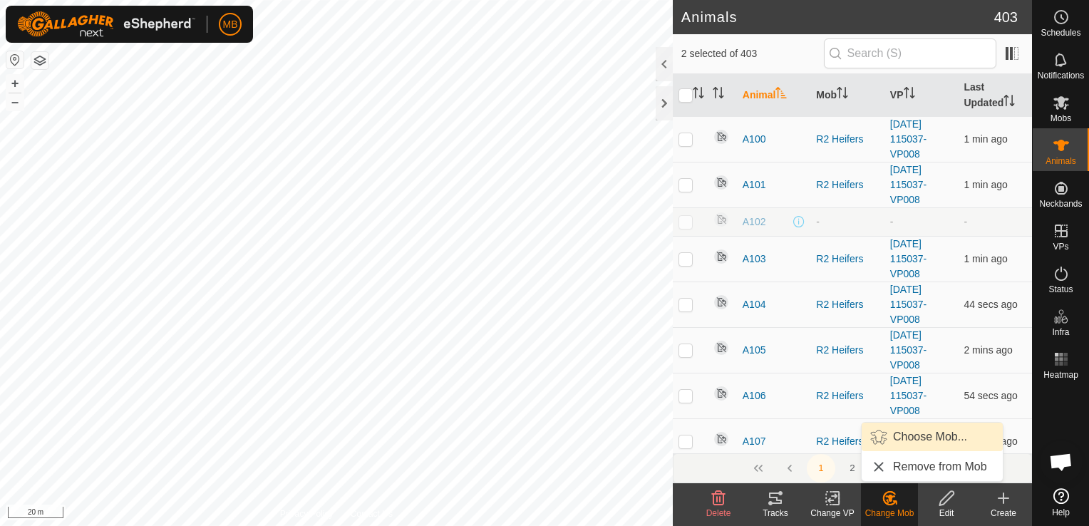
click at [894, 435] on link "Choose Mob..." at bounding box center [932, 437] width 141 height 29
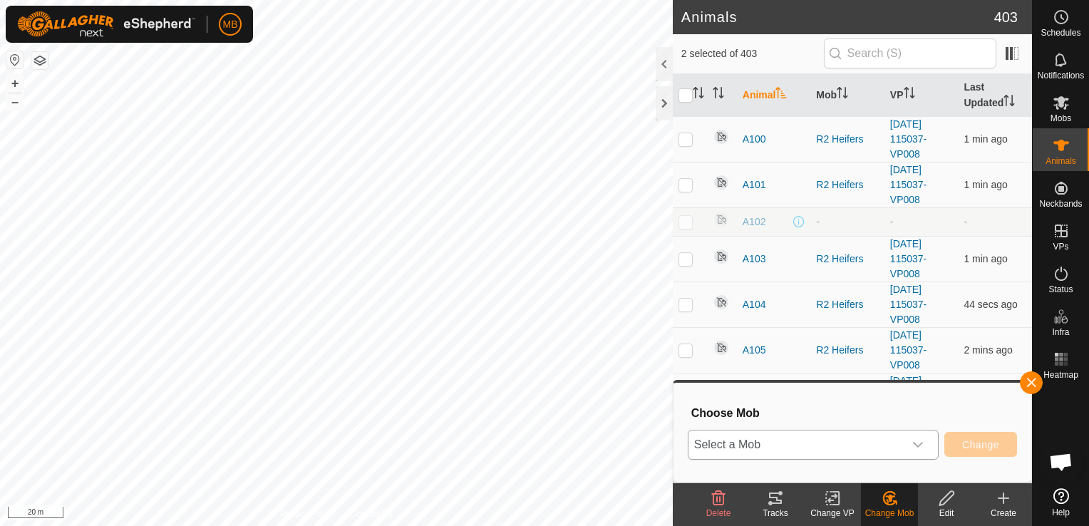
click at [906, 441] on div "dropdown trigger" at bounding box center [918, 445] width 29 height 29
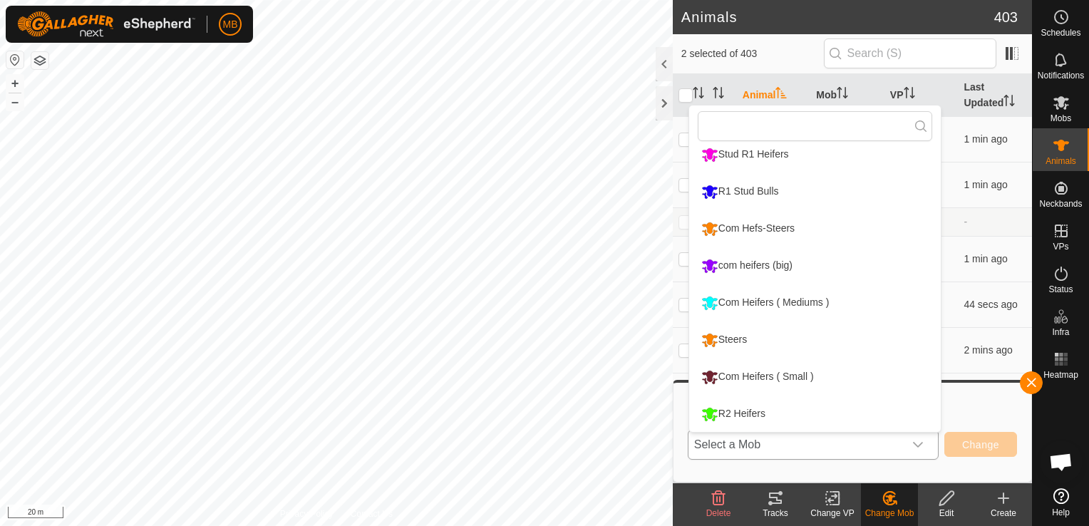
click at [818, 340] on li "Steers" at bounding box center [815, 340] width 252 height 36
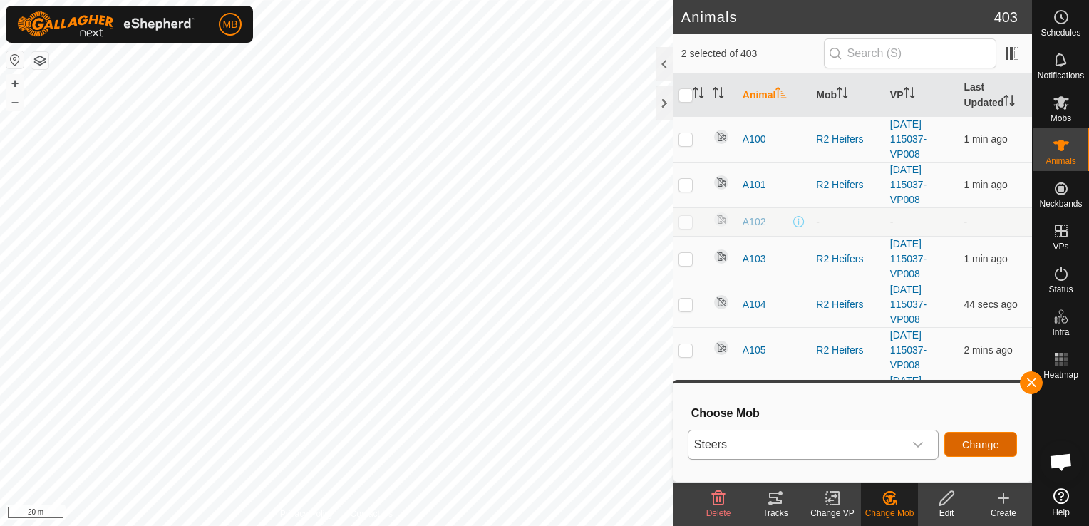
click at [957, 442] on button "Change" at bounding box center [980, 444] width 73 height 25
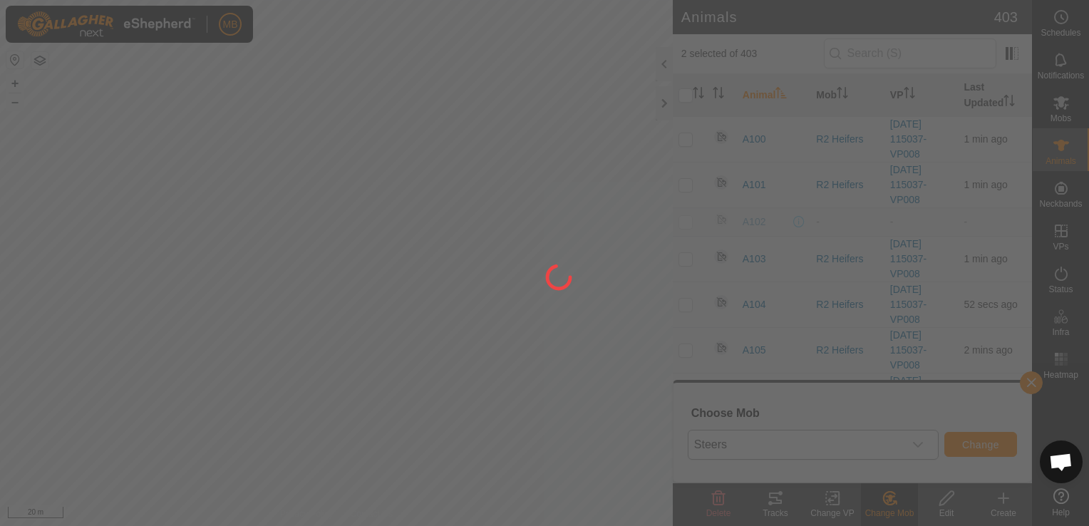
checkbox input "false"
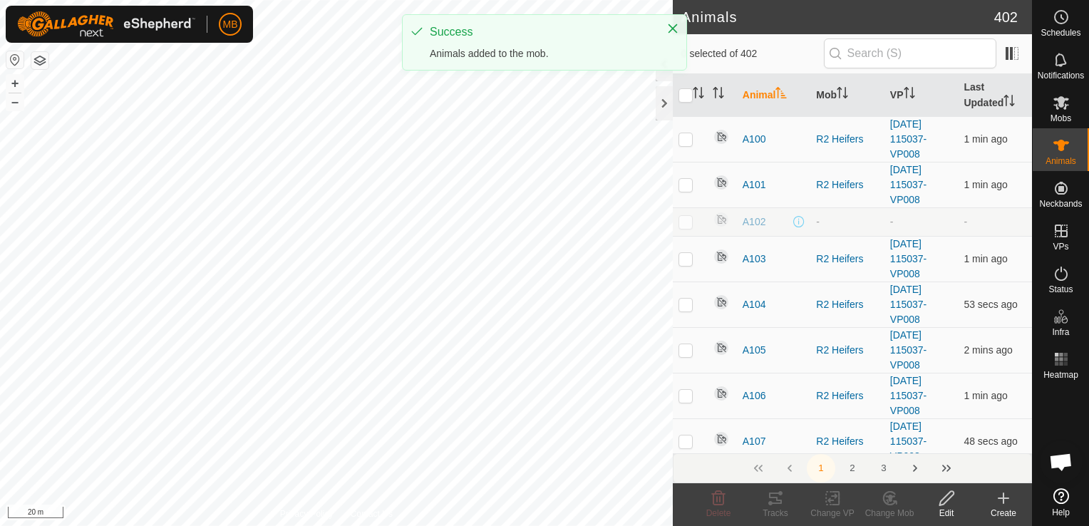
click at [403, 138] on div "A26 2321948702 com heifers (big) - + – ⇧ i 20 m" at bounding box center [336, 263] width 673 height 526
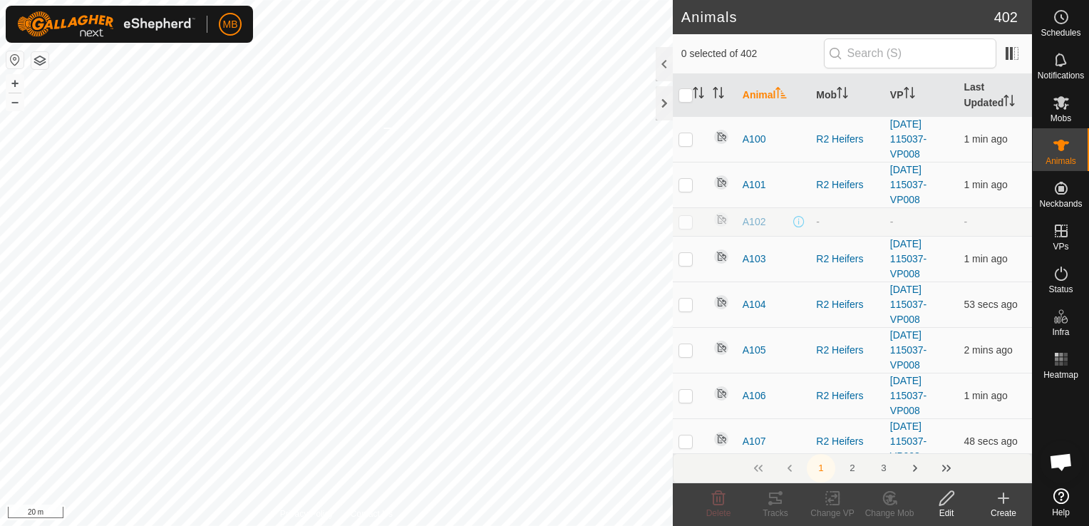
click at [402, 127] on div "A26 2321948702 com heifers (big) - + – ⇧ i 20 m" at bounding box center [336, 263] width 673 height 526
click at [428, 131] on div "A26 2321948702 com heifers (big) - + – ⇧ i 20 m" at bounding box center [336, 263] width 673 height 526
checkbox input "true"
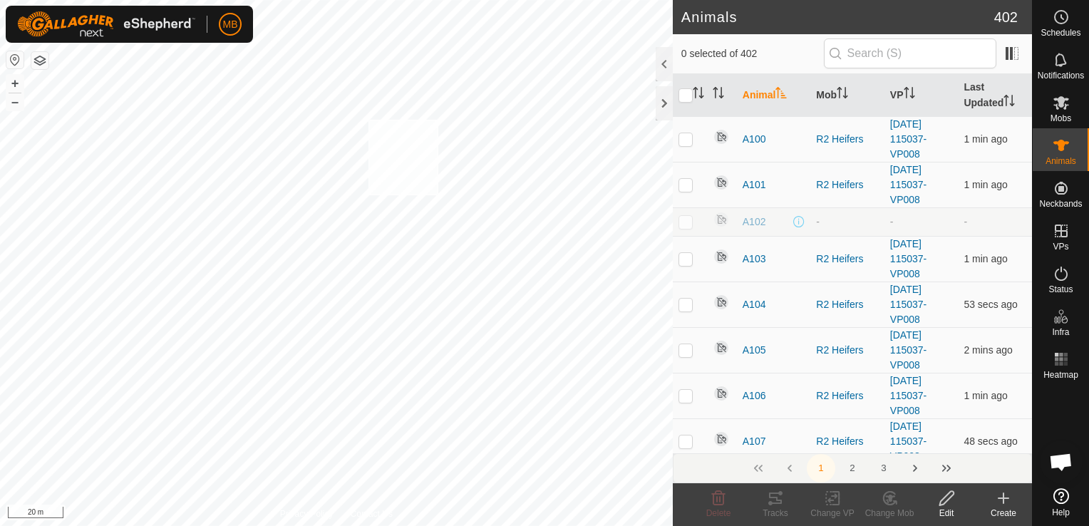
checkbox input "true"
click at [886, 513] on div "Change Mob" at bounding box center [889, 513] width 57 height 13
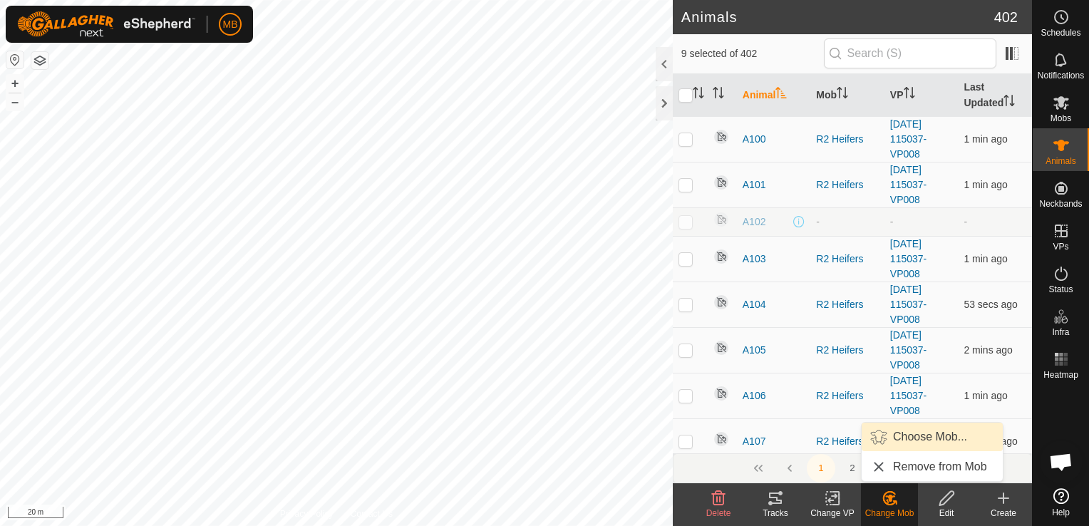
click at [904, 441] on link "Choose Mob..." at bounding box center [932, 437] width 141 height 29
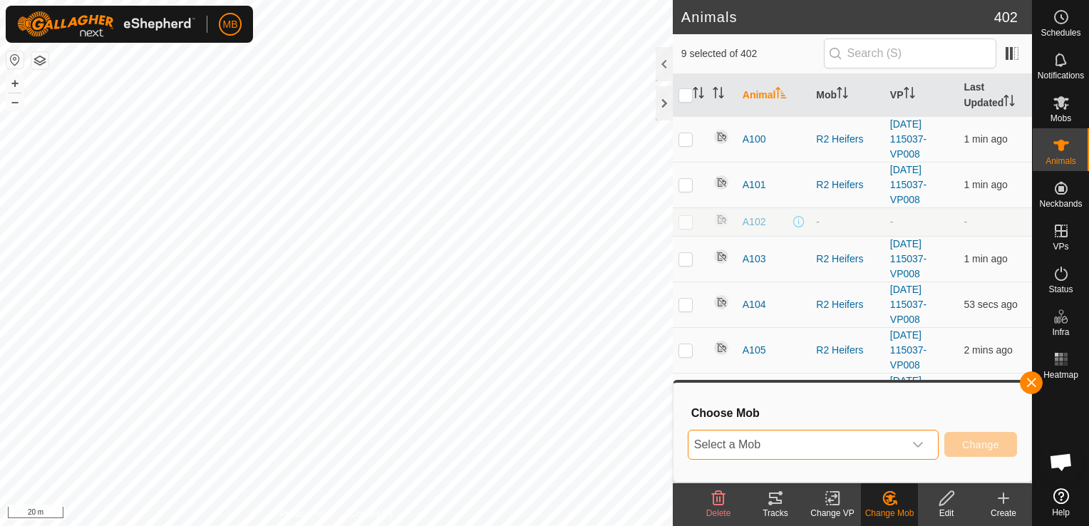
click at [904, 444] on span "Select a Mob" at bounding box center [796, 445] width 215 height 29
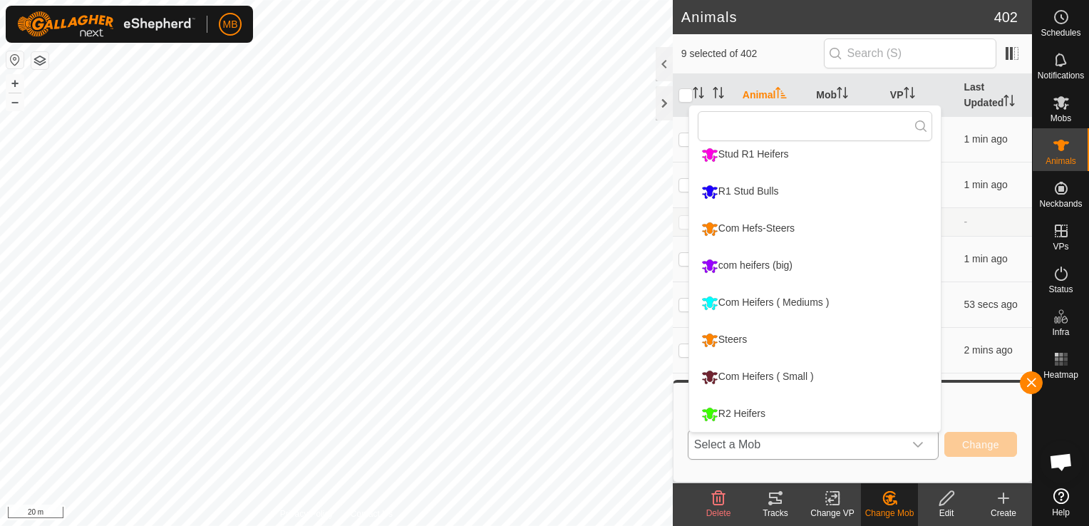
click at [794, 338] on li "Steers" at bounding box center [815, 340] width 252 height 36
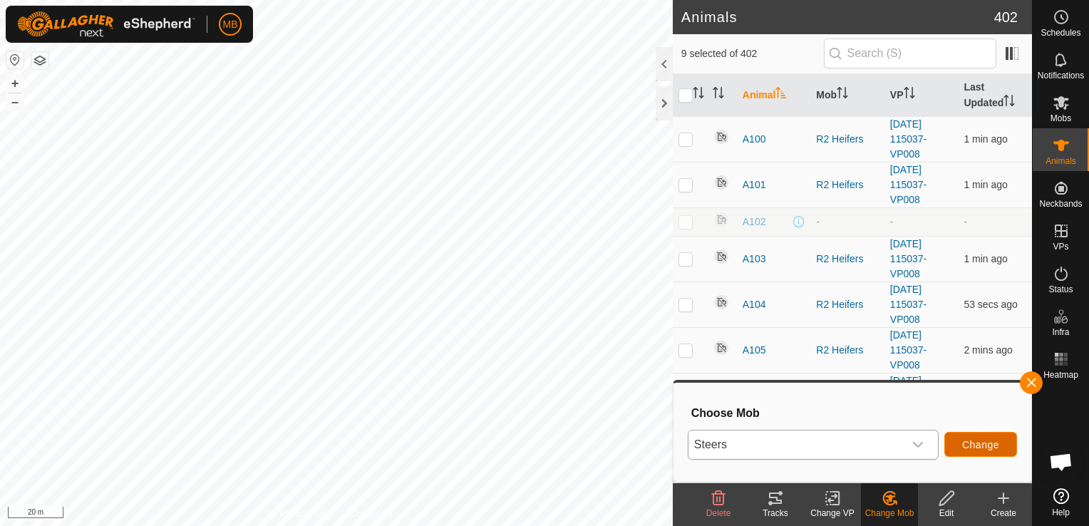
click at [984, 452] on button "Change" at bounding box center [980, 444] width 73 height 25
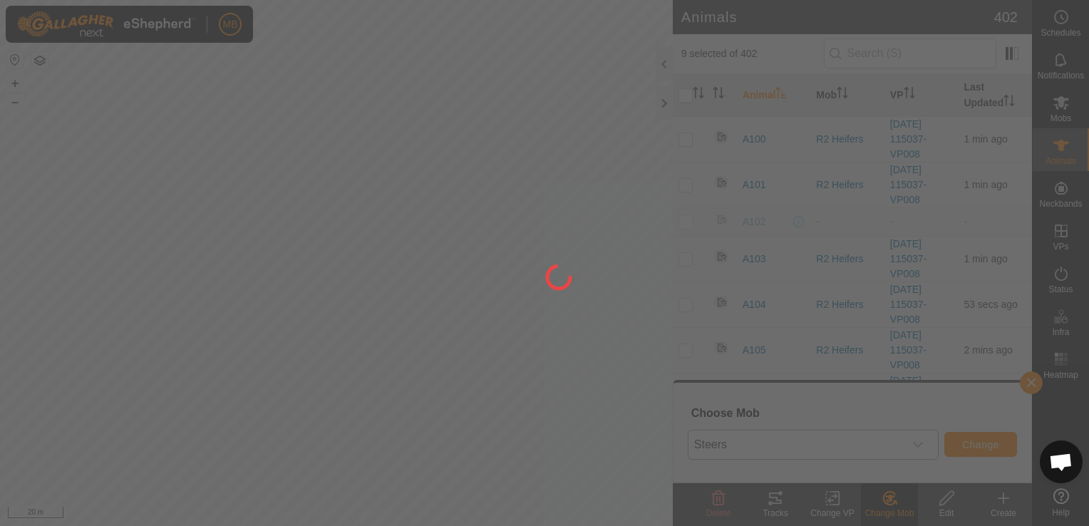
checkbox input "false"
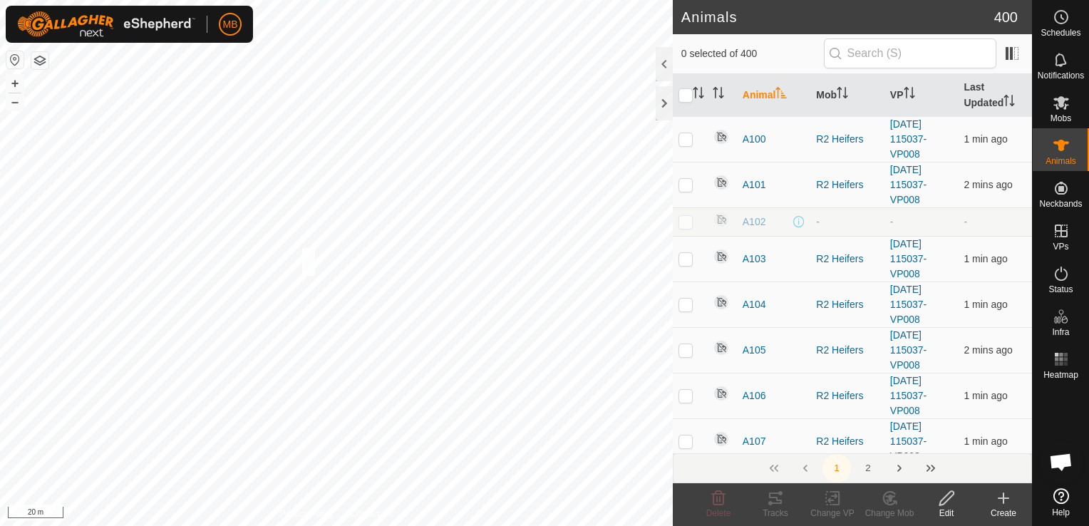
checkbox input "true"
click at [892, 503] on icon at bounding box center [890, 498] width 18 height 17
click at [903, 445] on span "Choose Mob..." at bounding box center [930, 436] width 74 height 17
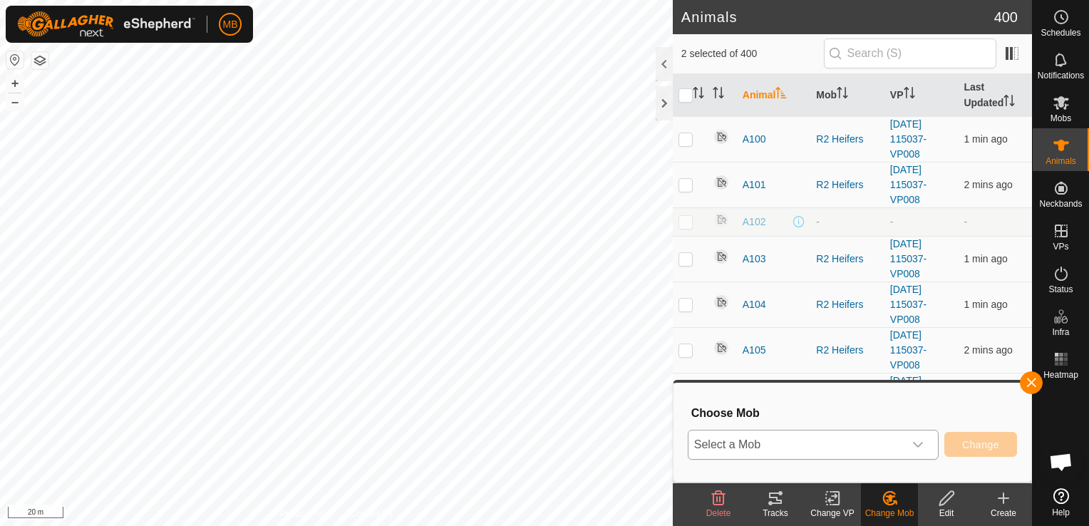
click at [916, 443] on icon "dropdown trigger" at bounding box center [918, 445] width 10 height 6
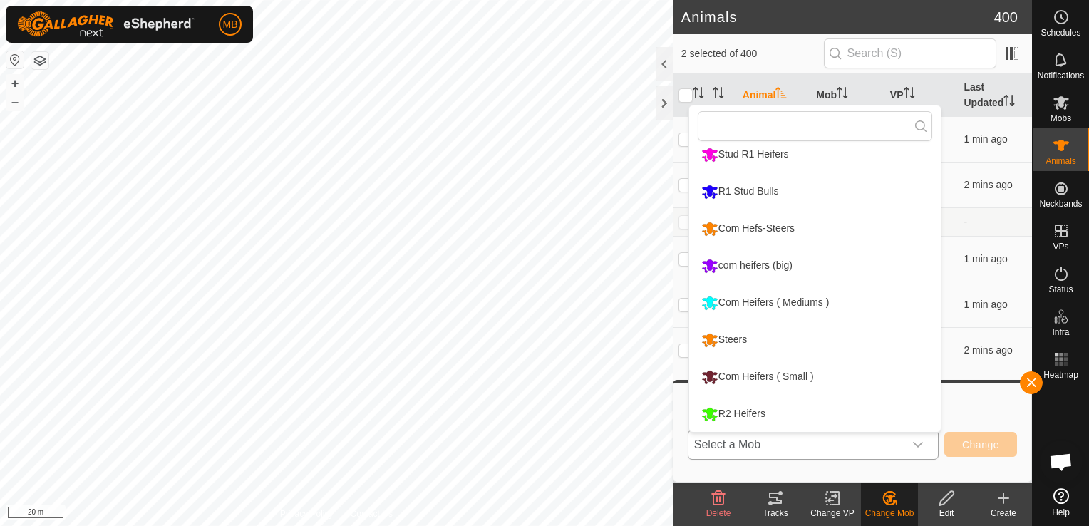
click at [832, 349] on li "Steers" at bounding box center [815, 340] width 252 height 36
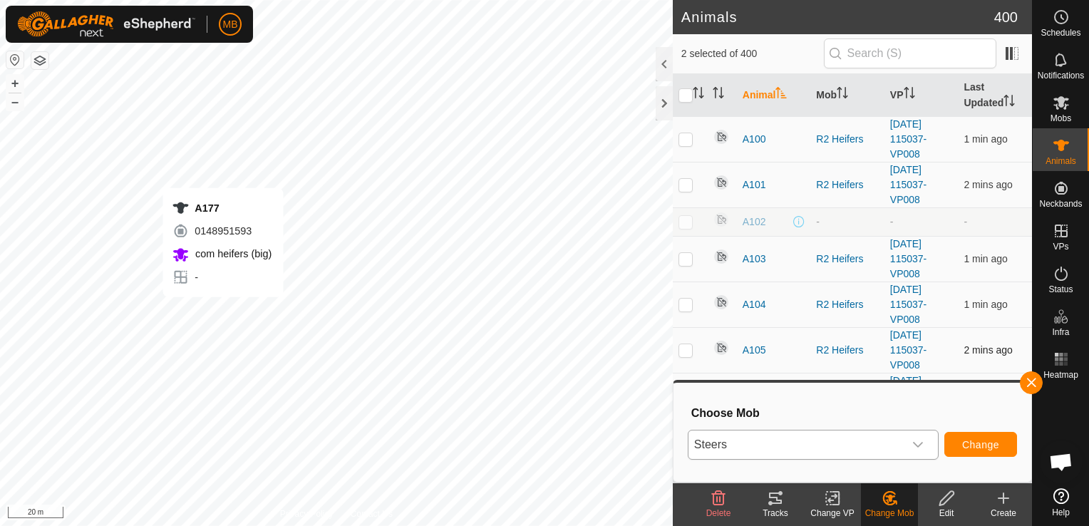
checkbox input "false"
click at [990, 443] on span "Change" at bounding box center [980, 444] width 37 height 11
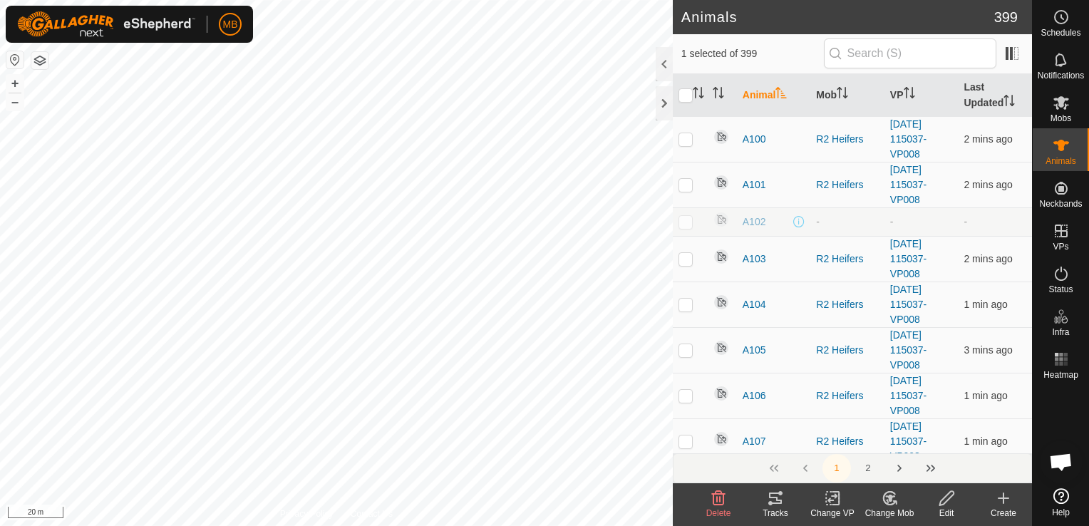
click at [890, 510] on div "Change Mob" at bounding box center [889, 513] width 57 height 13
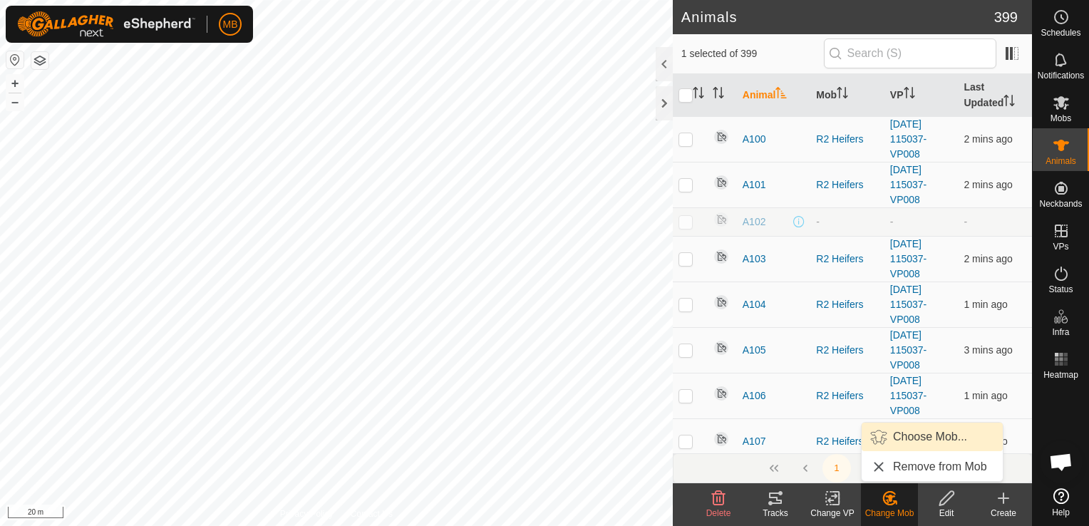
click at [918, 438] on link "Choose Mob..." at bounding box center [932, 437] width 141 height 29
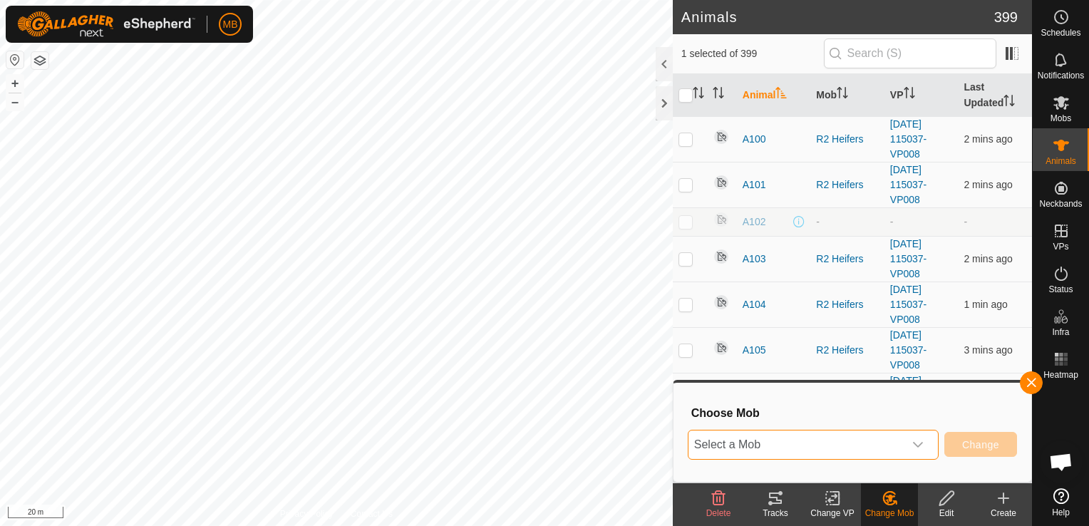
click at [880, 443] on span "Select a Mob" at bounding box center [796, 445] width 215 height 29
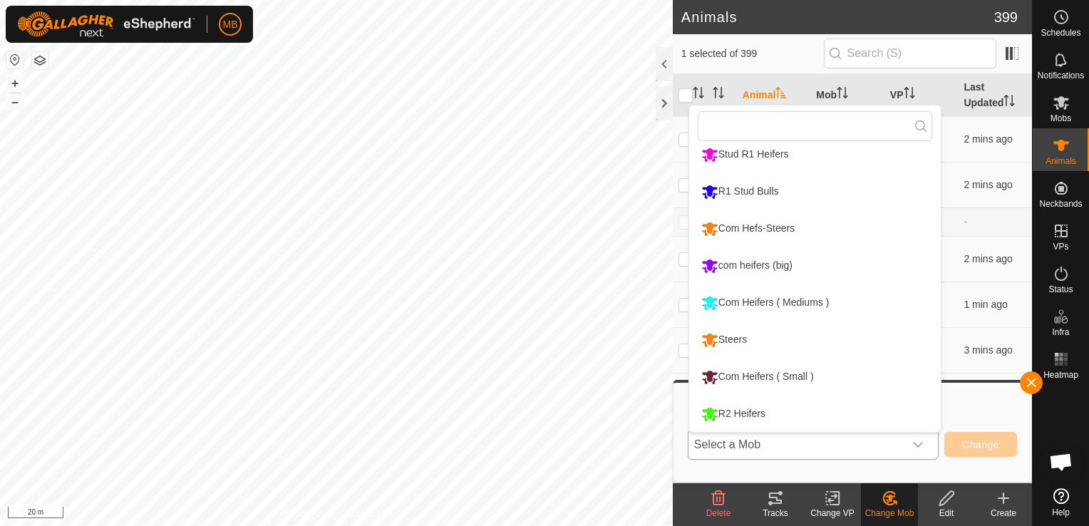
click at [822, 343] on li "Steers" at bounding box center [815, 340] width 252 height 36
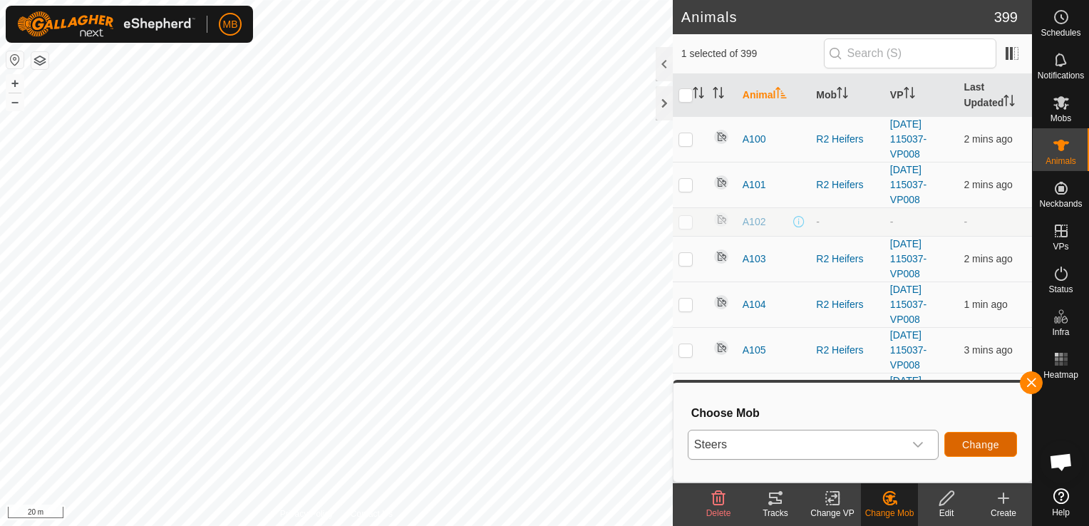
click at [973, 443] on span "Change" at bounding box center [980, 444] width 37 height 11
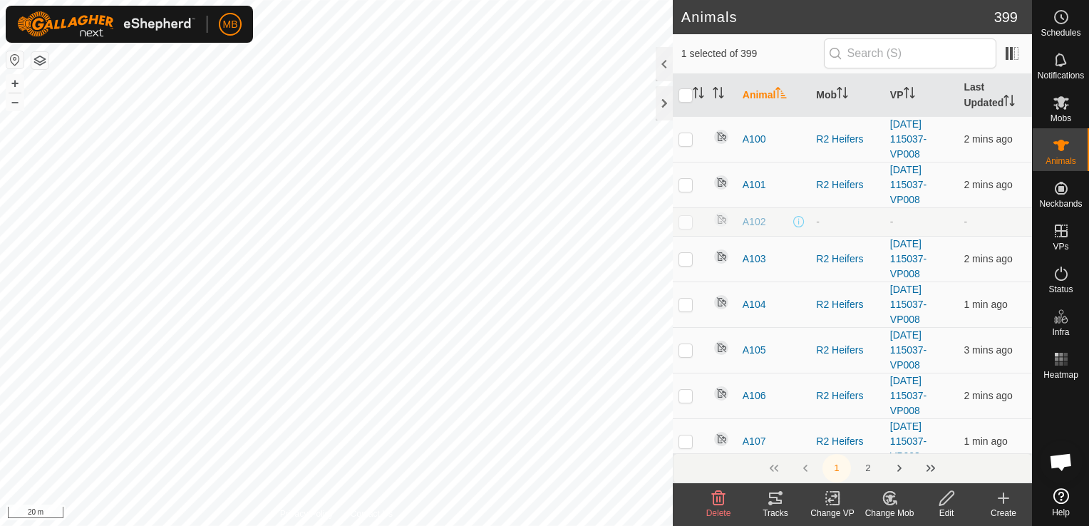
click at [892, 503] on icon at bounding box center [890, 498] width 18 height 17
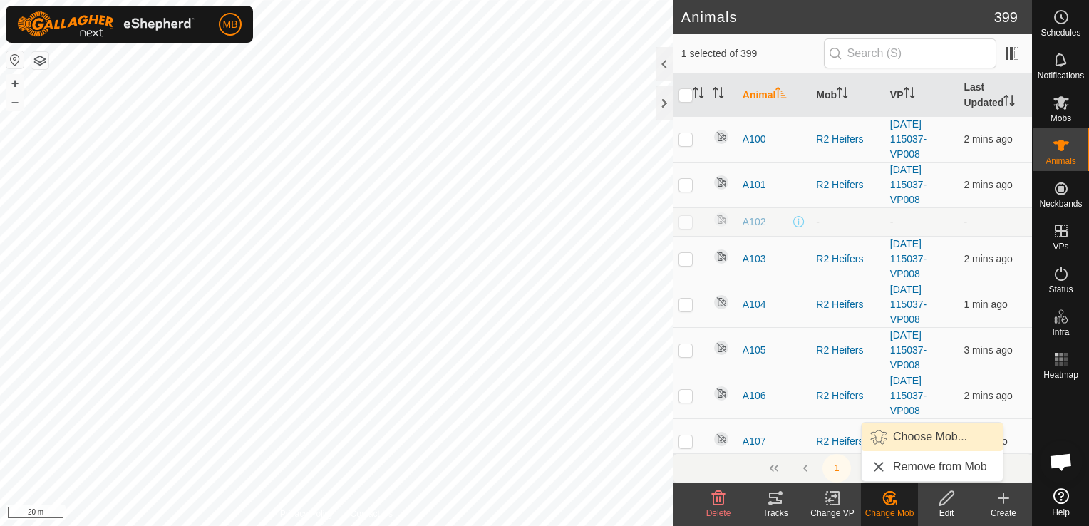
click at [907, 443] on link "Choose Mob..." at bounding box center [932, 437] width 141 height 29
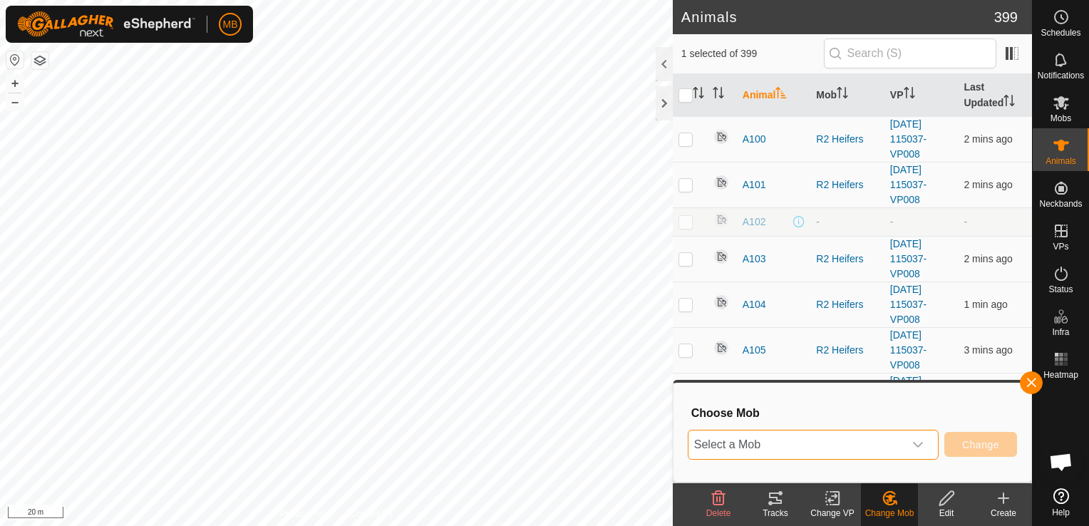
click at [898, 443] on span "Select a Mob" at bounding box center [796, 445] width 215 height 29
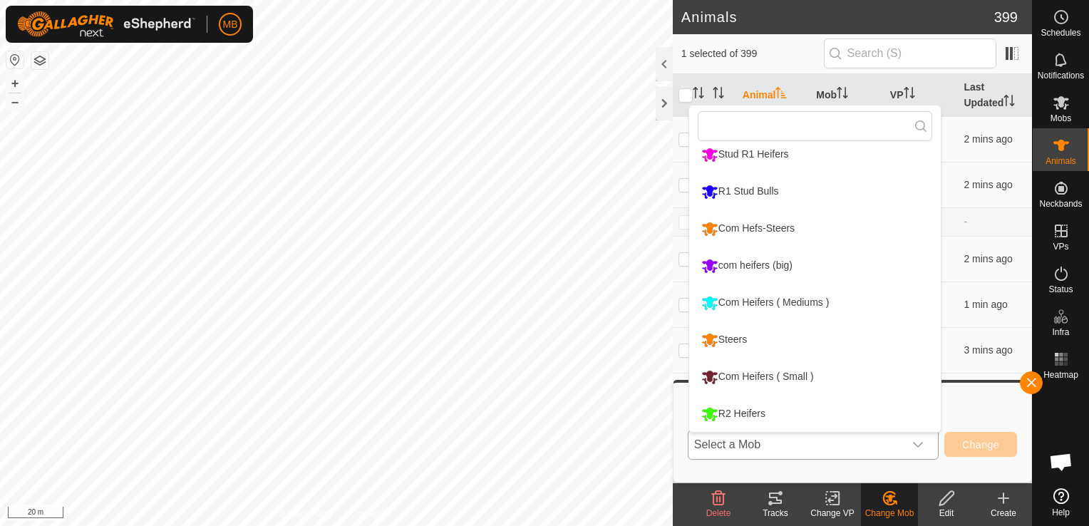
click at [813, 331] on li "Steers" at bounding box center [815, 340] width 252 height 36
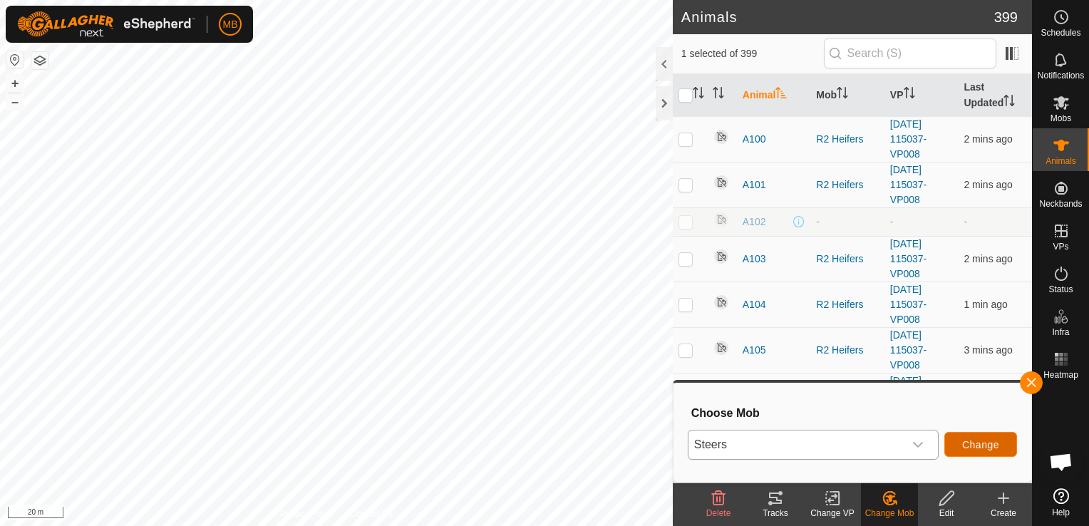
click at [958, 443] on button "Change" at bounding box center [980, 444] width 73 height 25
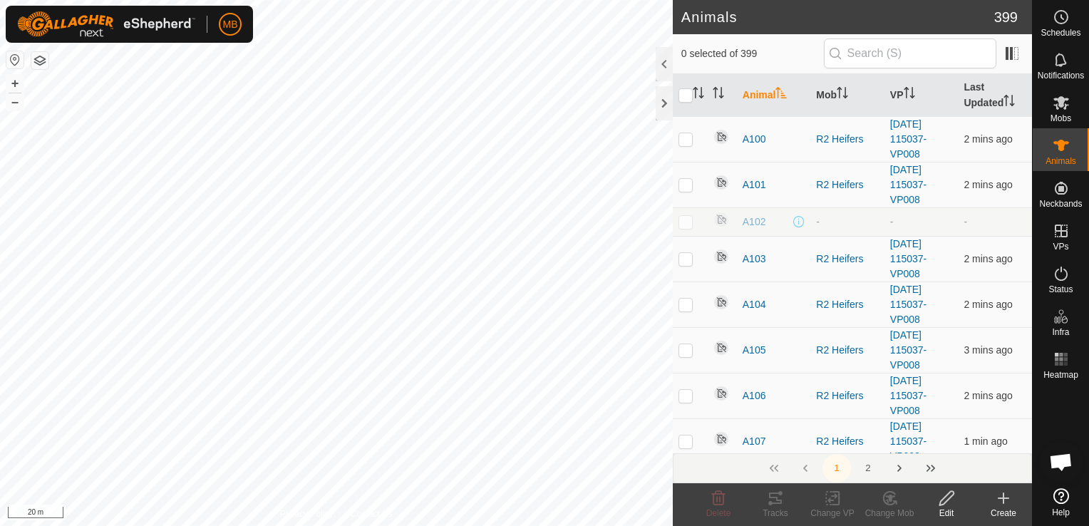
click at [297, 319] on div "A218 0480877152 Stud R1 Heifers - + – ⇧ i 20 m" at bounding box center [336, 263] width 673 height 526
click at [251, 364] on div "[DATE] 095841 Status: OFF Type: Inclusion Zone + – ⇧ i 20 m" at bounding box center [336, 263] width 673 height 526
click at [887, 508] on div "Change Mob" at bounding box center [889, 513] width 57 height 13
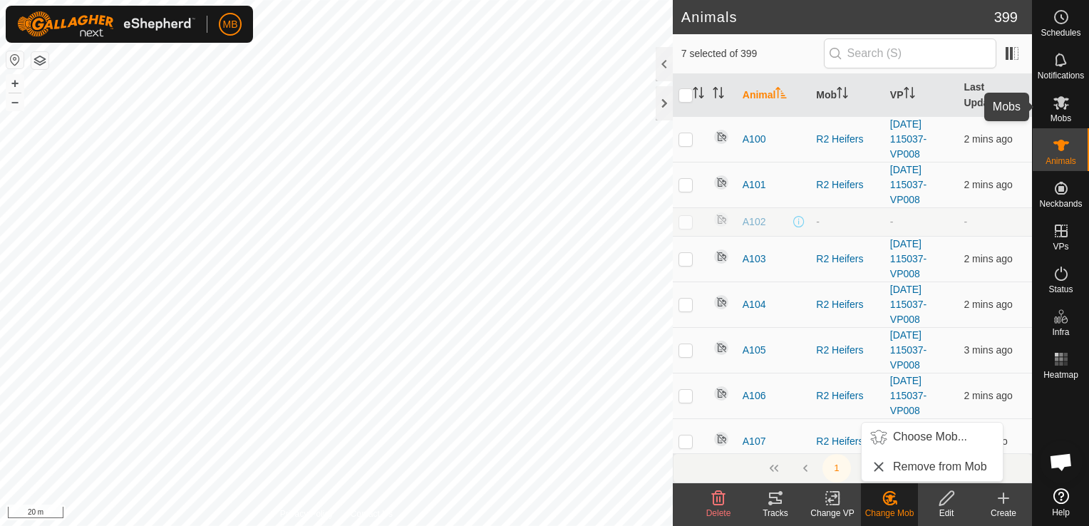
click at [1061, 103] on icon at bounding box center [1062, 103] width 16 height 14
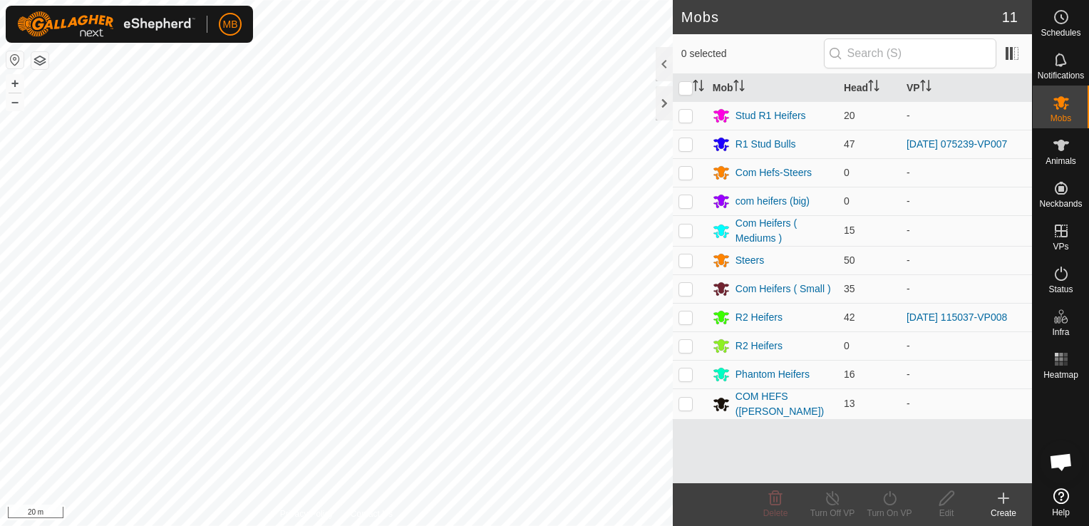
click at [1005, 506] on icon at bounding box center [1003, 498] width 17 height 17
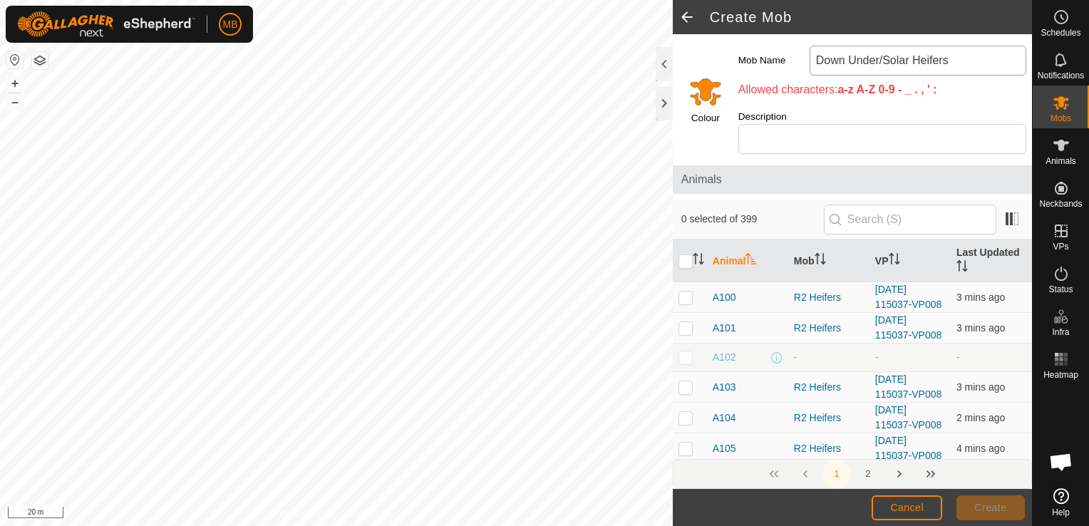
click at [879, 58] on input "Down Under/Solar Heifers" at bounding box center [918, 61] width 217 height 30
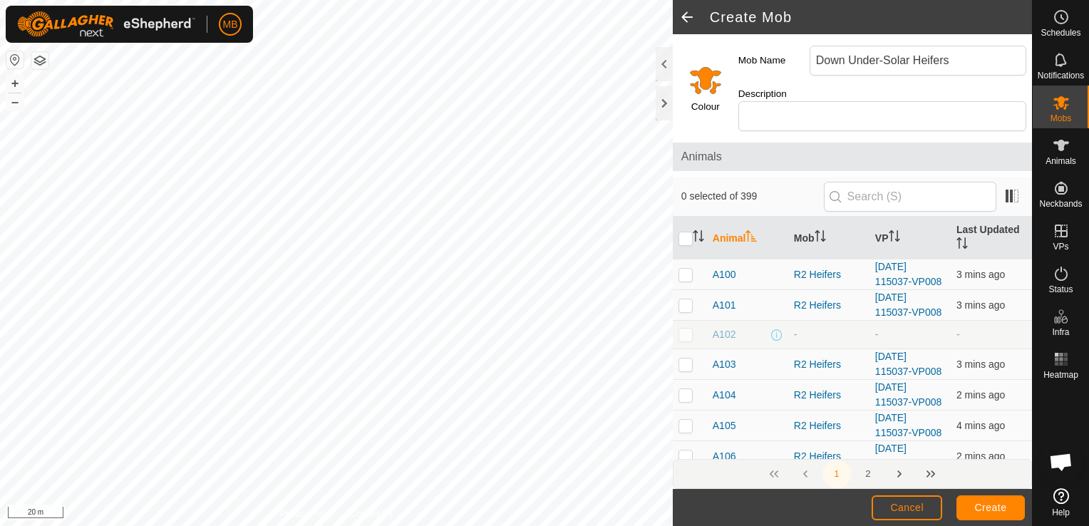
click at [713, 81] on input "Select a color" at bounding box center [706, 80] width 34 height 34
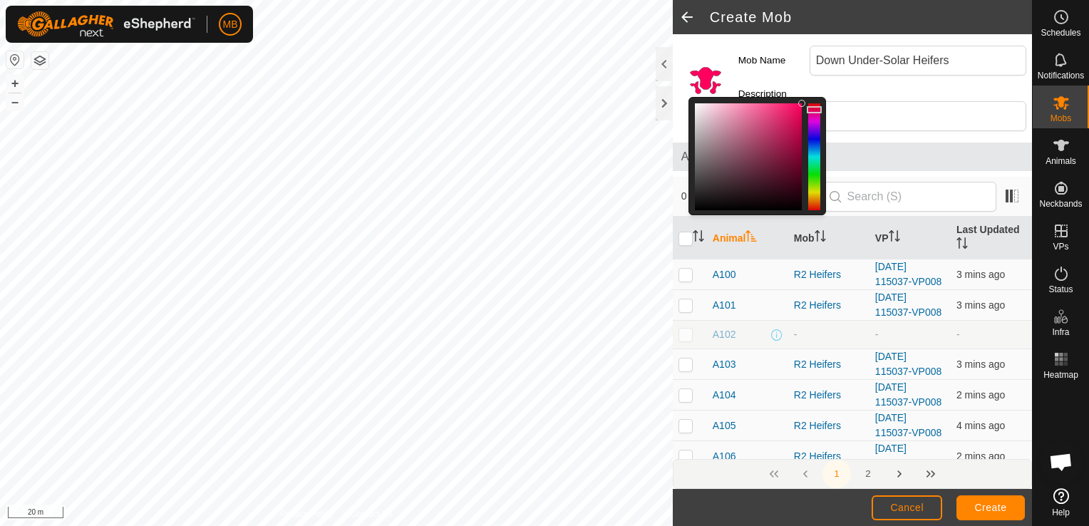
click at [813, 103] on div at bounding box center [814, 156] width 12 height 107
click at [975, 509] on span "Create" at bounding box center [991, 507] width 32 height 11
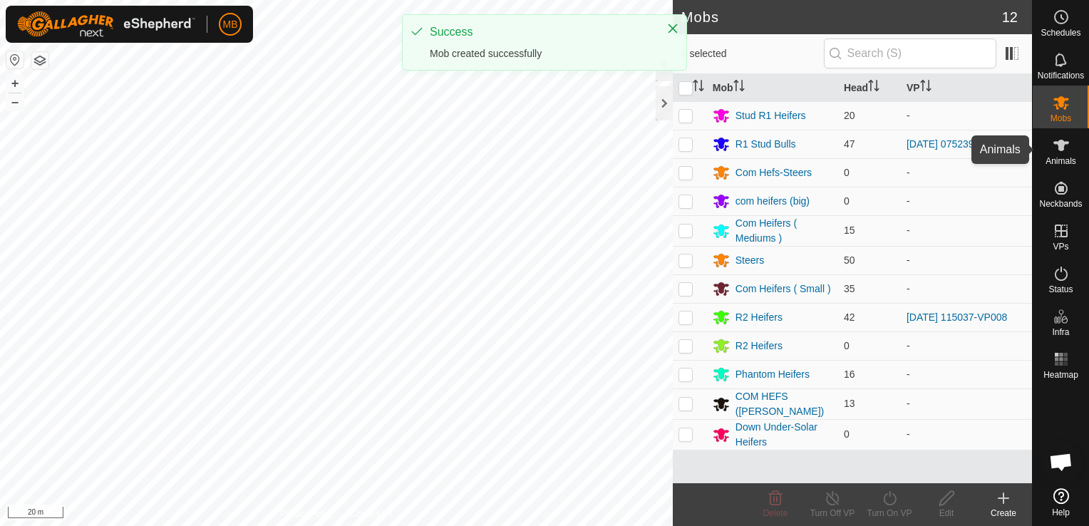
click at [1053, 151] on icon at bounding box center [1061, 145] width 17 height 17
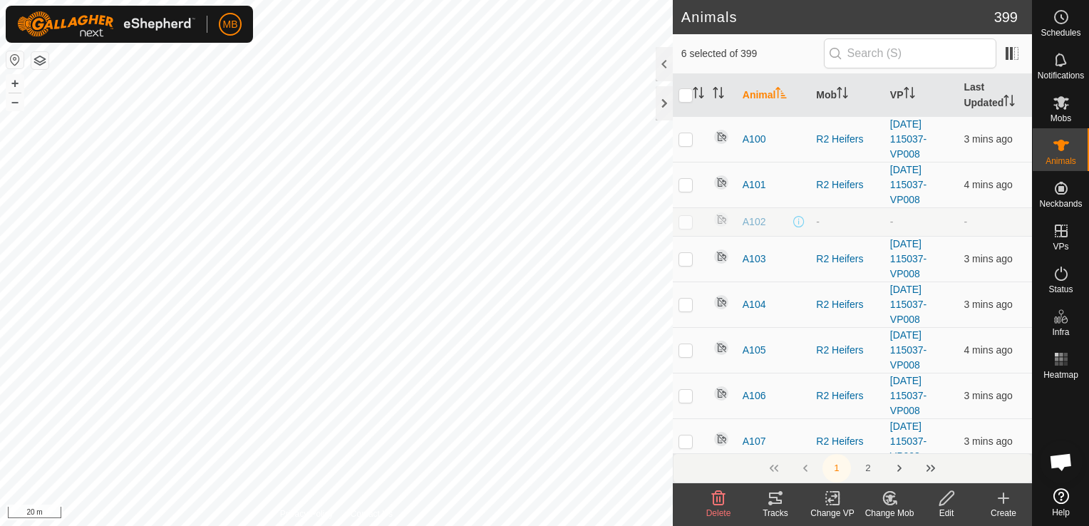
click at [887, 509] on div "Change Mob" at bounding box center [889, 513] width 57 height 13
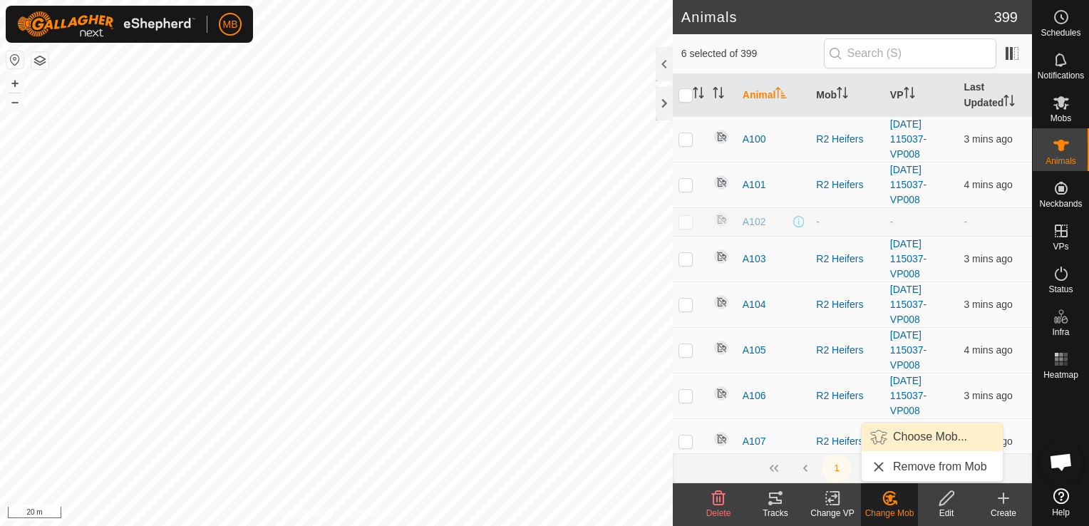
click at [912, 438] on link "Choose Mob..." at bounding box center [932, 437] width 141 height 29
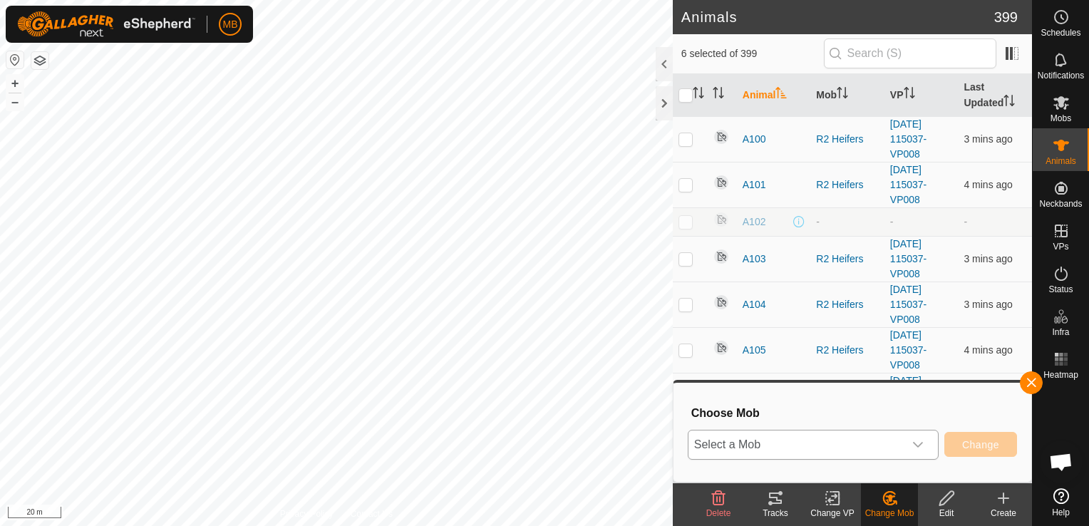
click at [909, 447] on div "dropdown trigger" at bounding box center [918, 445] width 29 height 29
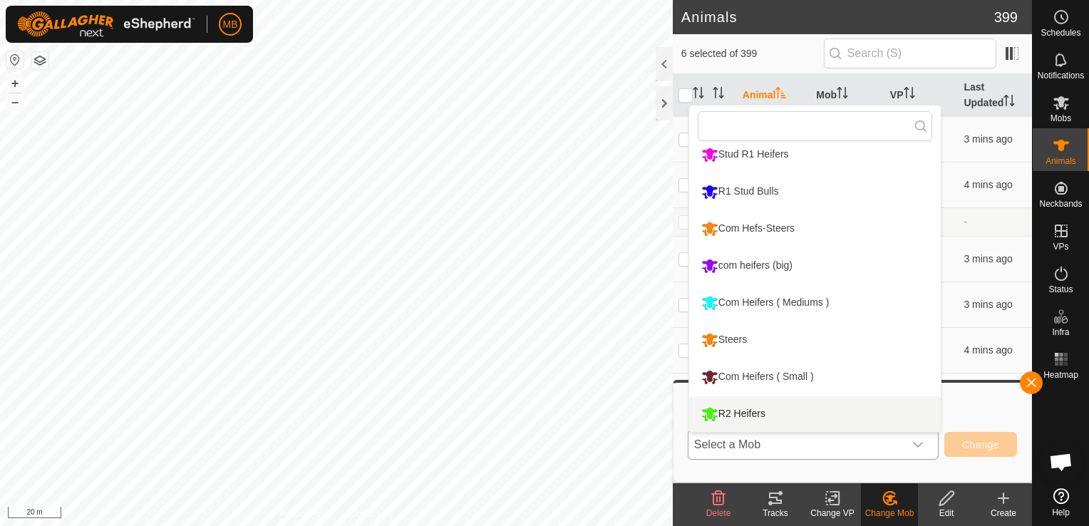
scroll to position [158, 0]
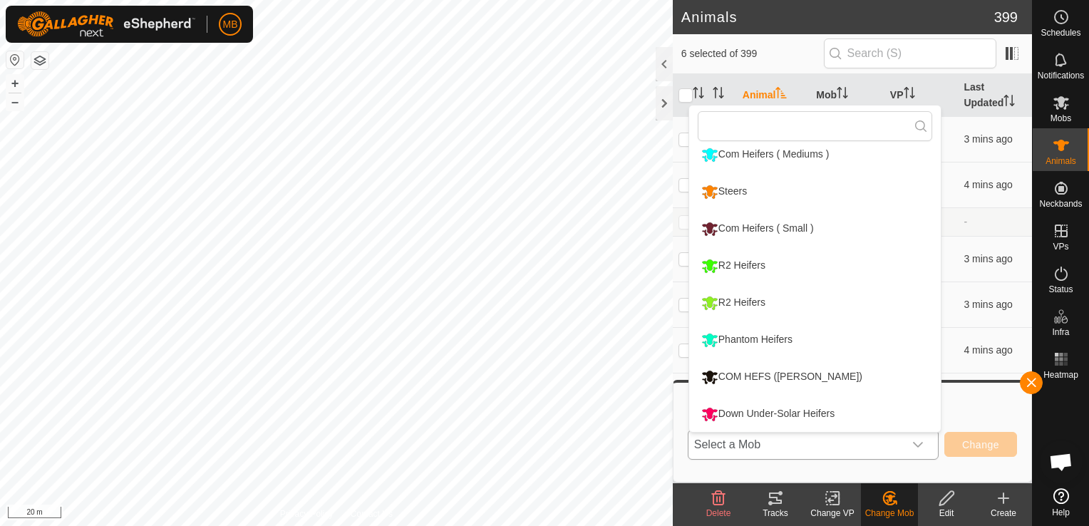
click at [853, 406] on li "Down Under-Solar Heifers" at bounding box center [815, 414] width 252 height 36
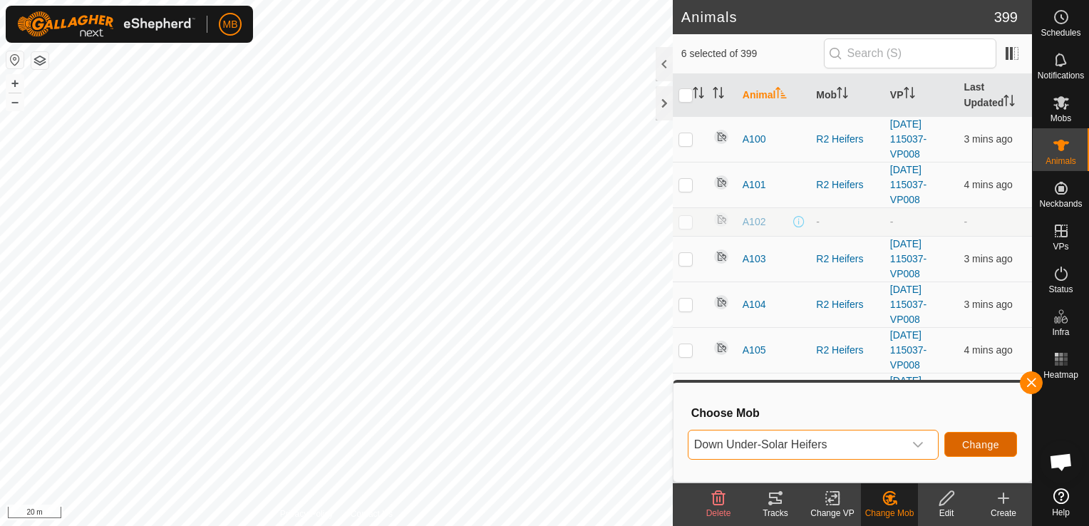
click at [982, 449] on span "Change" at bounding box center [980, 444] width 37 height 11
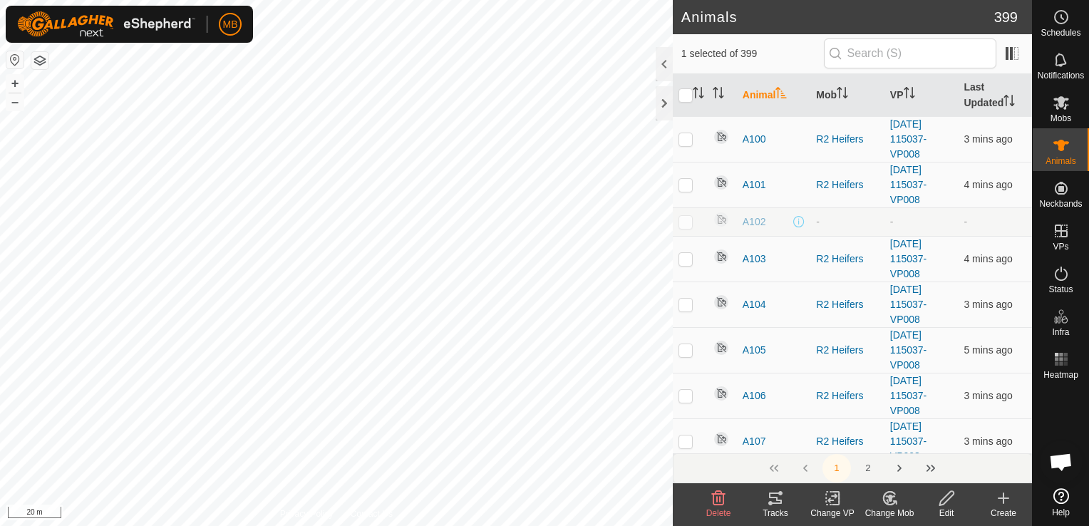
click at [892, 507] on div "Change Mob" at bounding box center [889, 513] width 57 height 13
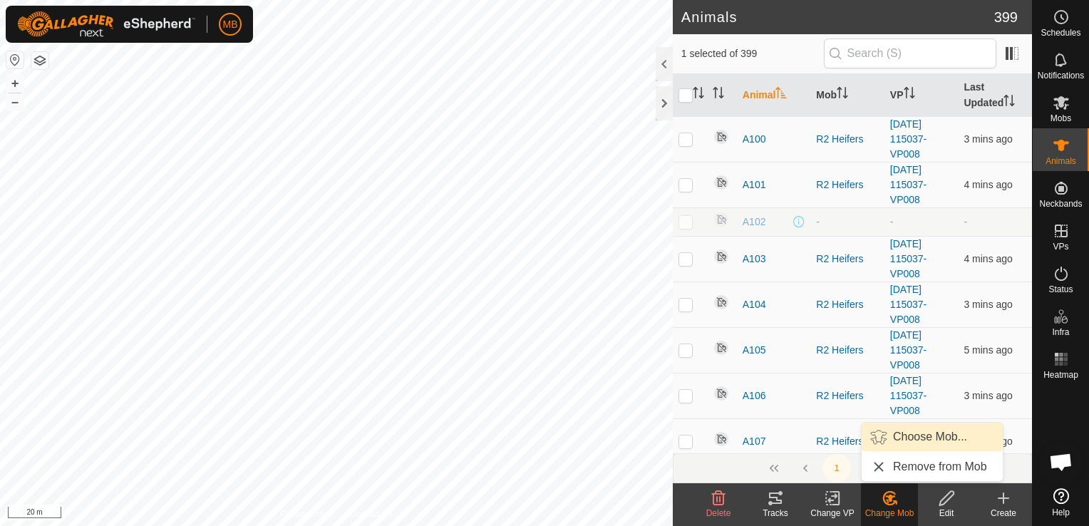
click at [906, 443] on link "Choose Mob..." at bounding box center [932, 437] width 141 height 29
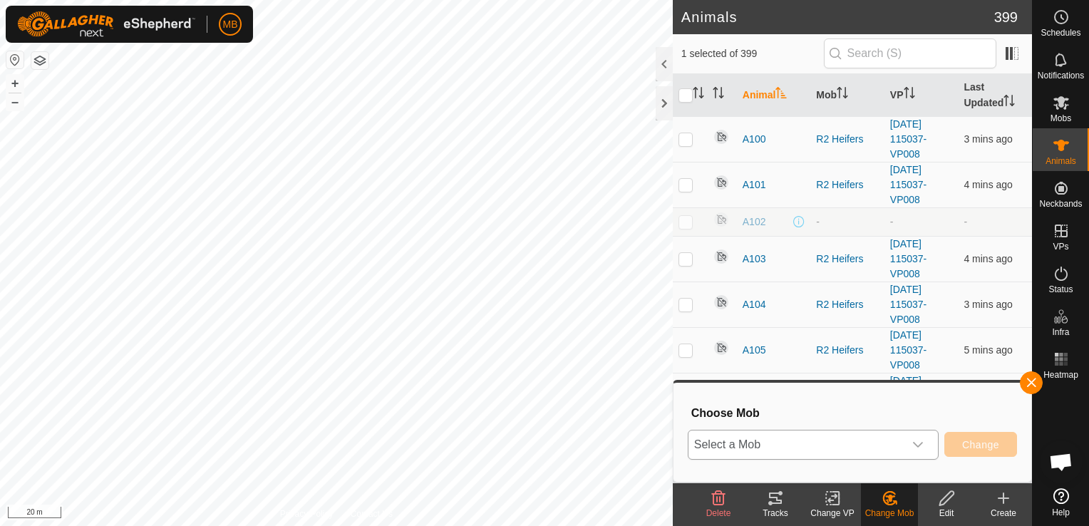
click at [912, 443] on div "dropdown trigger" at bounding box center [918, 445] width 29 height 29
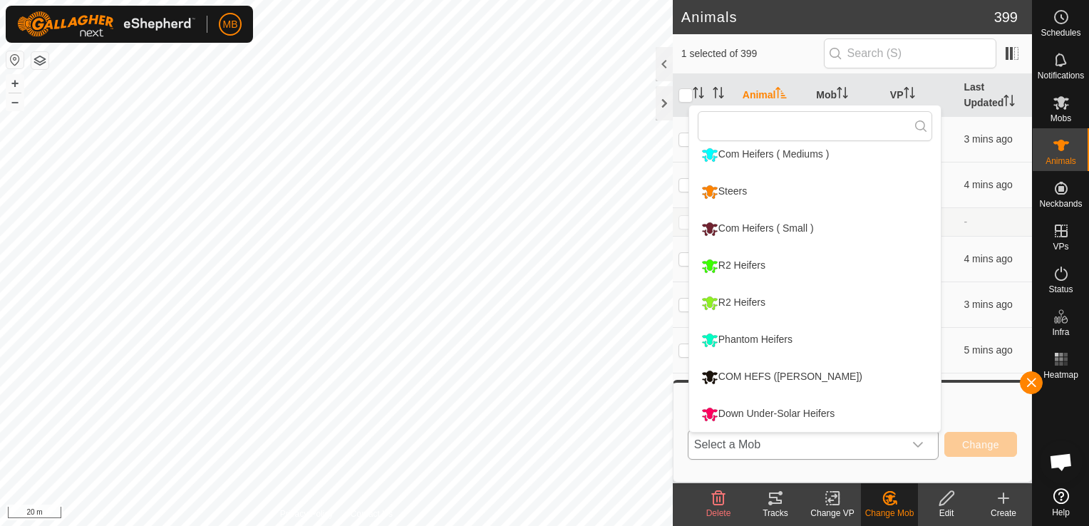
click at [872, 408] on li "Down Under-Solar Heifers" at bounding box center [815, 414] width 252 height 36
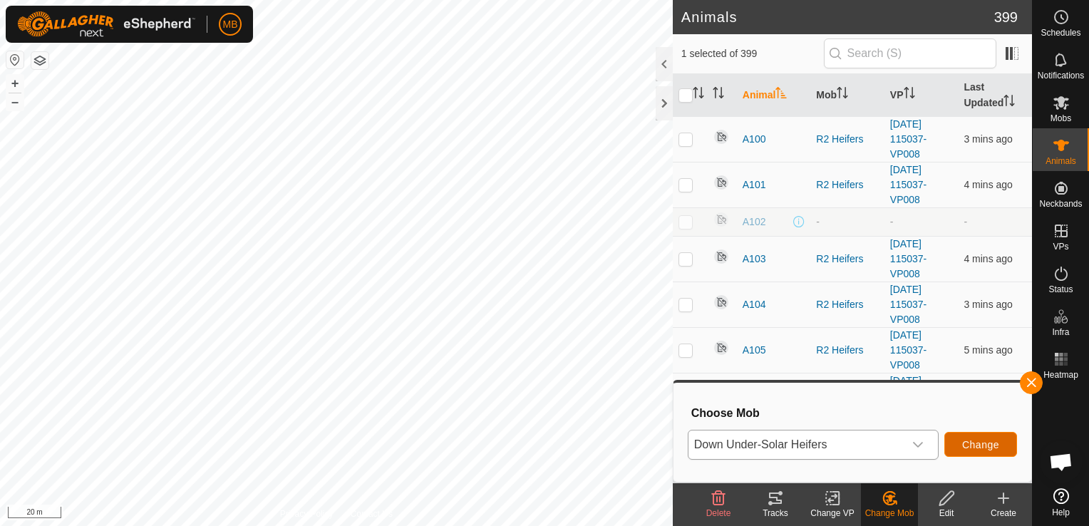
click at [969, 440] on span "Change" at bounding box center [980, 444] width 37 height 11
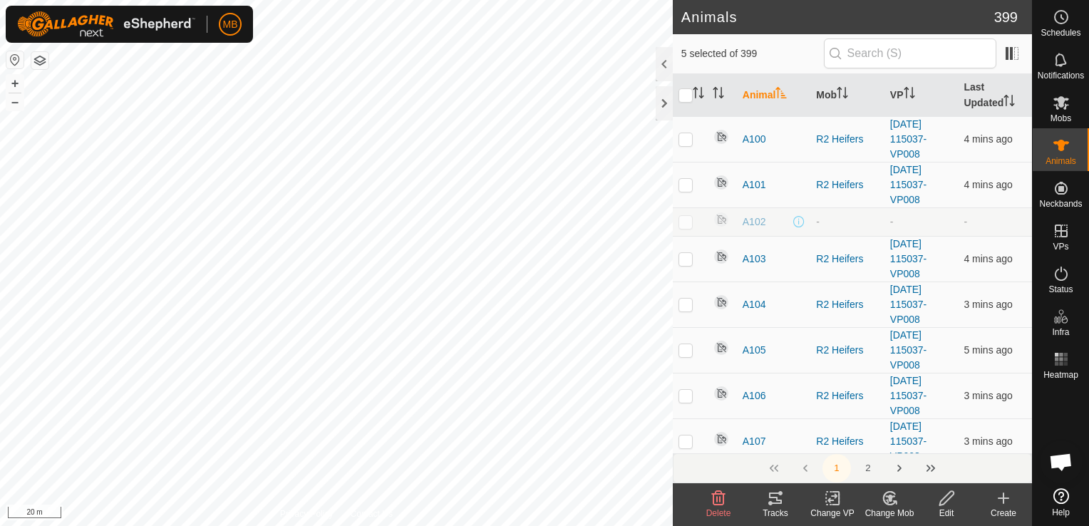
click at [890, 507] on div "Change Mob" at bounding box center [889, 513] width 57 height 13
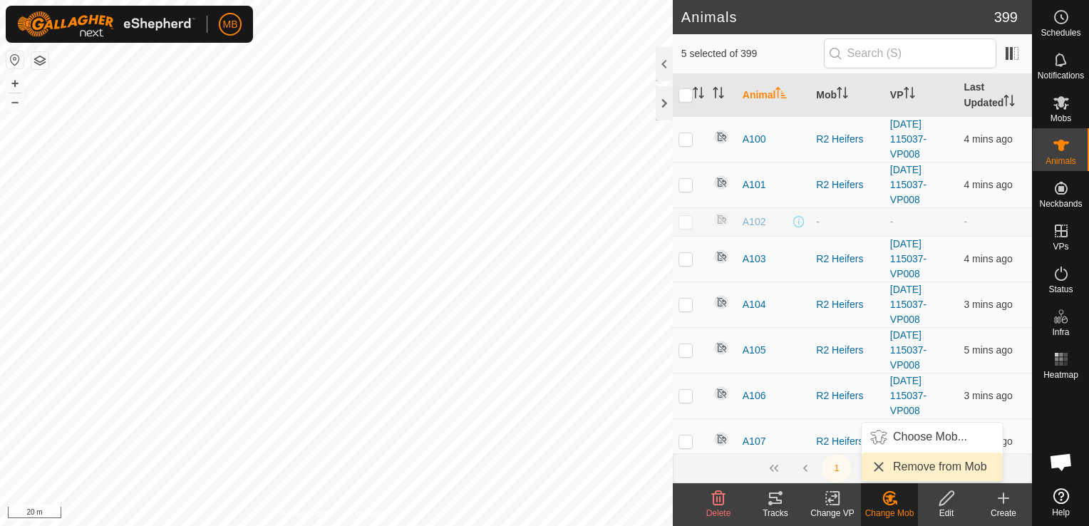
click at [942, 463] on link "Remove from Mob" at bounding box center [932, 467] width 141 height 29
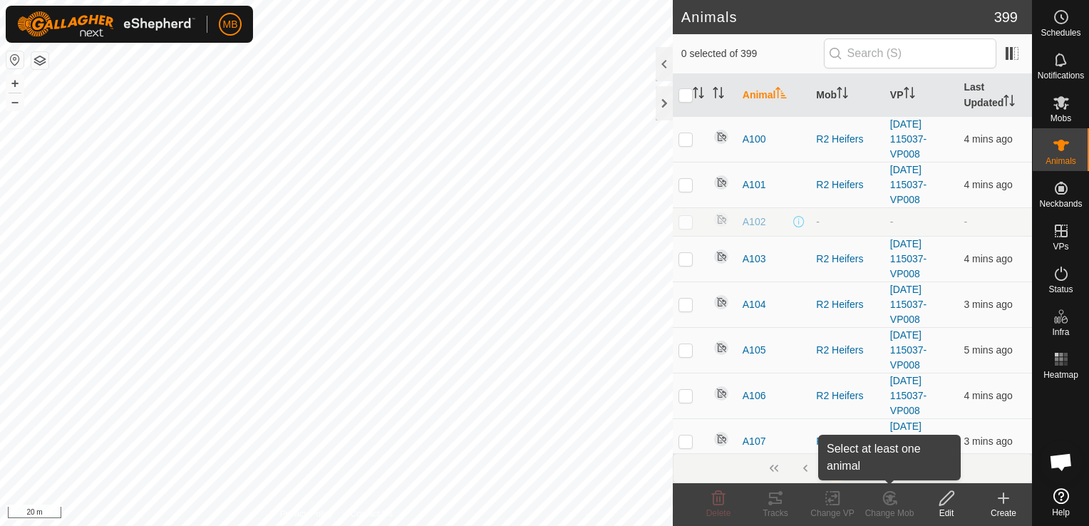
click at [895, 515] on div "Change Mob" at bounding box center [889, 513] width 57 height 13
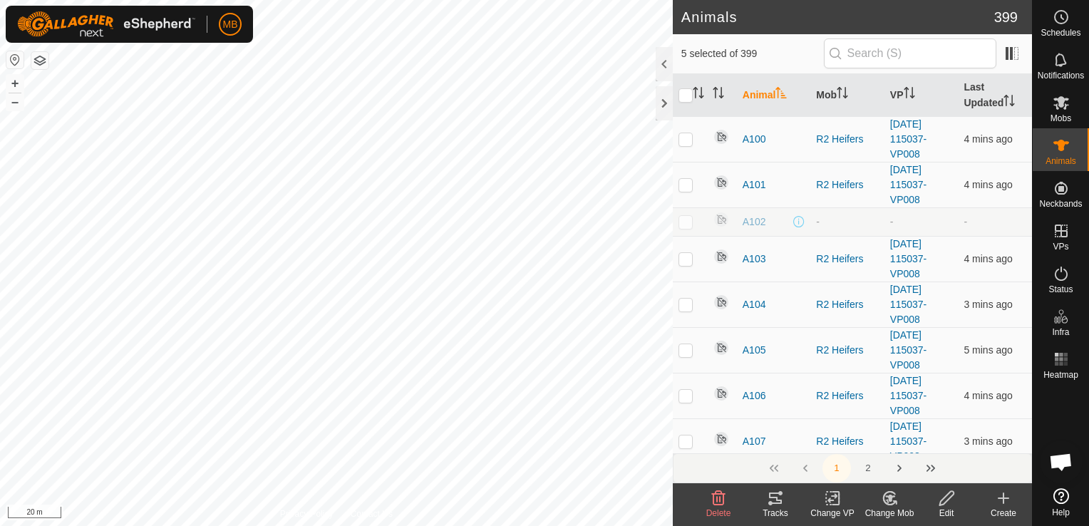
click at [892, 503] on icon at bounding box center [890, 498] width 18 height 17
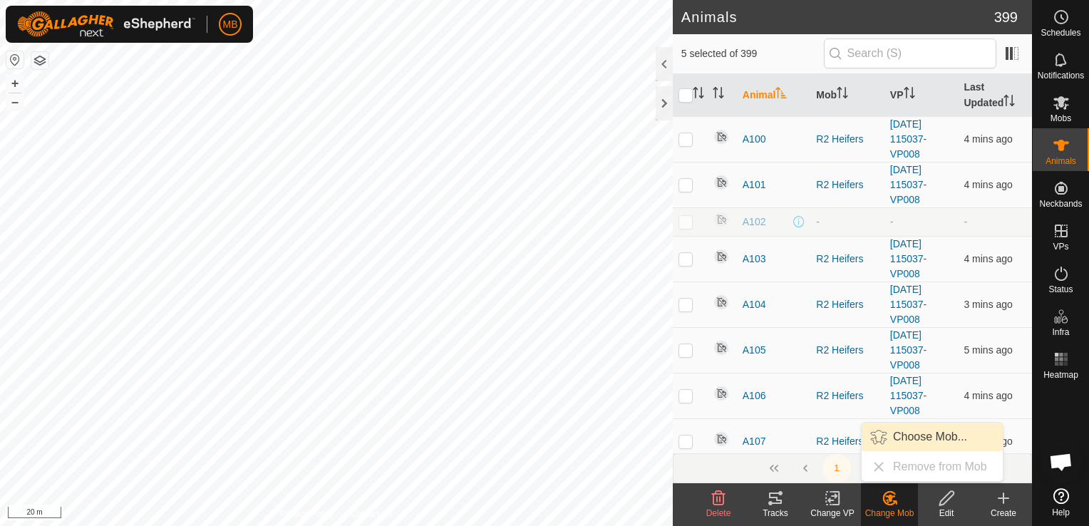
click at [904, 443] on link "Choose Mob..." at bounding box center [932, 437] width 141 height 29
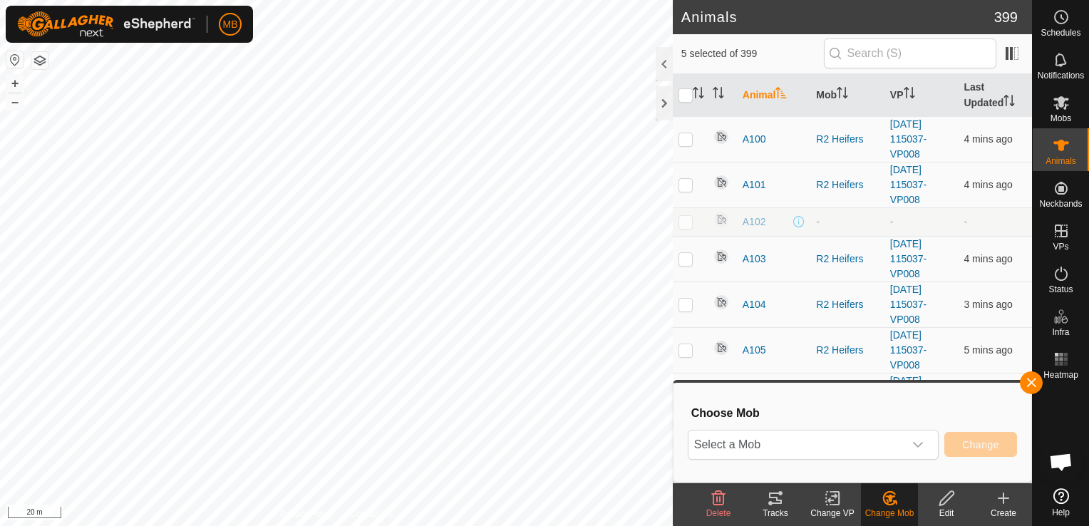
click at [904, 443] on span "Select a Mob" at bounding box center [796, 445] width 215 height 29
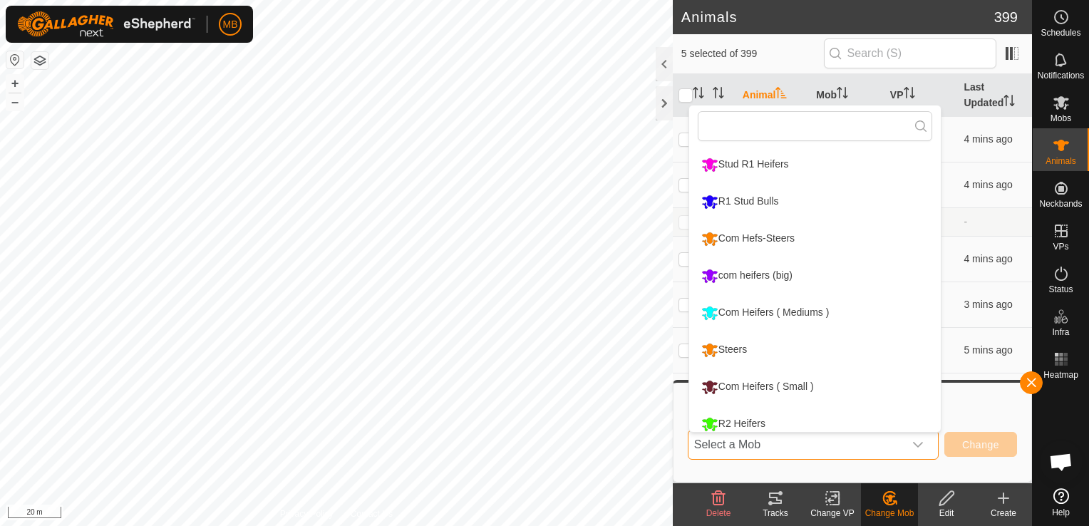
click at [904, 443] on span "Select a Mob" at bounding box center [796, 445] width 215 height 29
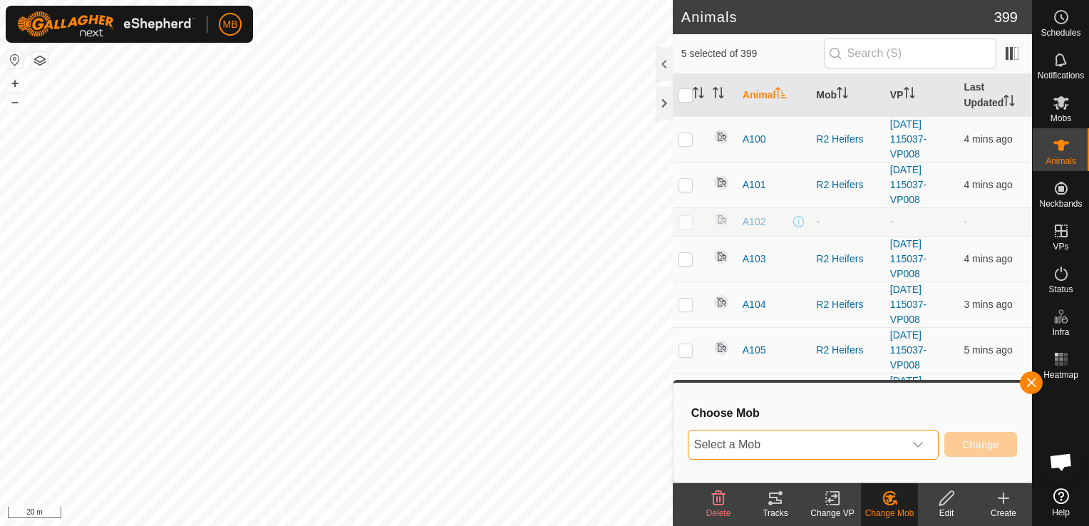
click at [904, 443] on span "Select a Mob" at bounding box center [796, 445] width 215 height 29
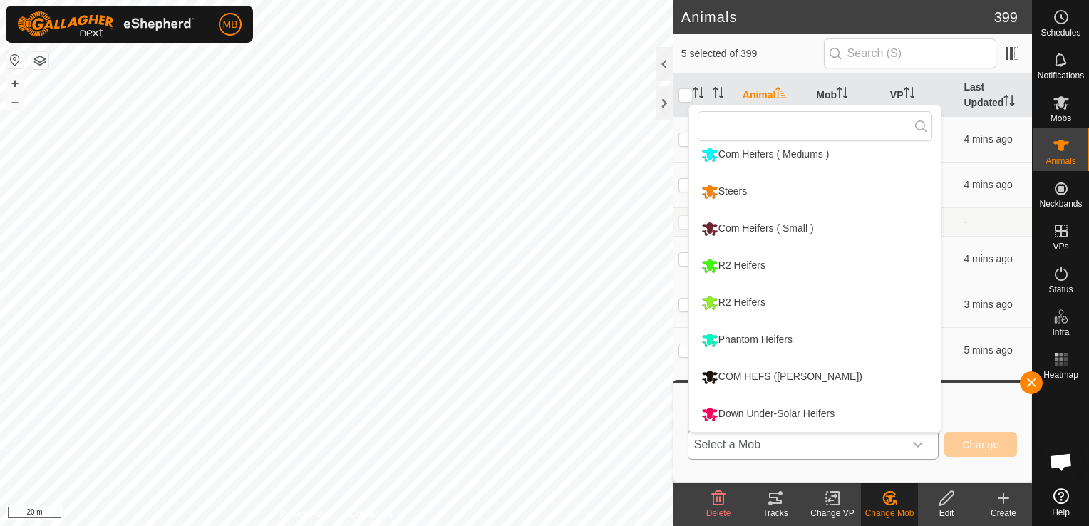
click at [860, 427] on li "Down Under-Solar Heifers" at bounding box center [815, 414] width 252 height 36
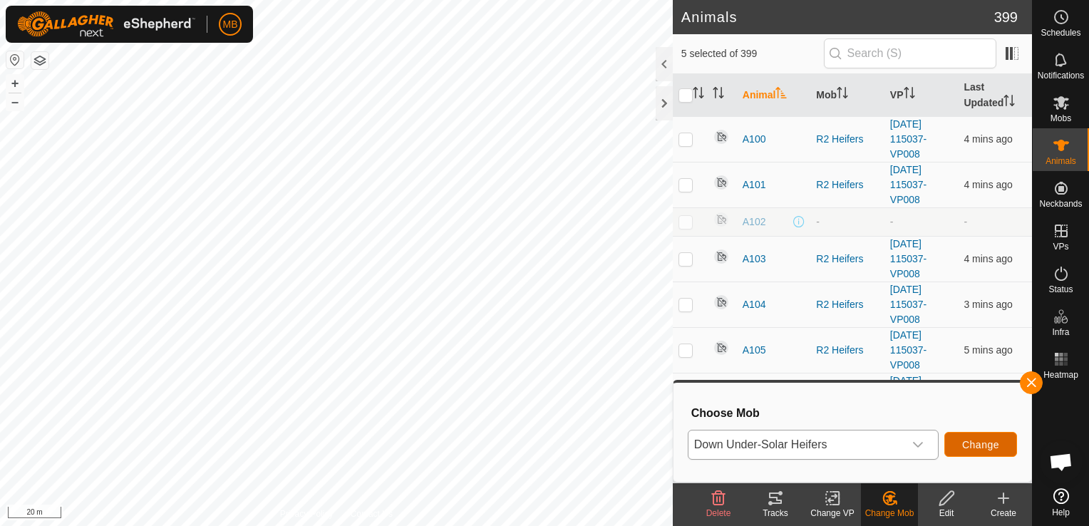
click at [983, 451] on button "Change" at bounding box center [980, 444] width 73 height 25
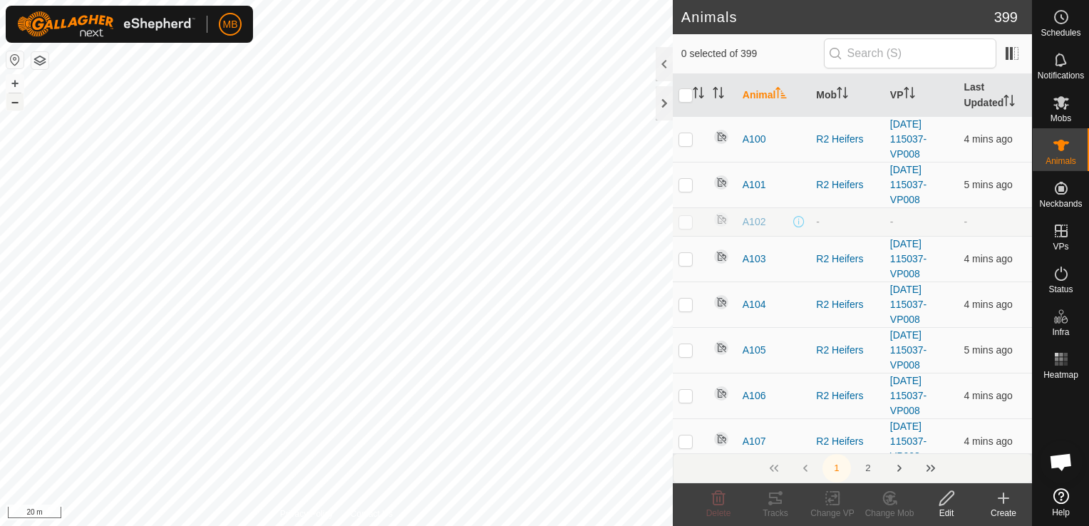
click at [14, 105] on button "–" at bounding box center [14, 101] width 17 height 17
click at [895, 505] on icon at bounding box center [890, 498] width 18 height 17
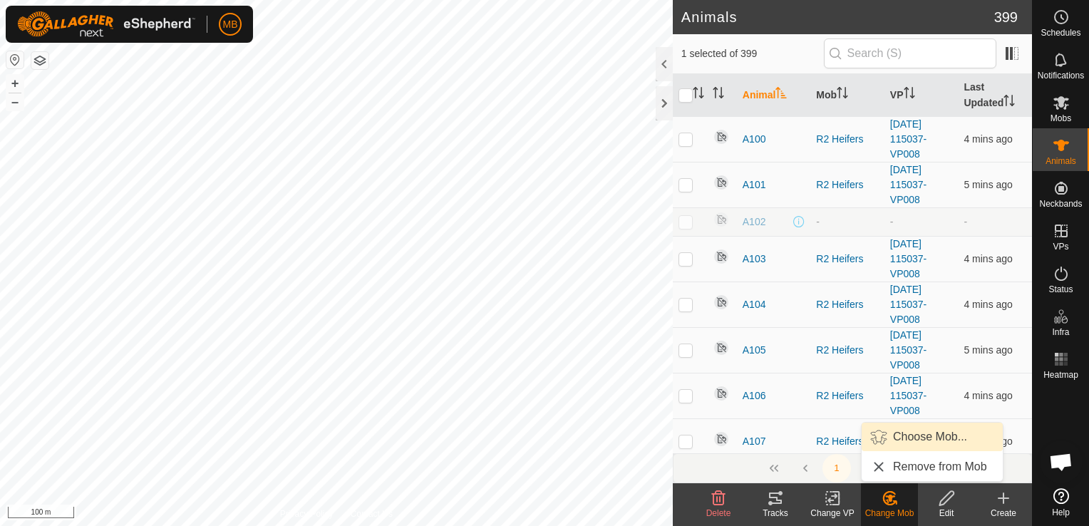
click at [912, 441] on link "Choose Mob..." at bounding box center [932, 437] width 141 height 29
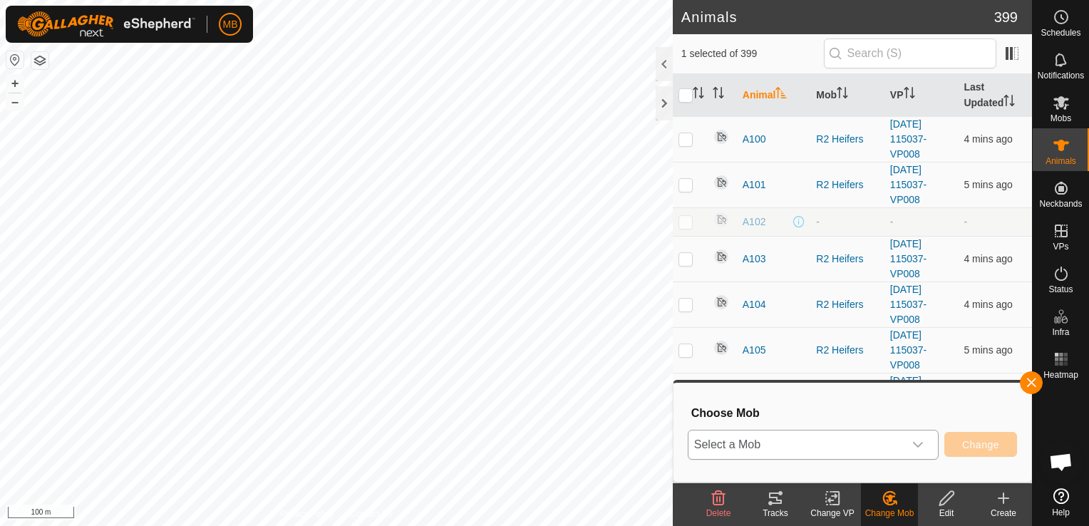
click at [915, 448] on icon "dropdown trigger" at bounding box center [917, 444] width 11 height 11
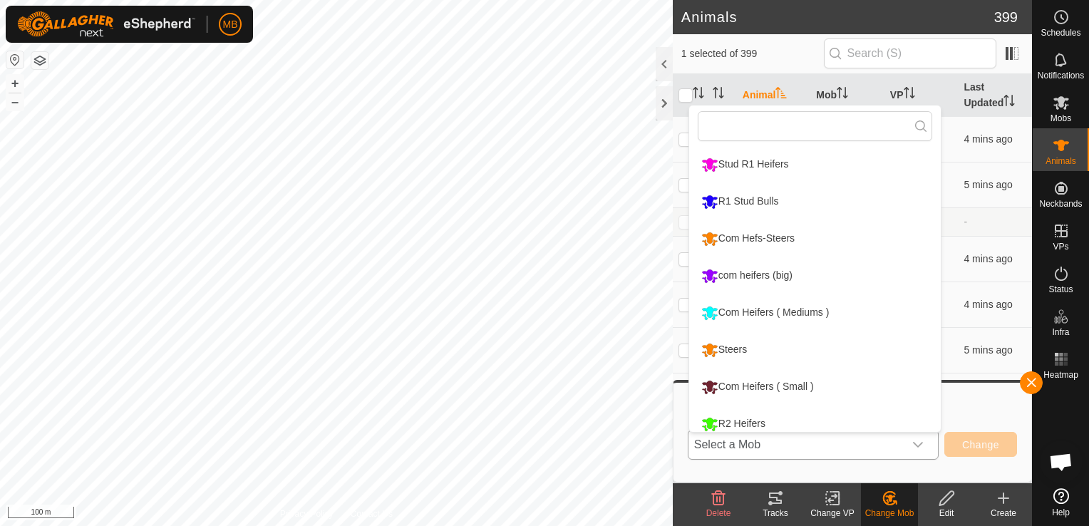
scroll to position [10, 0]
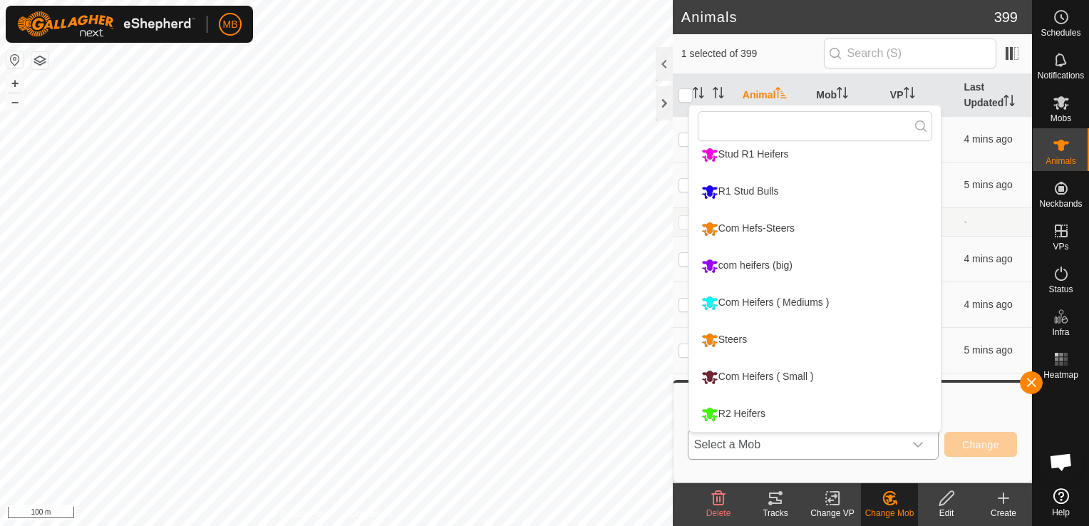
click at [866, 344] on li "Steers" at bounding box center [815, 340] width 252 height 36
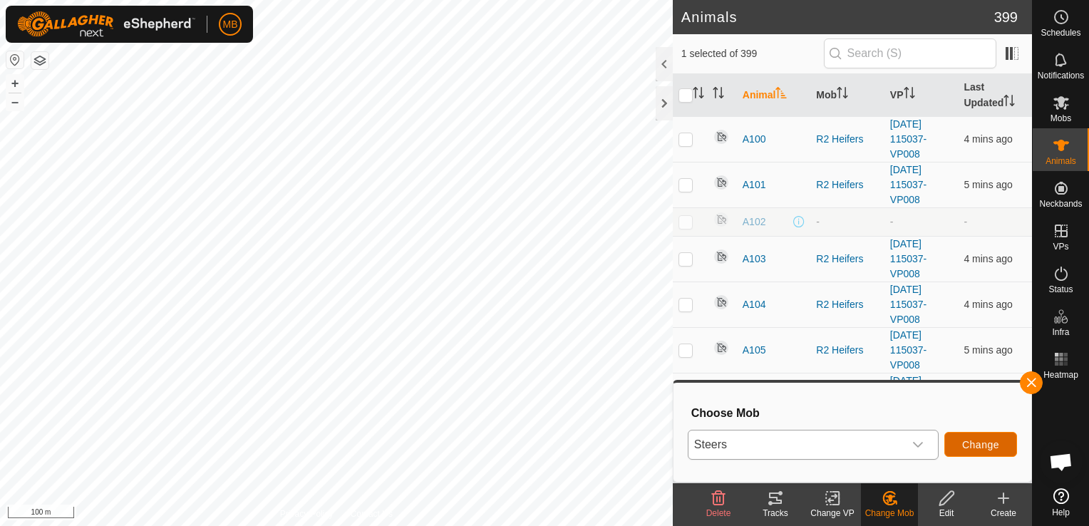
click at [974, 444] on span "Change" at bounding box center [980, 444] width 37 height 11
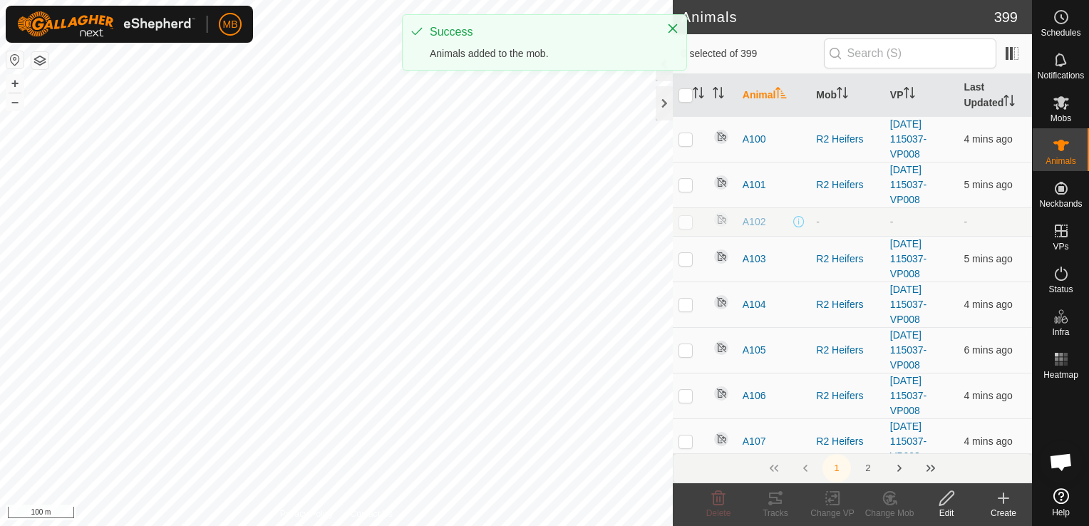
click at [431, 525] on html "MB Schedules Notifications Mobs Animals Neckbands VPs Status Infra Heatmap Help…" at bounding box center [544, 263] width 1089 height 526
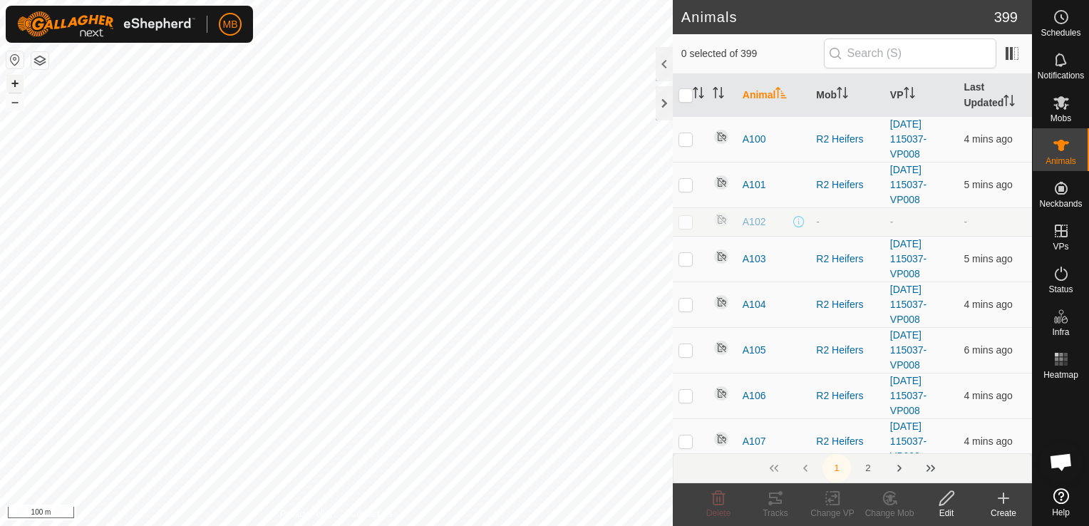
click at [14, 81] on button "+" at bounding box center [14, 83] width 17 height 17
click at [13, 100] on button "–" at bounding box center [14, 101] width 17 height 17
